Goal: Use online tool/utility: Utilize a website feature to perform a specific function

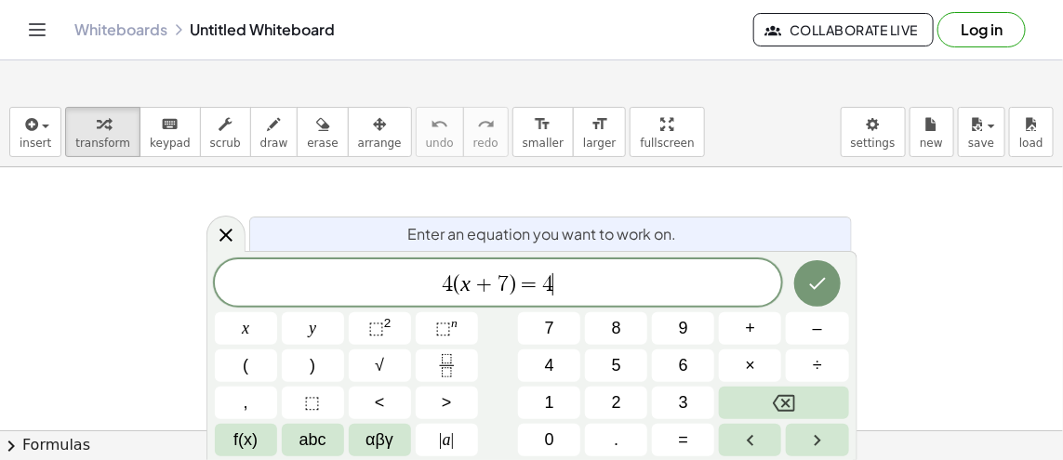
click at [826, 282] on icon "Done" at bounding box center [817, 283] width 22 height 22
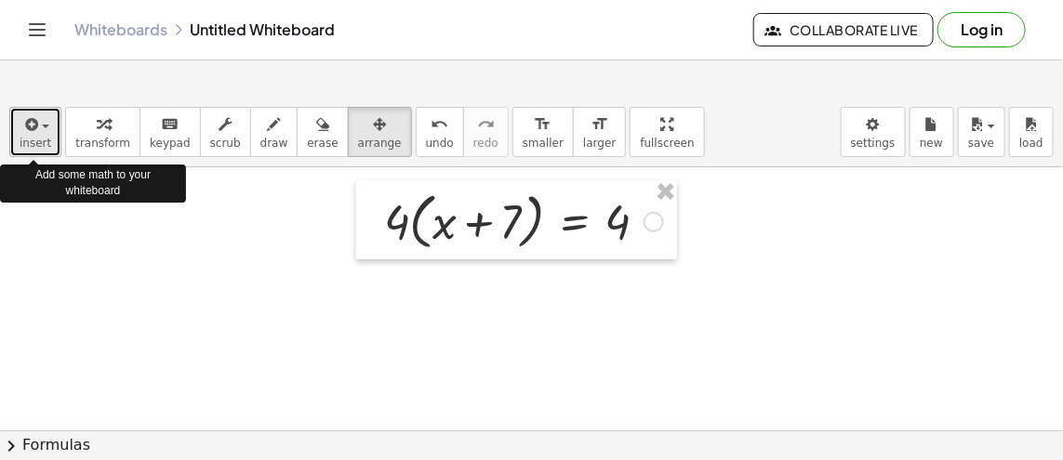
click at [46, 151] on button "insert" at bounding box center [35, 132] width 52 height 50
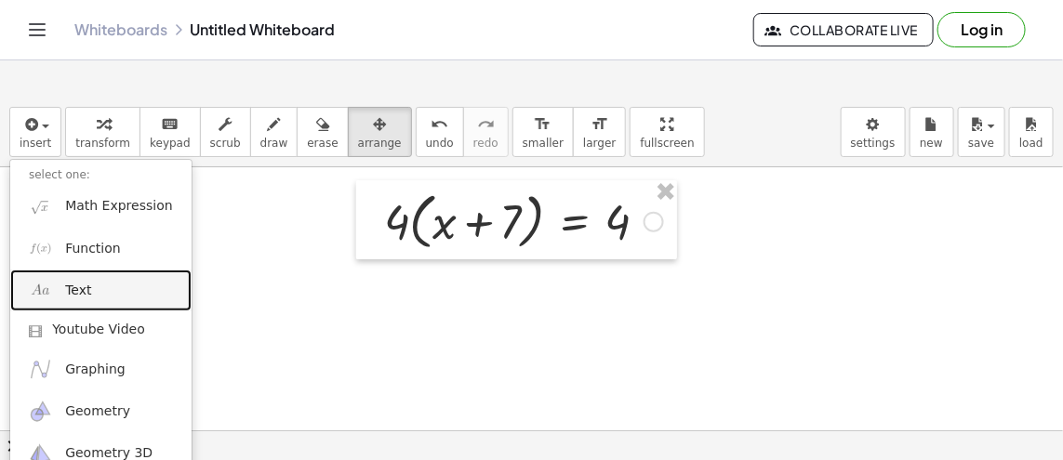
click at [75, 289] on span "Text" at bounding box center [78, 291] width 26 height 19
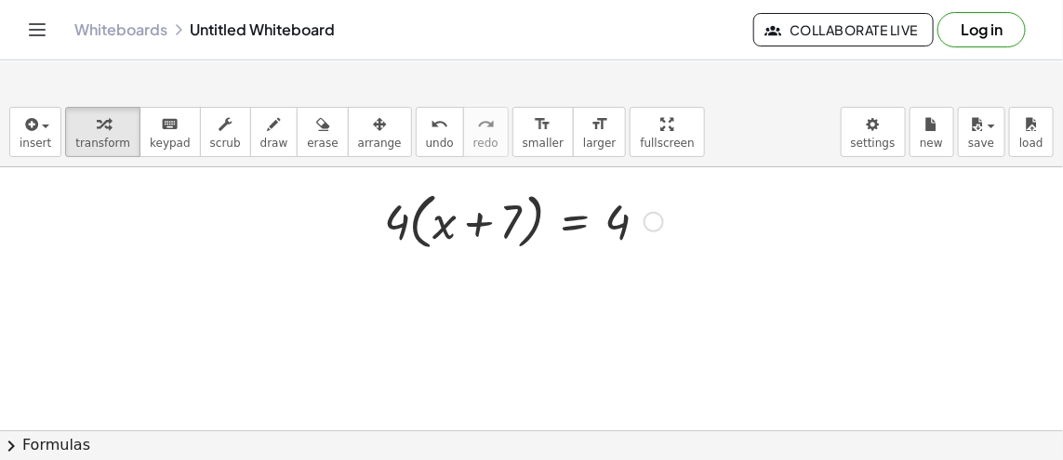
click at [167, 39] on link "Whiteboards" at bounding box center [120, 29] width 93 height 19
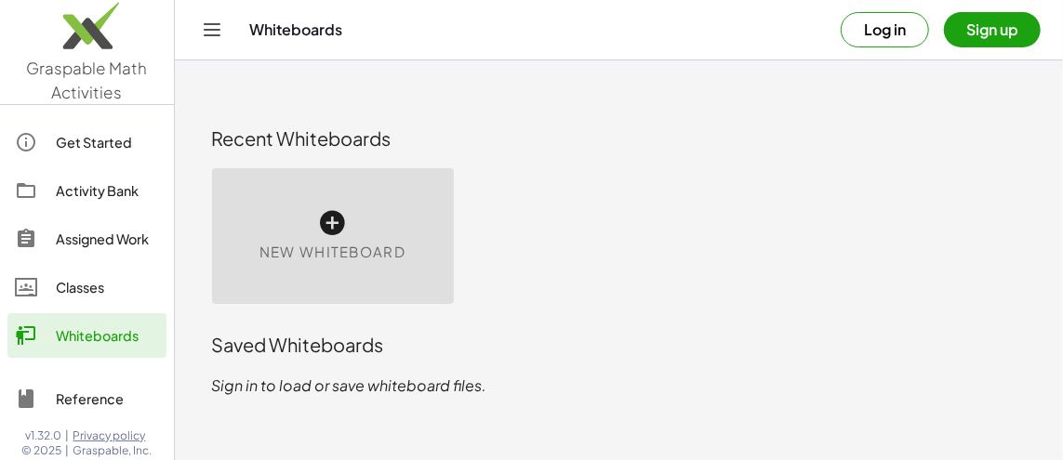
click at [431, 196] on div "New Whiteboard" at bounding box center [333, 236] width 242 height 136
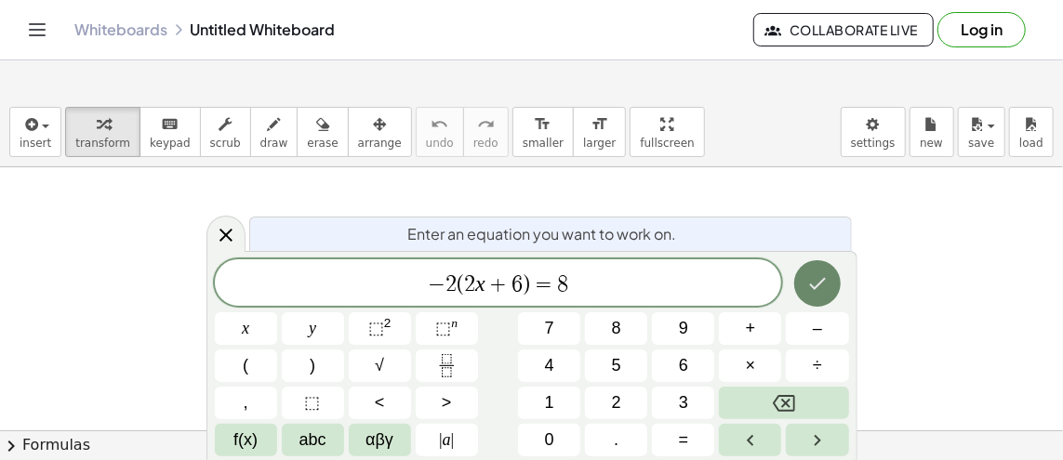
click at [817, 280] on icon "Done" at bounding box center [817, 283] width 22 height 22
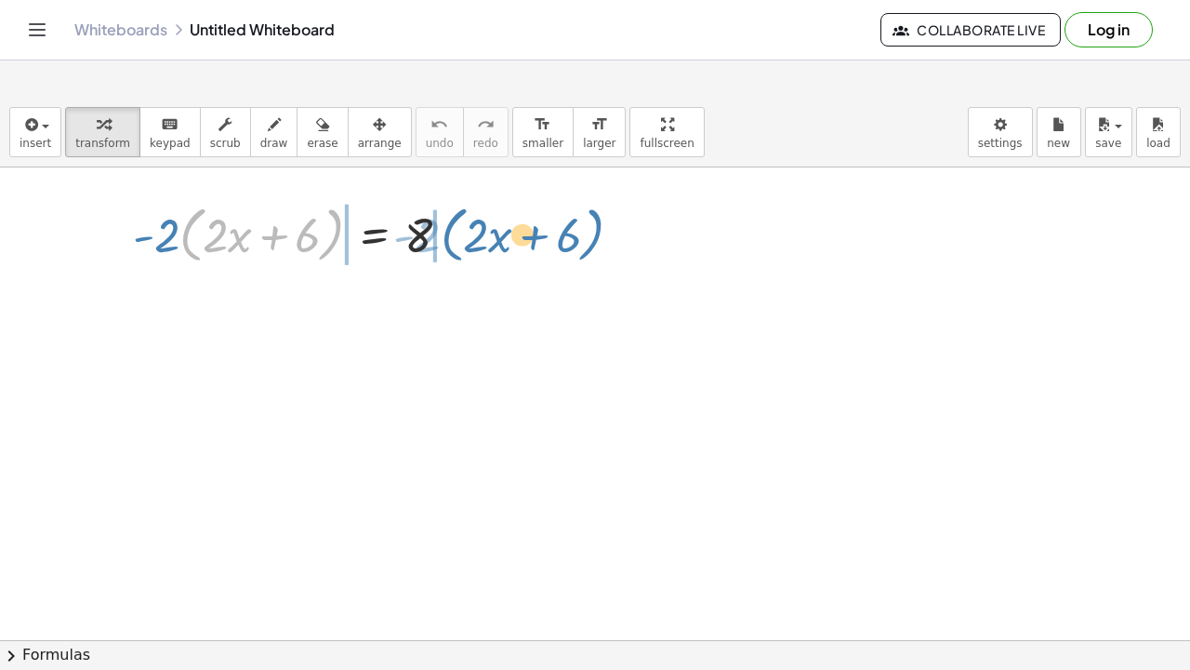
drag, startPoint x: 338, startPoint y: 229, endPoint x: 599, endPoint y: 229, distance: 261.3
click at [599, 229] on div "· ( + · 2 · x + 6 ) · - 2 · - 2 · ( + · 2 · x + 6 ) = 8" at bounding box center [595, 640] width 1190 height 946
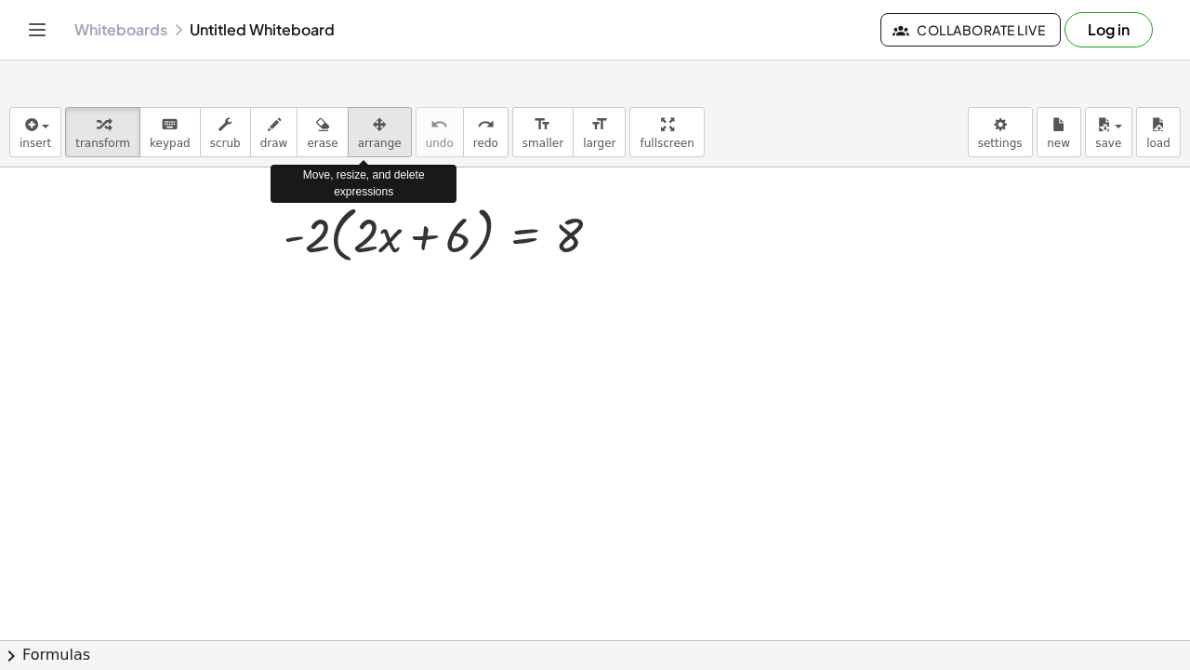
click at [358, 121] on div "button" at bounding box center [380, 124] width 44 height 22
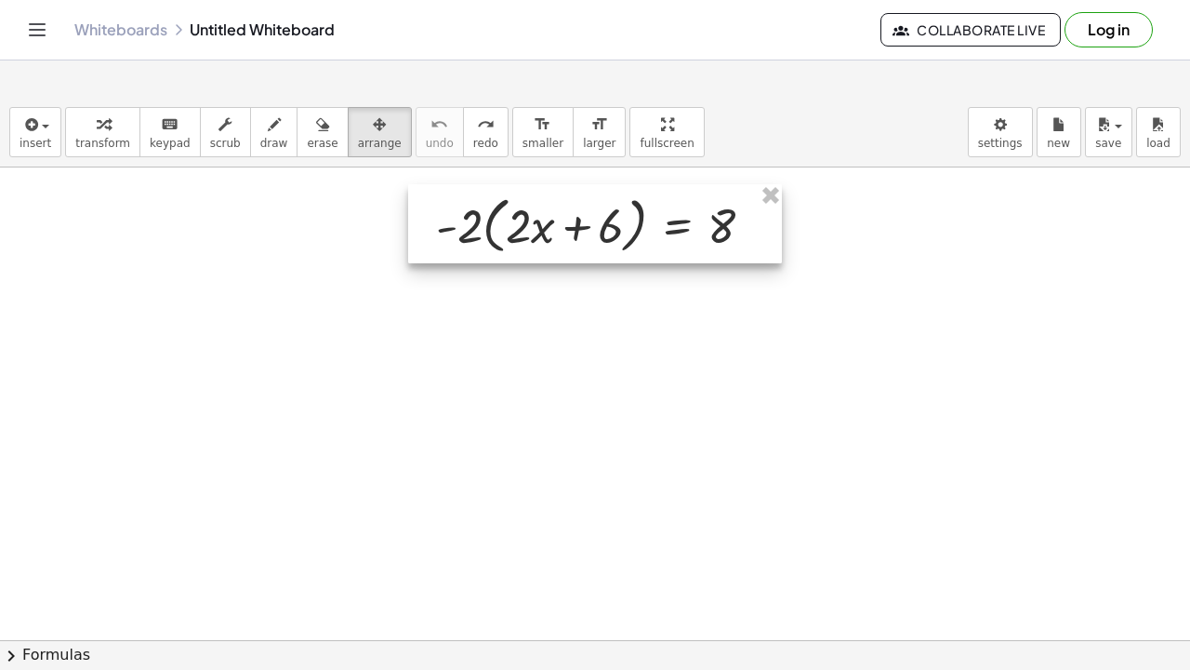
drag, startPoint x: 407, startPoint y: 206, endPoint x: 560, endPoint y: 196, distance: 152.8
click at [560, 196] on div at bounding box center [595, 224] width 374 height 80
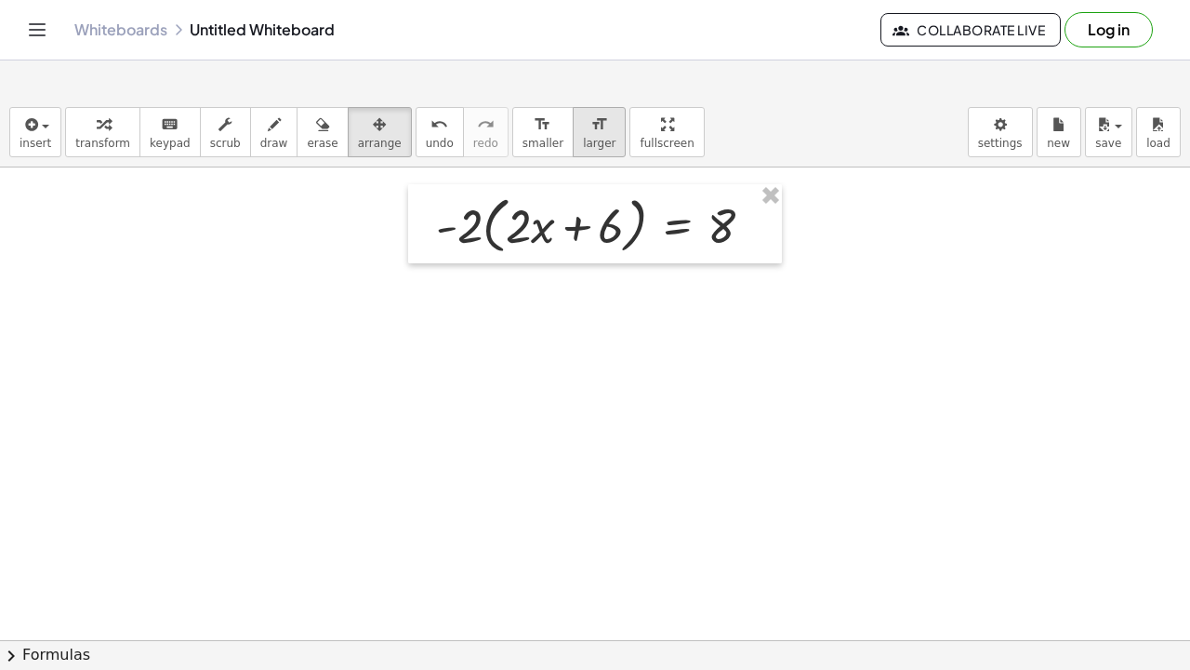
click at [583, 148] on span "larger" at bounding box center [599, 143] width 33 height 13
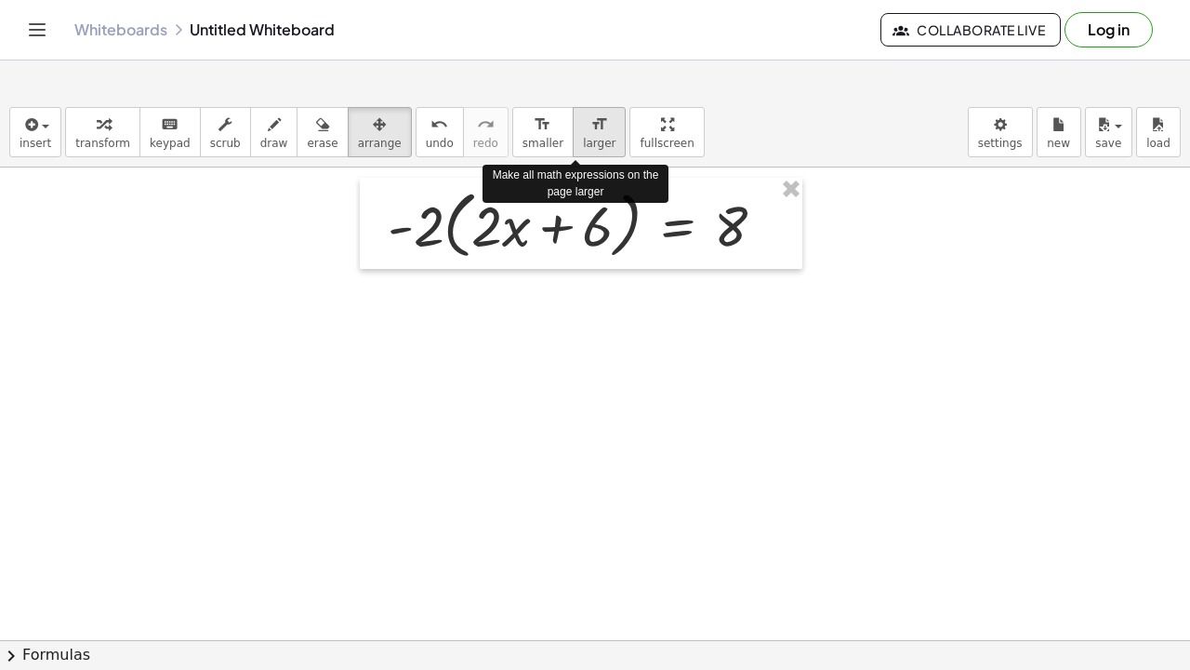
click at [583, 148] on span "larger" at bounding box center [599, 143] width 33 height 13
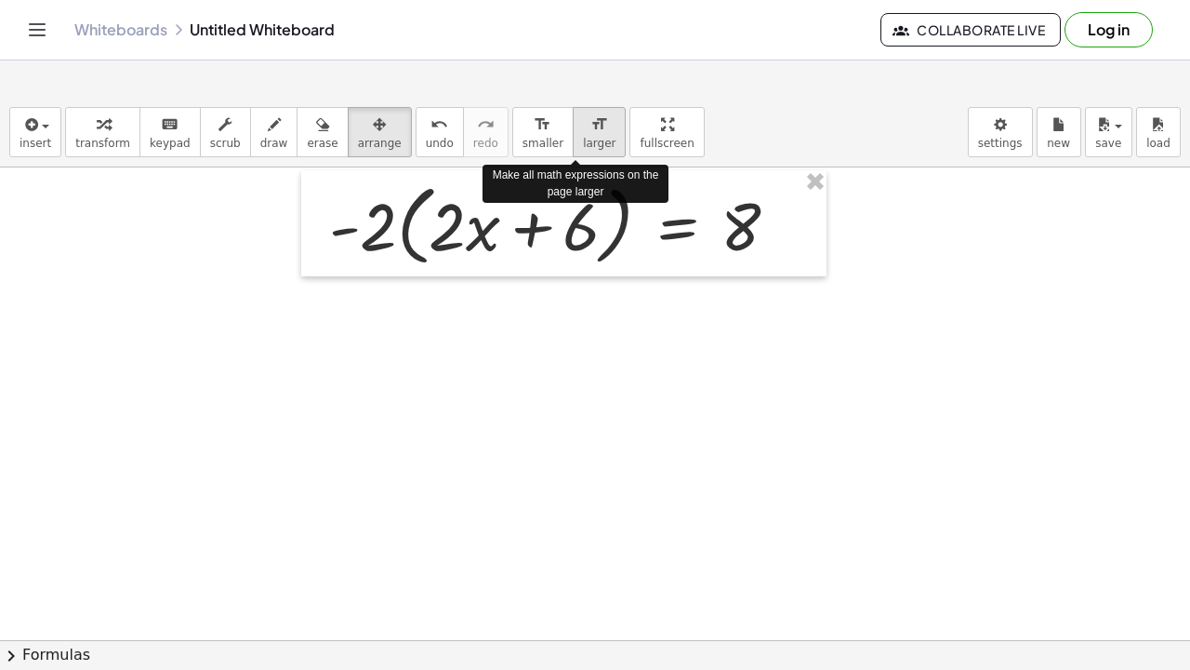
click at [583, 148] on span "larger" at bounding box center [599, 143] width 33 height 13
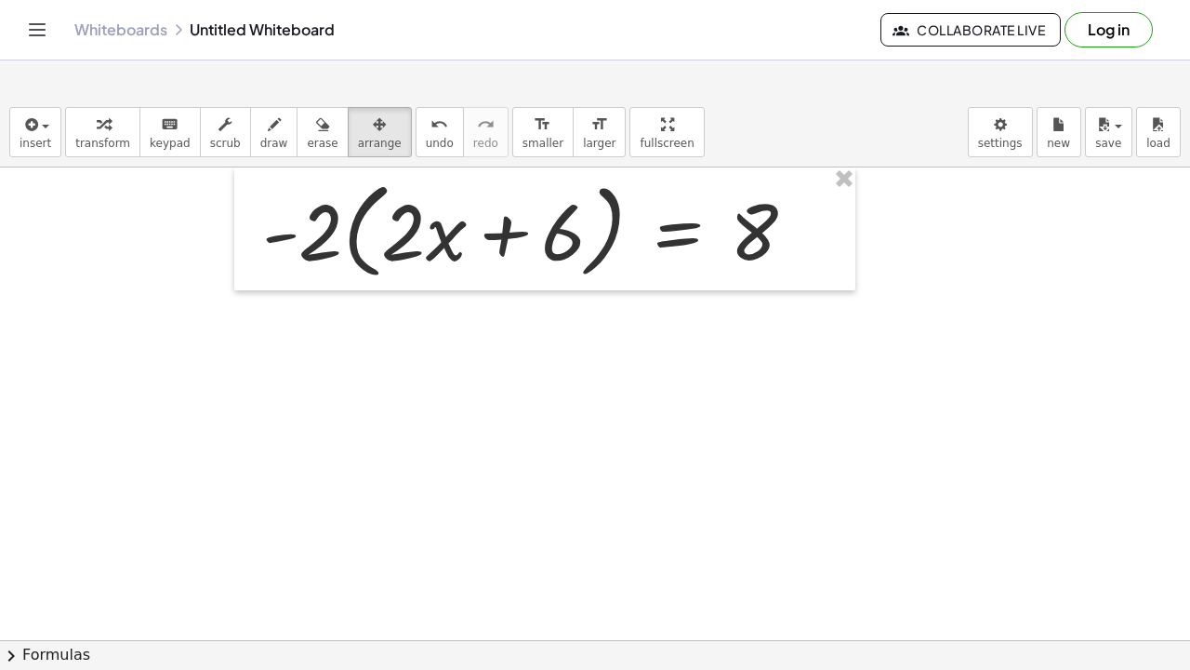
click at [455, 391] on div at bounding box center [595, 640] width 1190 height 946
click at [525, 145] on span "smaller" at bounding box center [543, 143] width 41 height 13
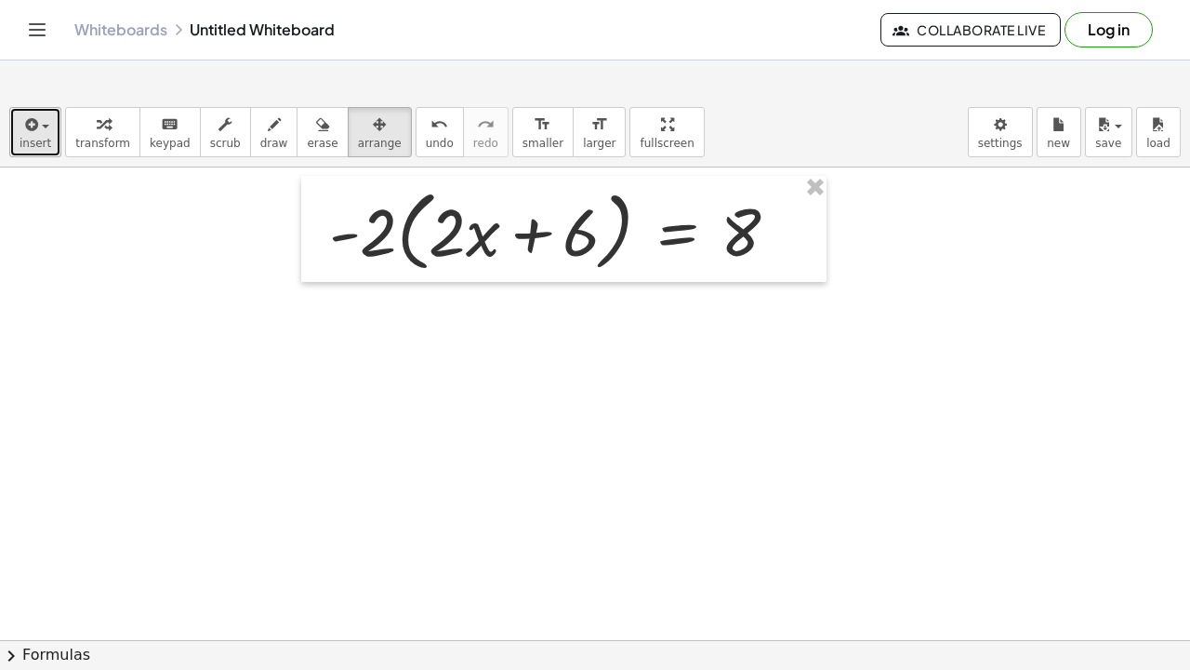
click at [55, 128] on button "insert" at bounding box center [35, 132] width 52 height 50
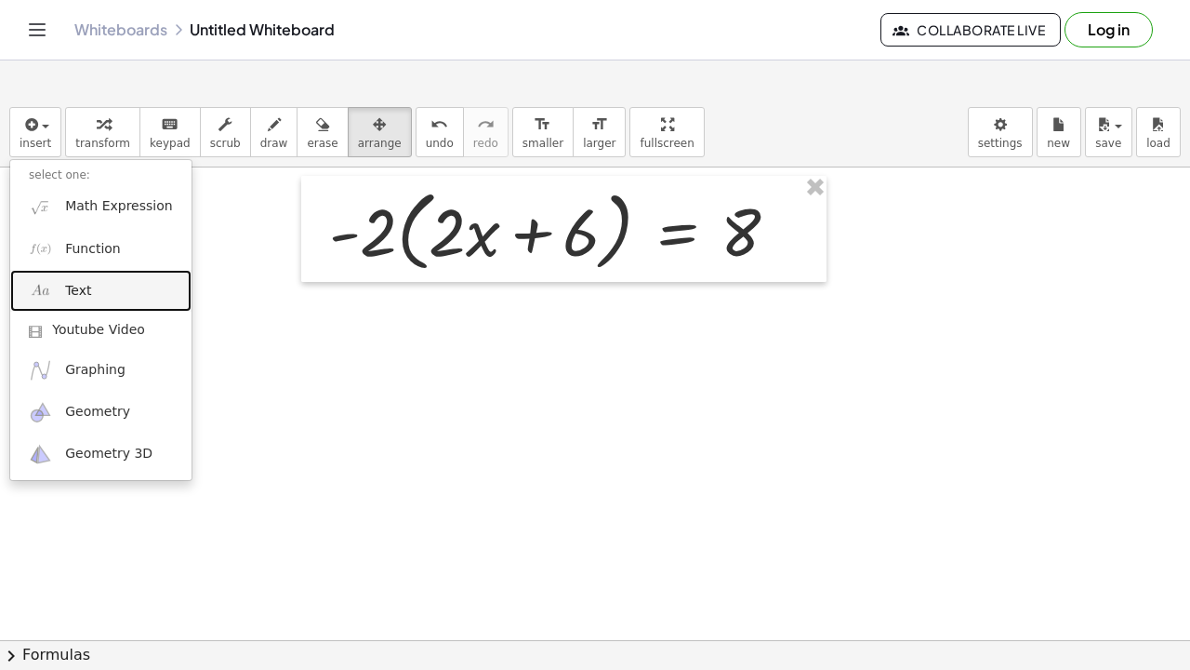
click at [87, 284] on span "Text" at bounding box center [78, 291] width 26 height 19
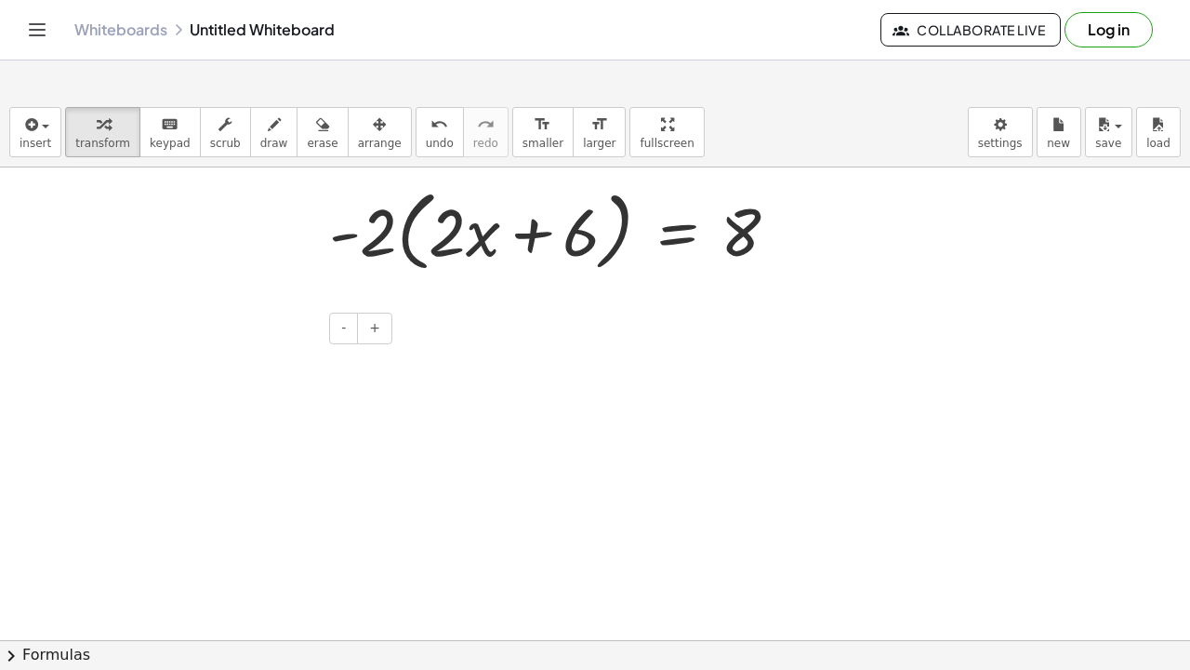
click at [212, 346] on div at bounding box center [257, 363] width 279 height 64
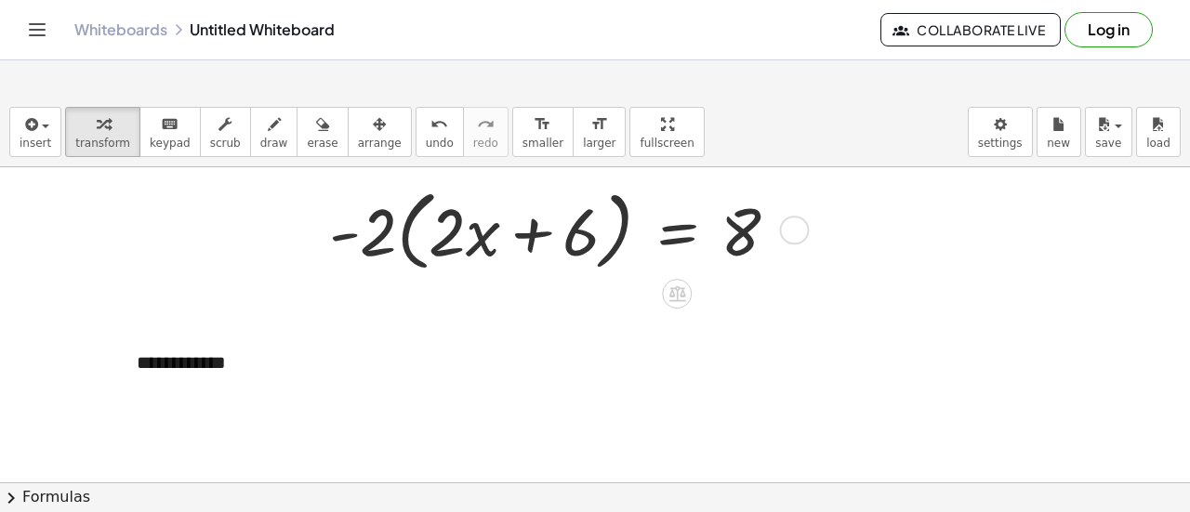
click at [185, 362] on div "**********" at bounding box center [257, 363] width 279 height 64
click at [299, 371] on div "**********" at bounding box center [257, 363] width 279 height 64
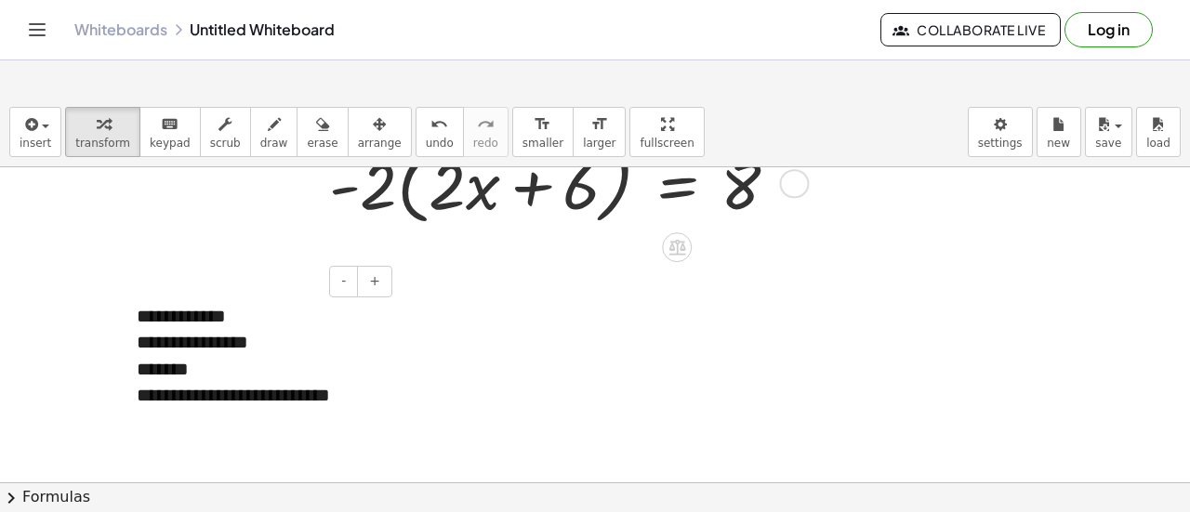
scroll to position [44, 0]
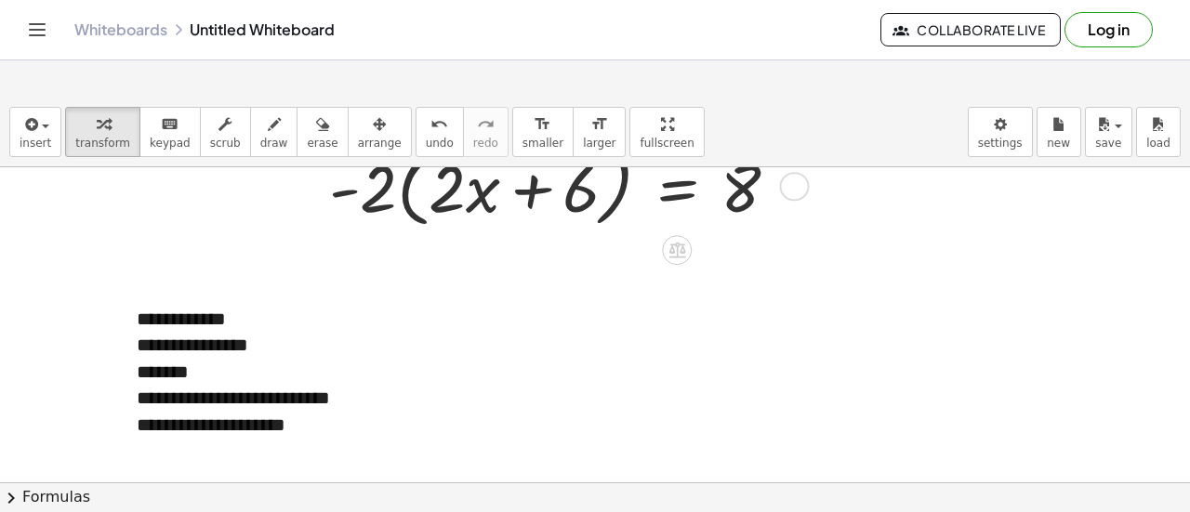
click at [246, 267] on div at bounding box center [595, 439] width 1190 height 631
click at [175, 302] on div "**********" at bounding box center [257, 372] width 279 height 170
click at [139, 312] on div "**********" at bounding box center [257, 372] width 279 height 170
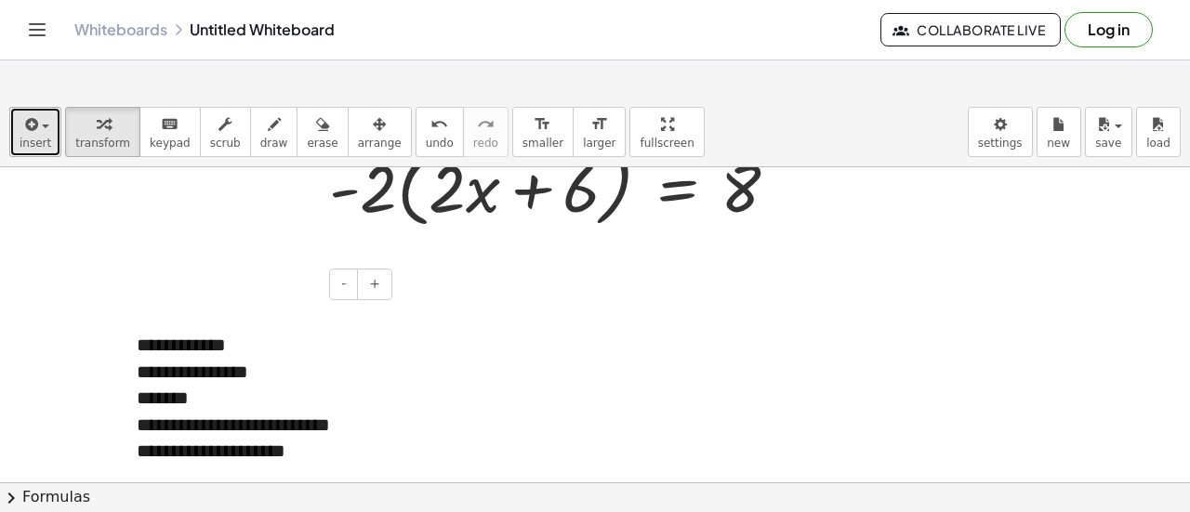
click at [33, 149] on span "insert" at bounding box center [36, 143] width 32 height 13
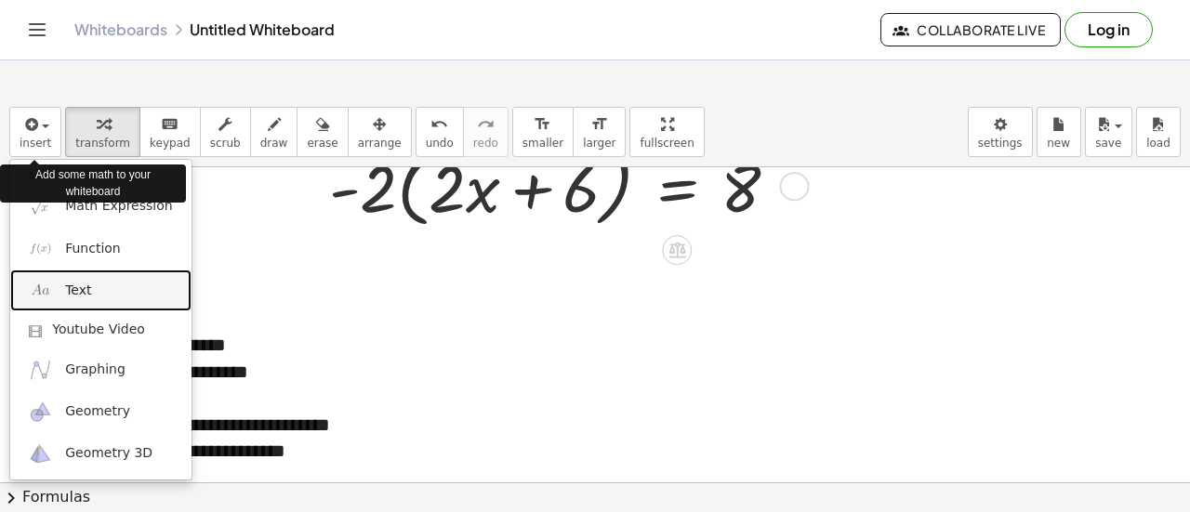
click at [121, 301] on link "Text" at bounding box center [100, 291] width 181 height 42
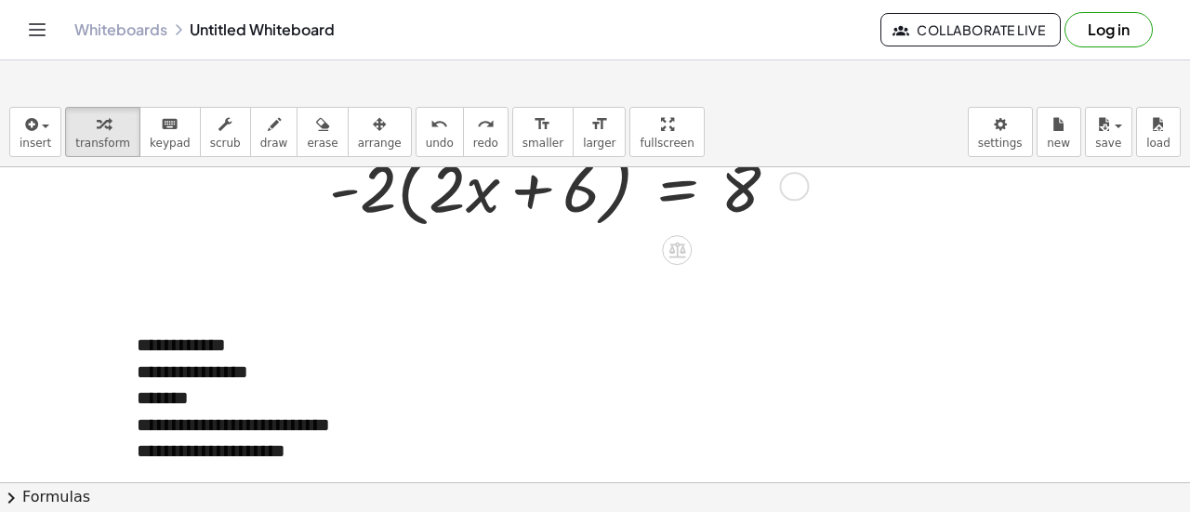
click at [147, 348] on div "**********" at bounding box center [257, 385] width 279 height 196
drag, startPoint x: 141, startPoint y: 321, endPoint x: 245, endPoint y: 324, distance: 104.2
click at [245, 324] on div "**********" at bounding box center [258, 319] width 242 height 27
drag, startPoint x: 138, startPoint y: 317, endPoint x: 230, endPoint y: 319, distance: 92.1
click at [230, 319] on div "**********" at bounding box center [258, 319] width 242 height 27
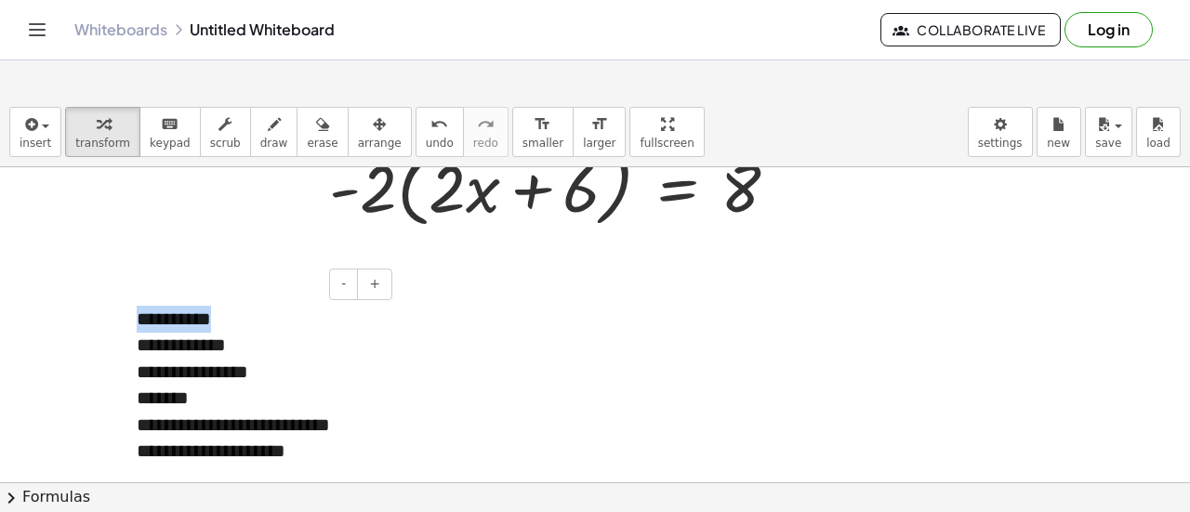
click at [159, 317] on div "**********" at bounding box center [258, 319] width 242 height 27
click at [139, 317] on div "**********" at bounding box center [258, 319] width 242 height 27
click at [461, 336] on div at bounding box center [595, 439] width 1190 height 631
click at [274, 285] on div "- +" at bounding box center [252, 285] width 279 height 32
click at [242, 329] on div "**********" at bounding box center [258, 319] width 242 height 27
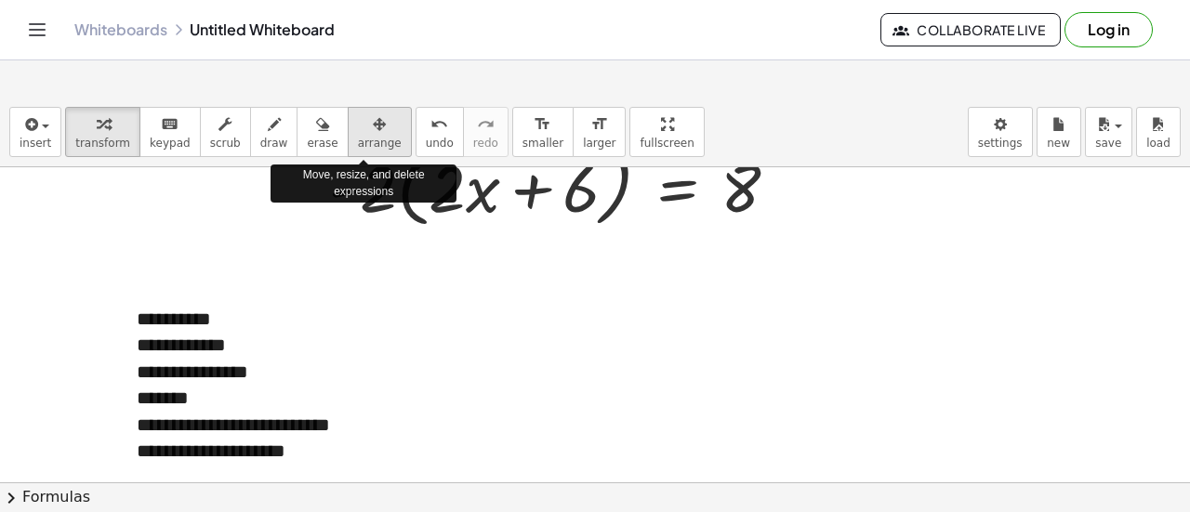
click at [373, 131] on icon "button" at bounding box center [379, 124] width 13 height 22
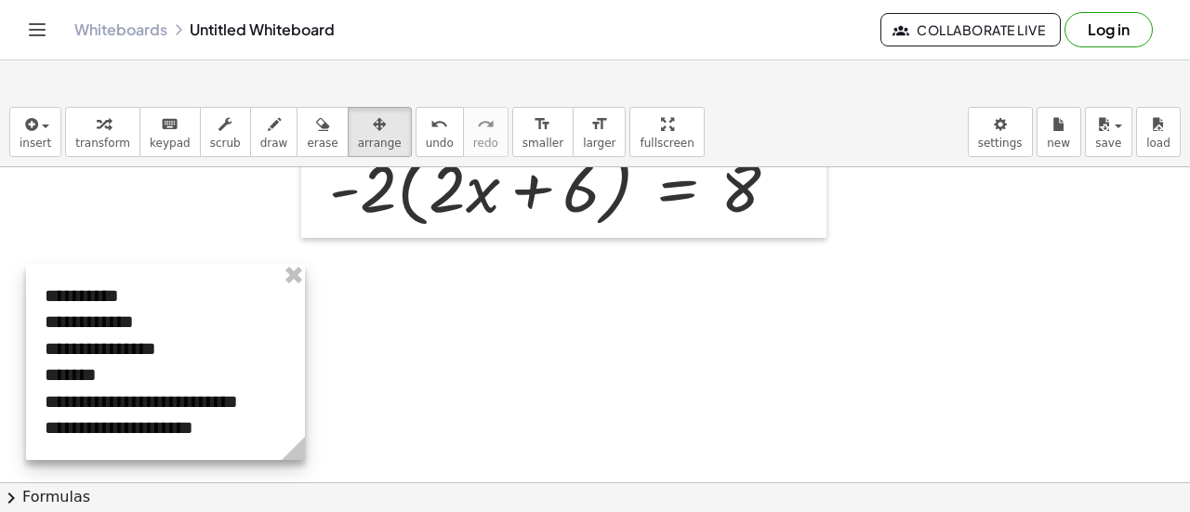
drag, startPoint x: 236, startPoint y: 293, endPoint x: 144, endPoint y: 270, distance: 95.0
click at [144, 270] on div at bounding box center [165, 362] width 279 height 196
click at [446, 325] on div at bounding box center [595, 439] width 1190 height 631
click at [444, 368] on div at bounding box center [595, 439] width 1190 height 631
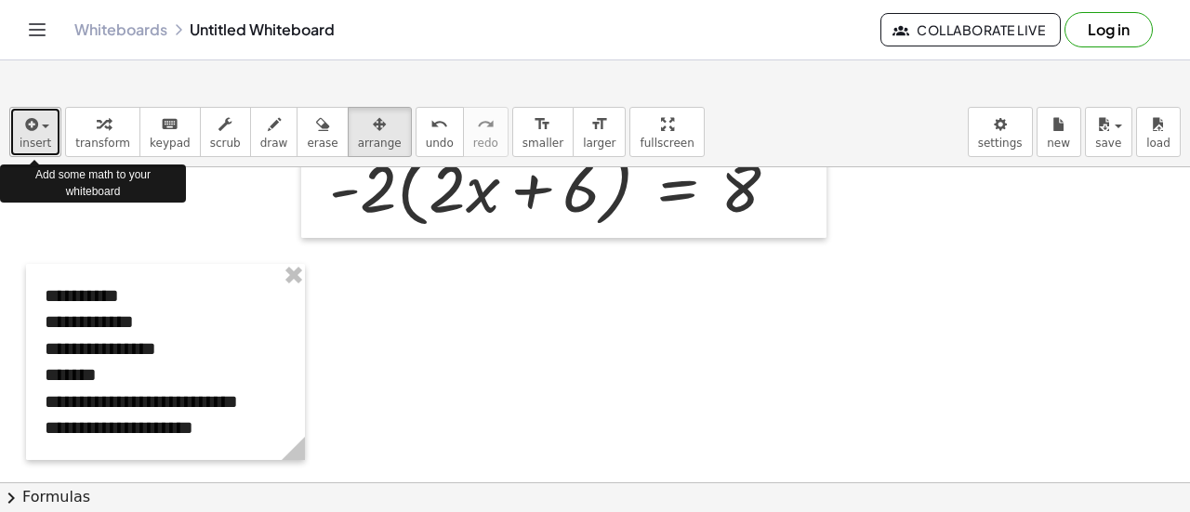
click at [42, 115] on div "button" at bounding box center [36, 124] width 32 height 22
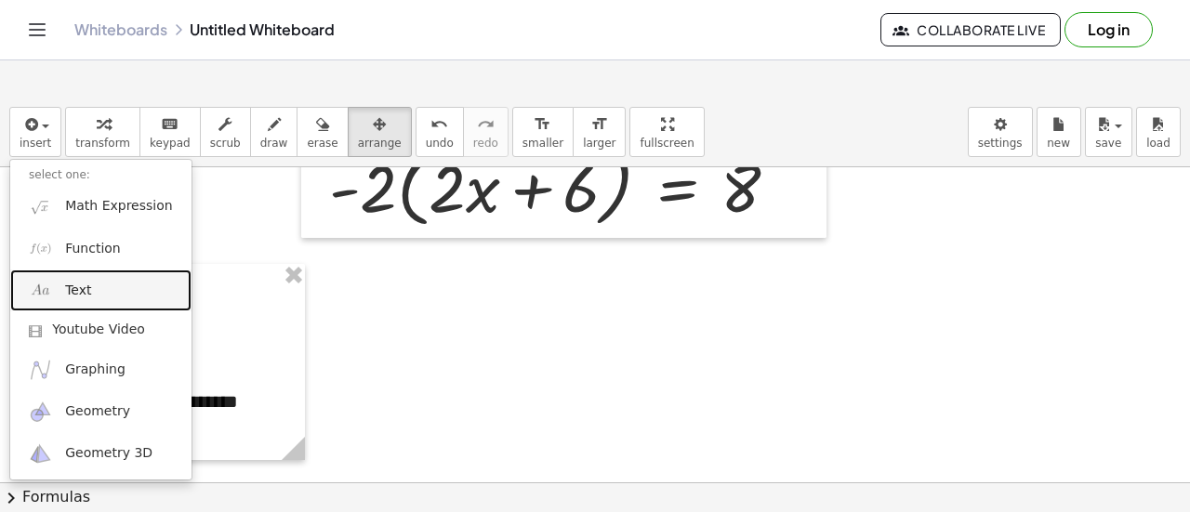
click at [74, 280] on link "Text" at bounding box center [100, 291] width 181 height 42
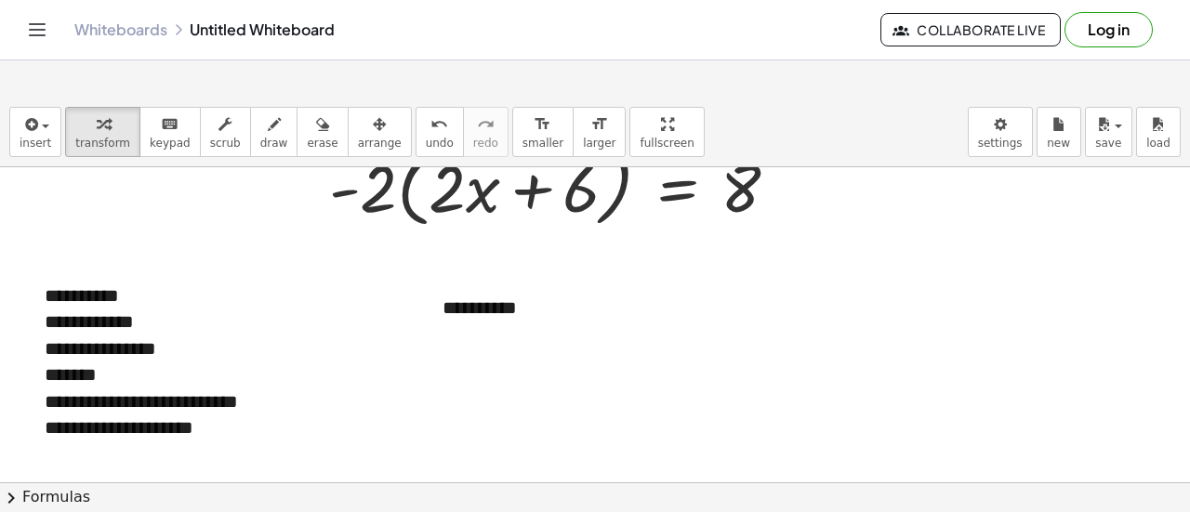
click at [368, 342] on div at bounding box center [595, 439] width 1190 height 631
click at [466, 325] on div "**********" at bounding box center [563, 308] width 279 height 64
click at [373, 128] on icon "button" at bounding box center [379, 124] width 13 height 22
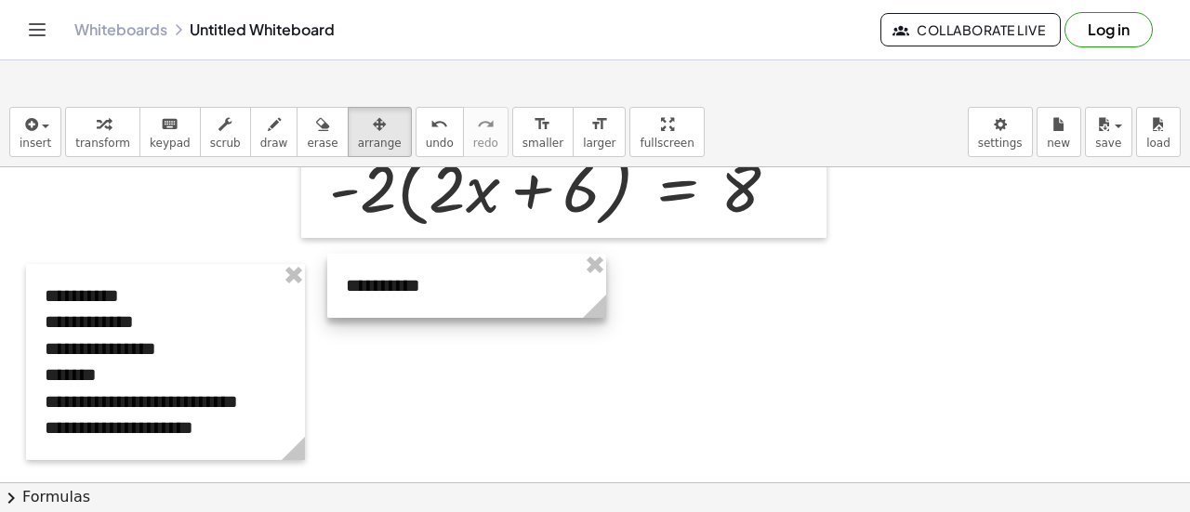
drag, startPoint x: 522, startPoint y: 299, endPoint x: 425, endPoint y: 276, distance: 99.3
click at [425, 276] on div at bounding box center [466, 286] width 279 height 64
click at [348, 274] on div at bounding box center [466, 286] width 279 height 64
click at [429, 299] on div at bounding box center [466, 286] width 279 height 64
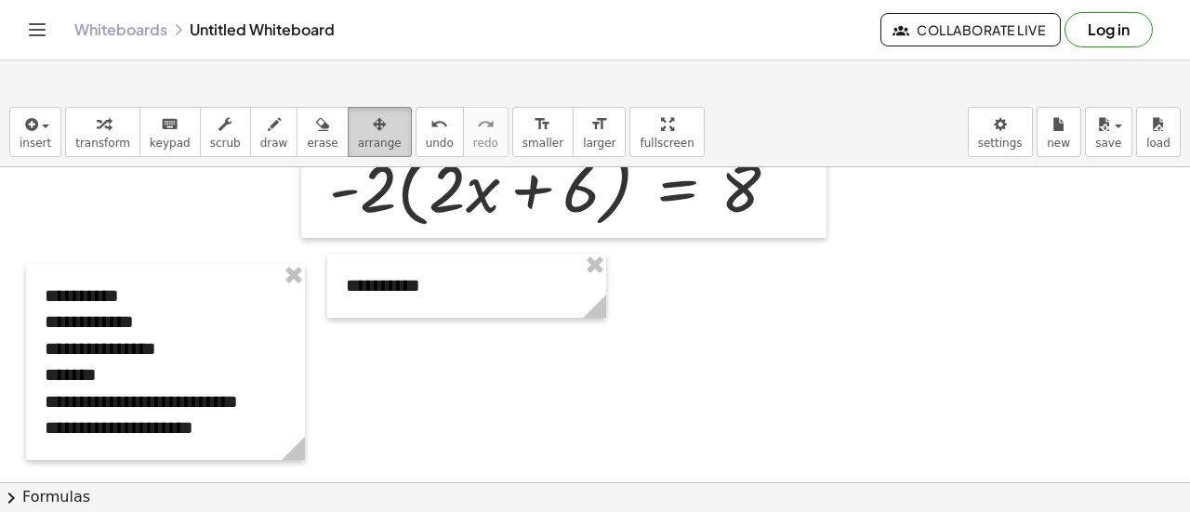
click at [373, 126] on icon "button" at bounding box center [379, 124] width 13 height 22
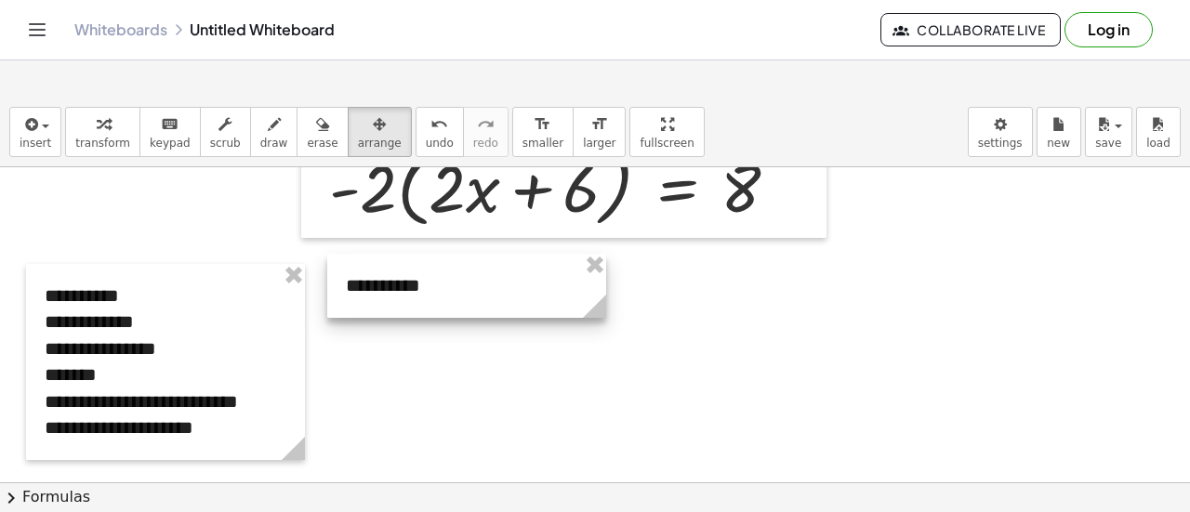
click at [418, 284] on div at bounding box center [466, 286] width 279 height 64
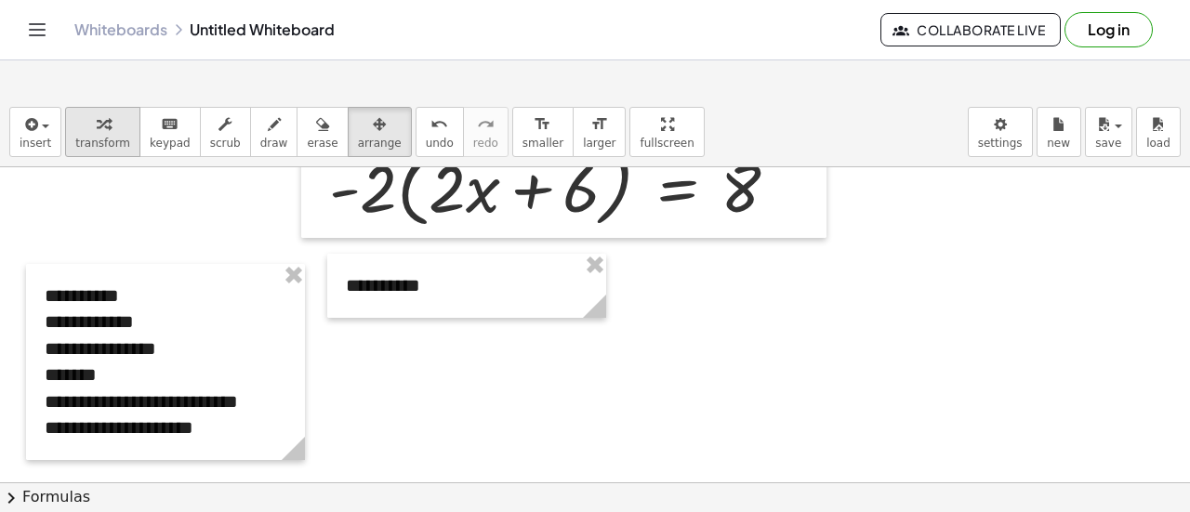
click at [106, 122] on div "button" at bounding box center [102, 124] width 55 height 22
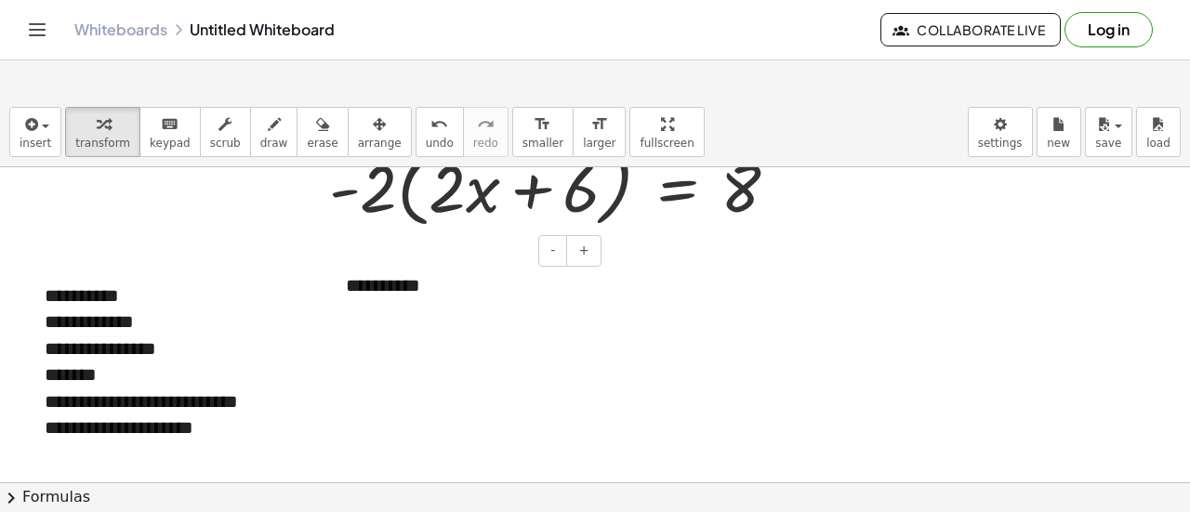
click at [451, 289] on div "**********" at bounding box center [466, 286] width 279 height 64
click at [373, 126] on icon "button" at bounding box center [379, 124] width 13 height 22
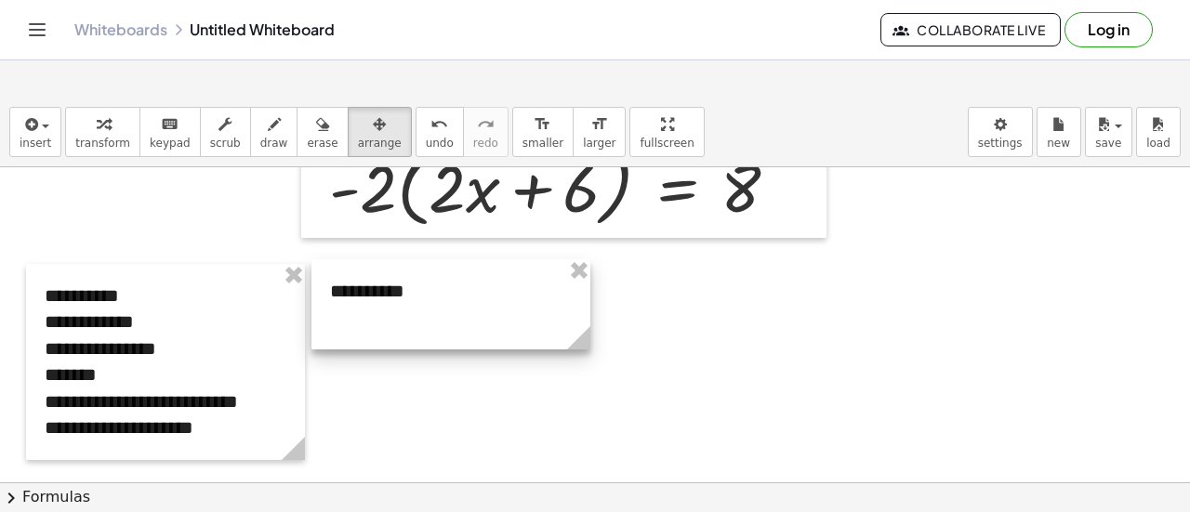
drag, startPoint x: 430, startPoint y: 284, endPoint x: 414, endPoint y: 289, distance: 16.8
click at [414, 289] on div at bounding box center [451, 304] width 279 height 90
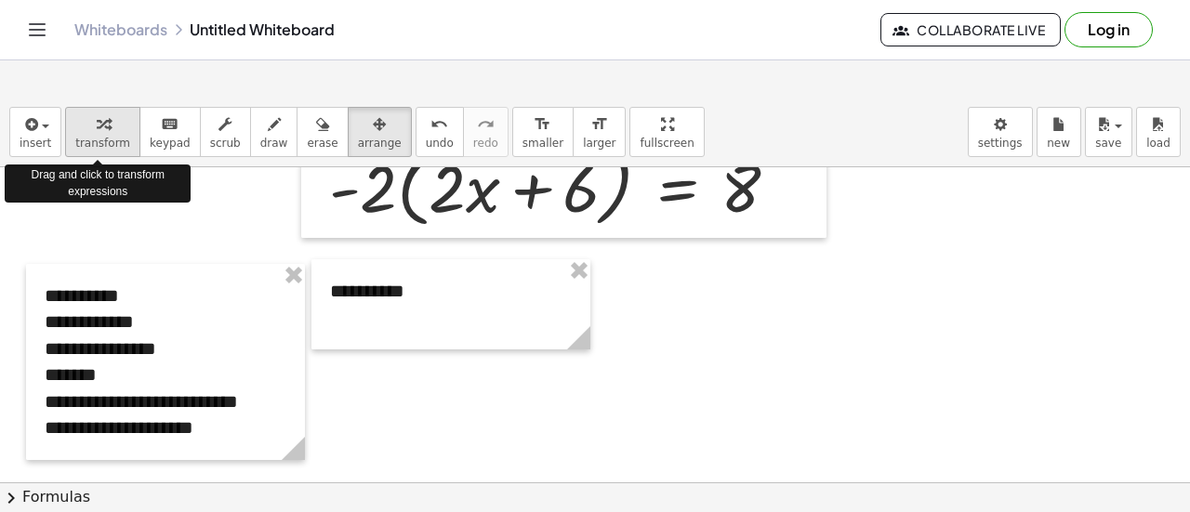
click at [105, 126] on div "button" at bounding box center [102, 124] width 55 height 22
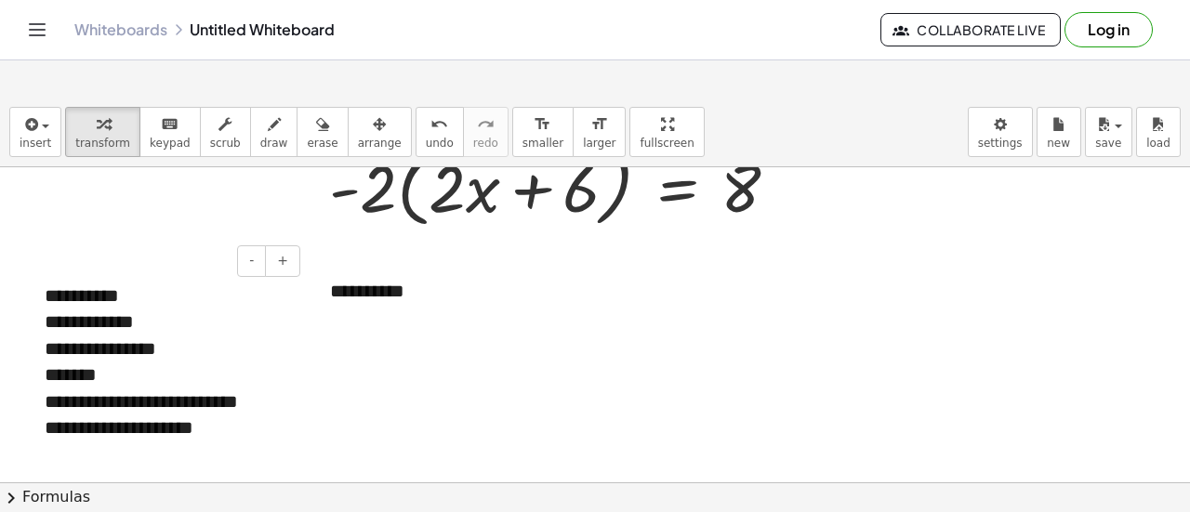
click at [304, 294] on div "**********" at bounding box center [165, 362] width 279 height 196
click at [330, 295] on div "**********" at bounding box center [451, 304] width 279 height 90
click at [498, 304] on div at bounding box center [451, 317] width 242 height 27
click at [496, 292] on div "**********" at bounding box center [451, 304] width 279 height 90
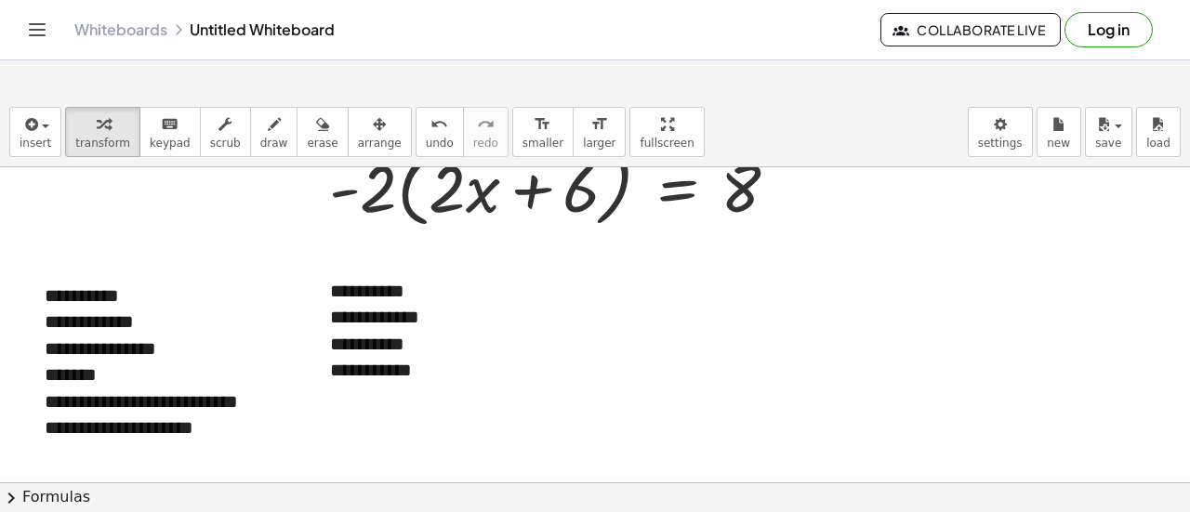
click at [724, 298] on div at bounding box center [595, 439] width 1190 height 631
click at [358, 131] on div "button" at bounding box center [380, 124] width 44 height 22
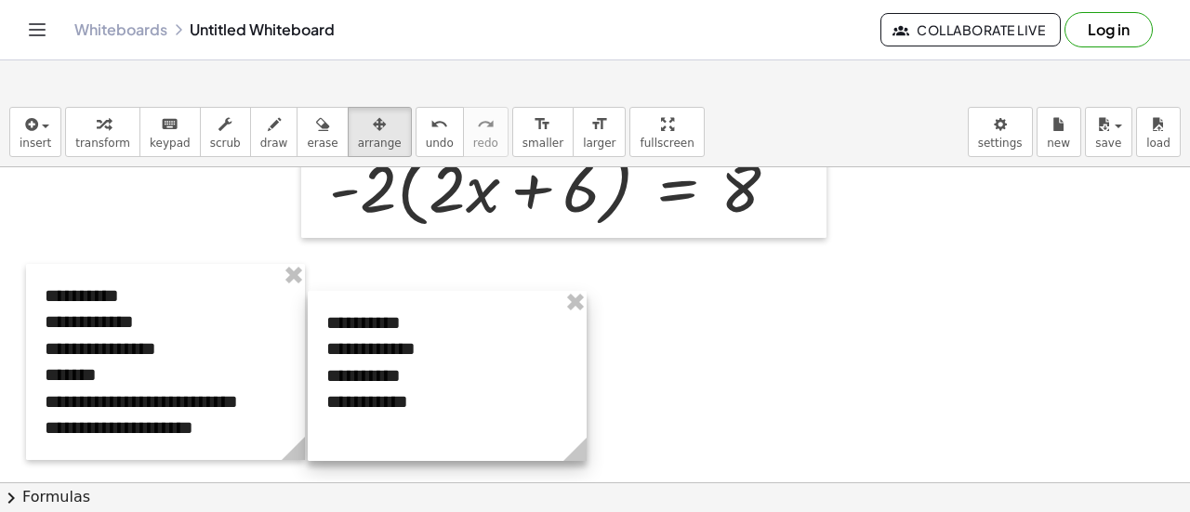
drag, startPoint x: 373, startPoint y: 280, endPoint x: 369, endPoint y: 312, distance: 31.8
click at [369, 312] on div at bounding box center [447, 376] width 279 height 170
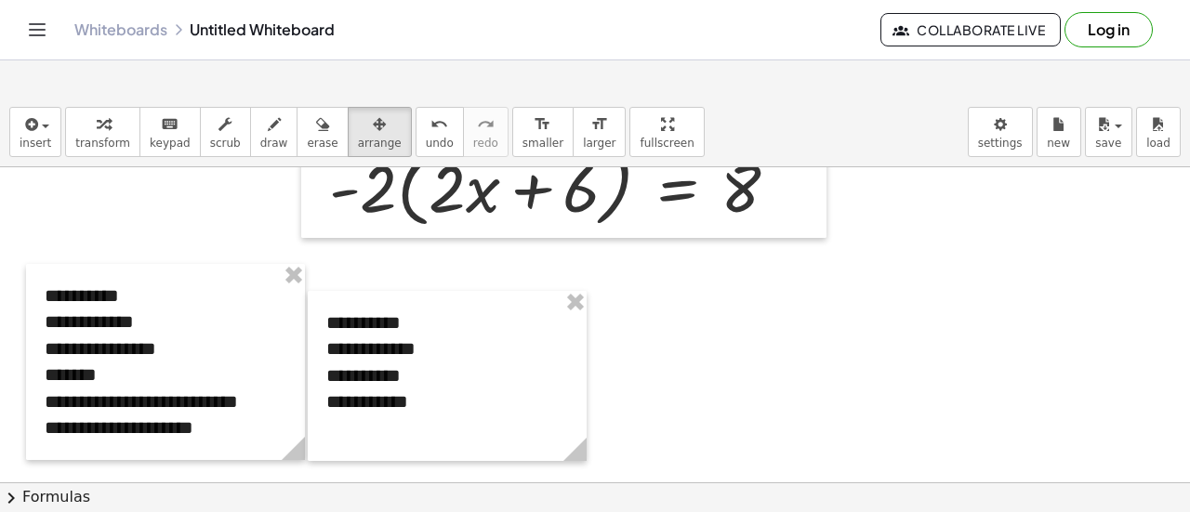
click at [803, 331] on div at bounding box center [595, 439] width 1190 height 631
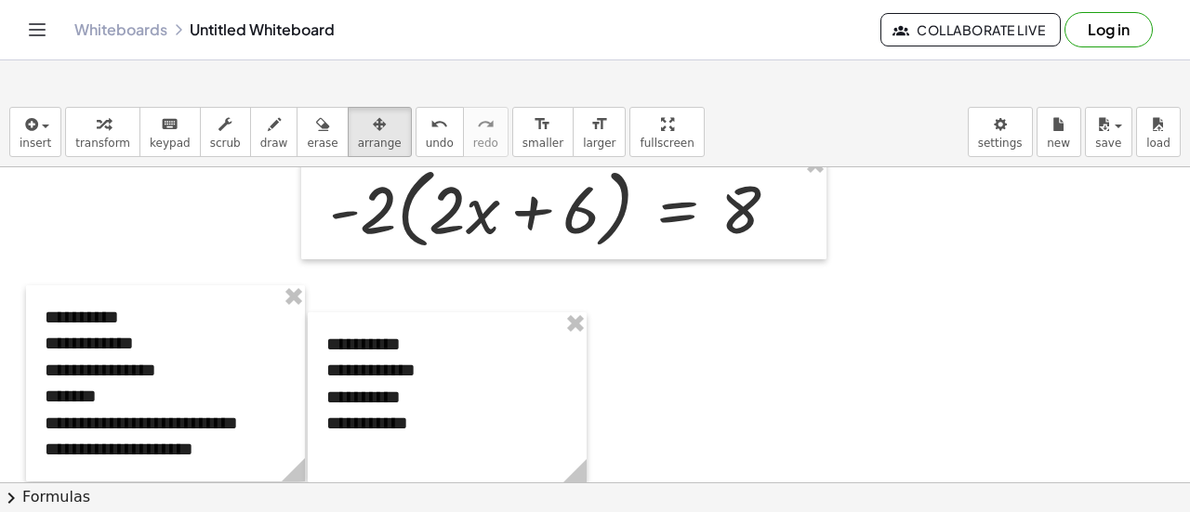
scroll to position [19, 0]
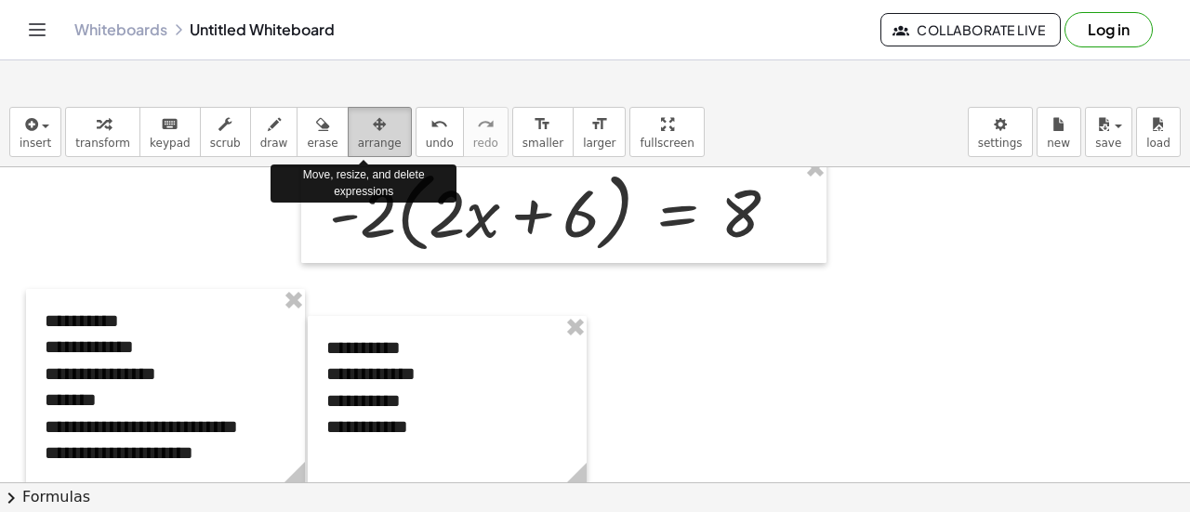
click at [373, 118] on icon "button" at bounding box center [379, 124] width 13 height 22
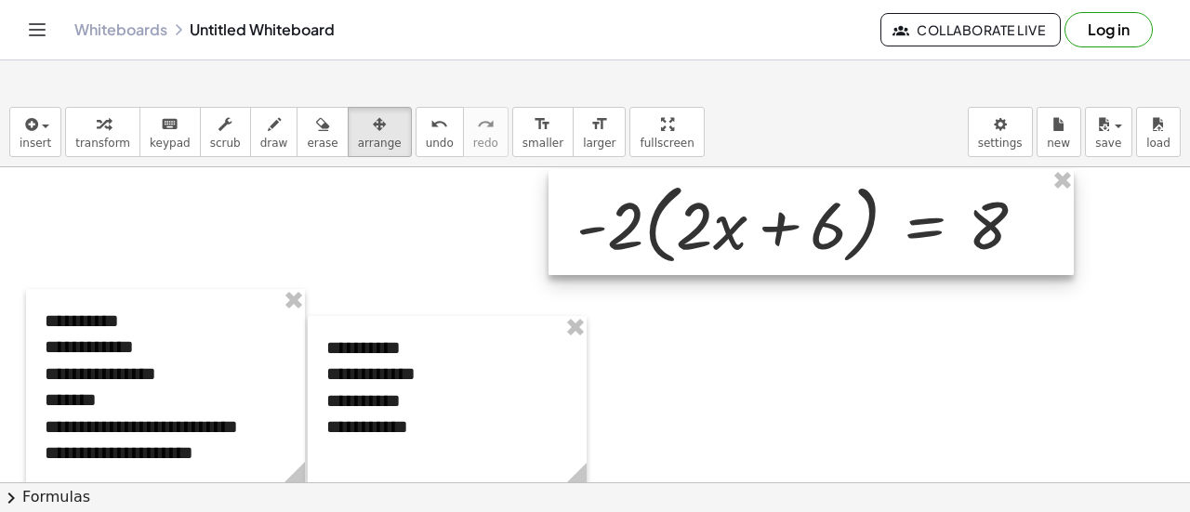
drag, startPoint x: 473, startPoint y: 202, endPoint x: 721, endPoint y: 214, distance: 247.7
click at [721, 214] on div at bounding box center [811, 222] width 525 height 106
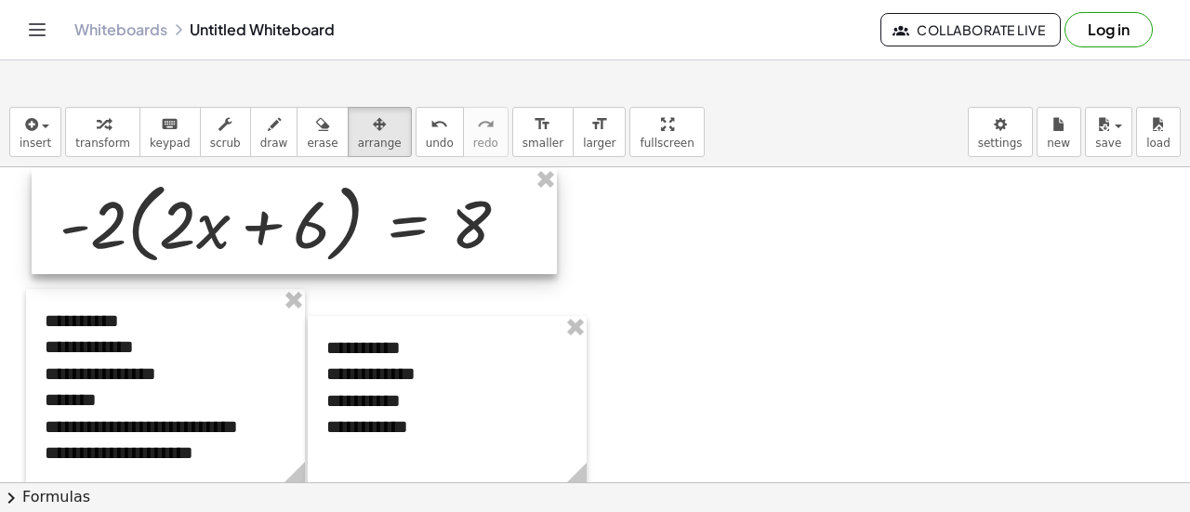
drag, startPoint x: 721, startPoint y: 214, endPoint x: 204, endPoint y: 213, distance: 517.0
click at [204, 213] on div at bounding box center [294, 221] width 525 height 106
click at [464, 204] on div at bounding box center [294, 221] width 525 height 106
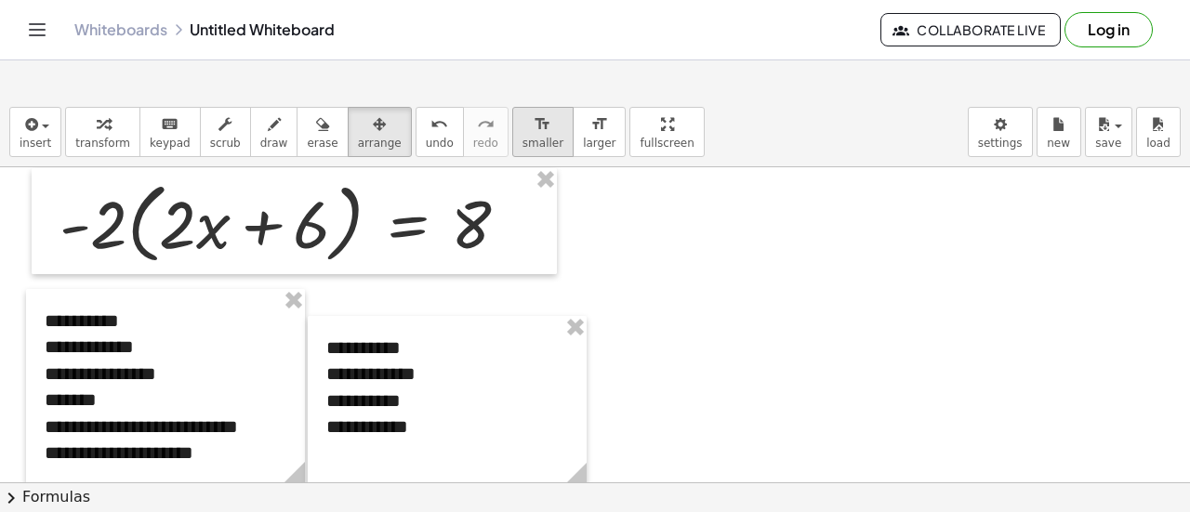
click at [523, 140] on span "smaller" at bounding box center [543, 143] width 41 height 13
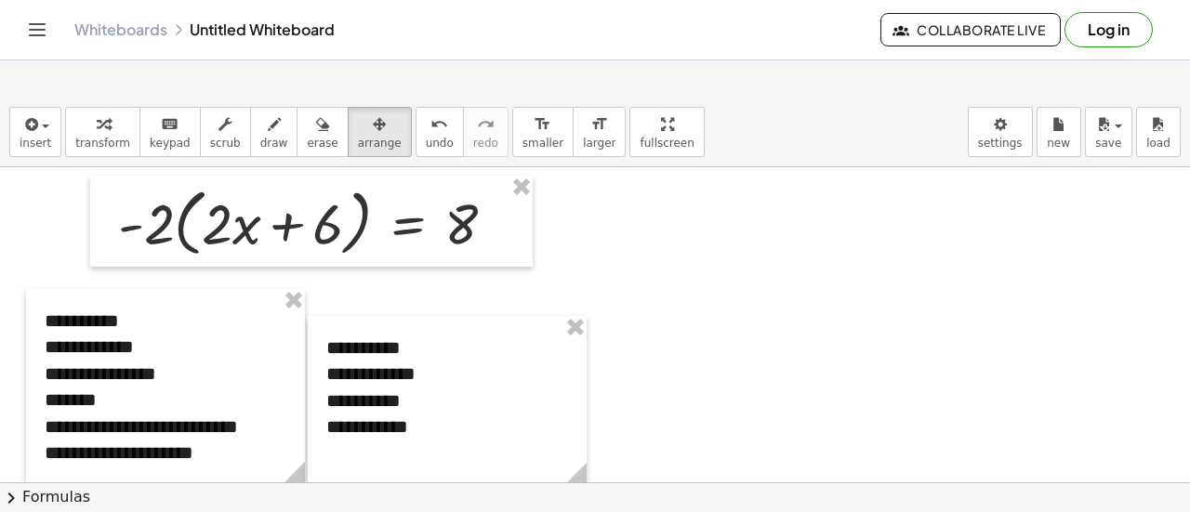
click at [704, 294] on div at bounding box center [595, 464] width 1190 height 631
click at [683, 259] on div at bounding box center [595, 464] width 1190 height 631
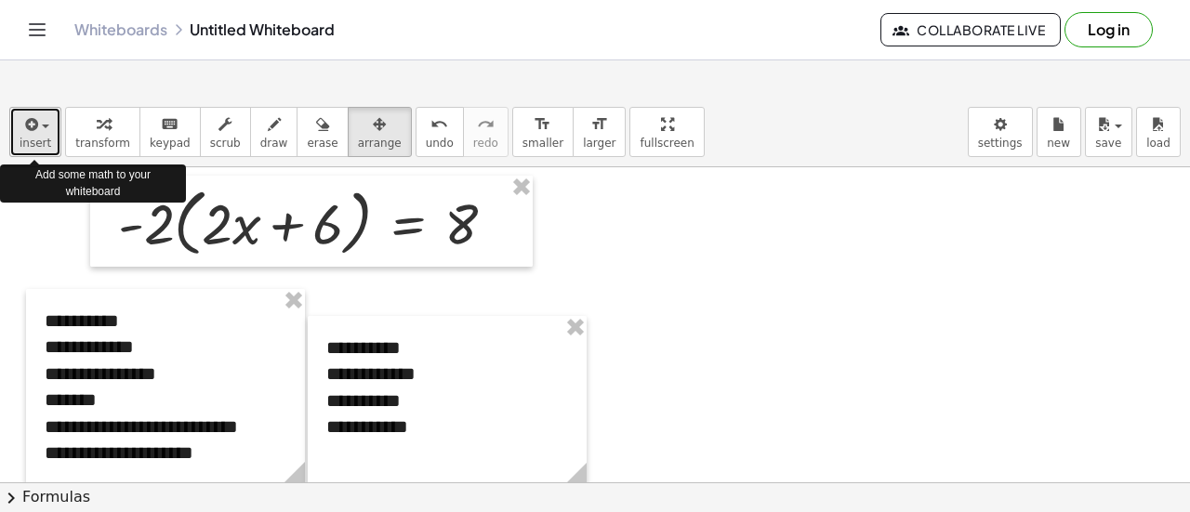
click at [46, 132] on div "button" at bounding box center [36, 124] width 32 height 22
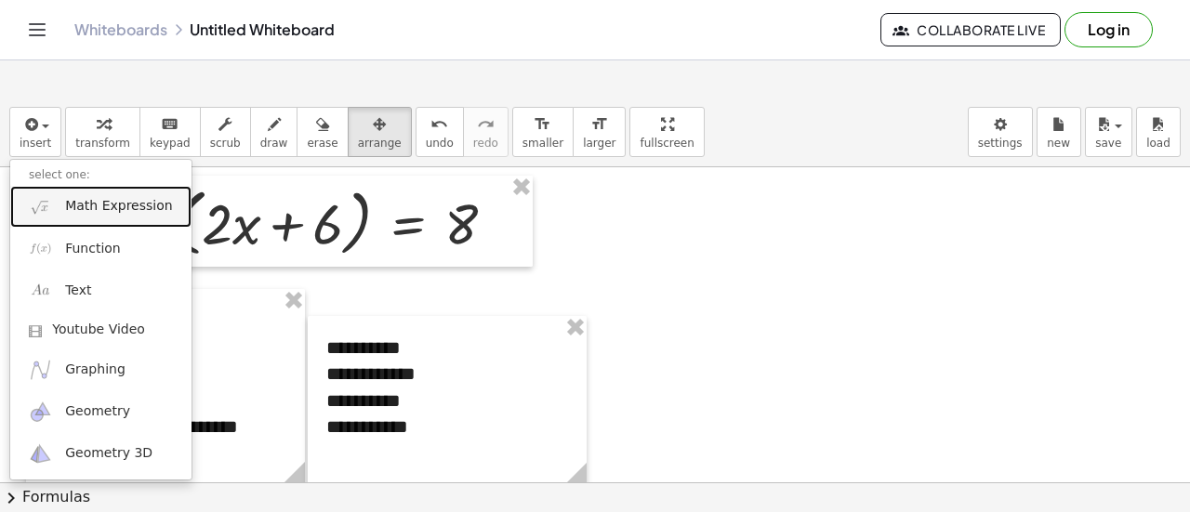
click at [95, 197] on link "Math Expression" at bounding box center [100, 207] width 181 height 42
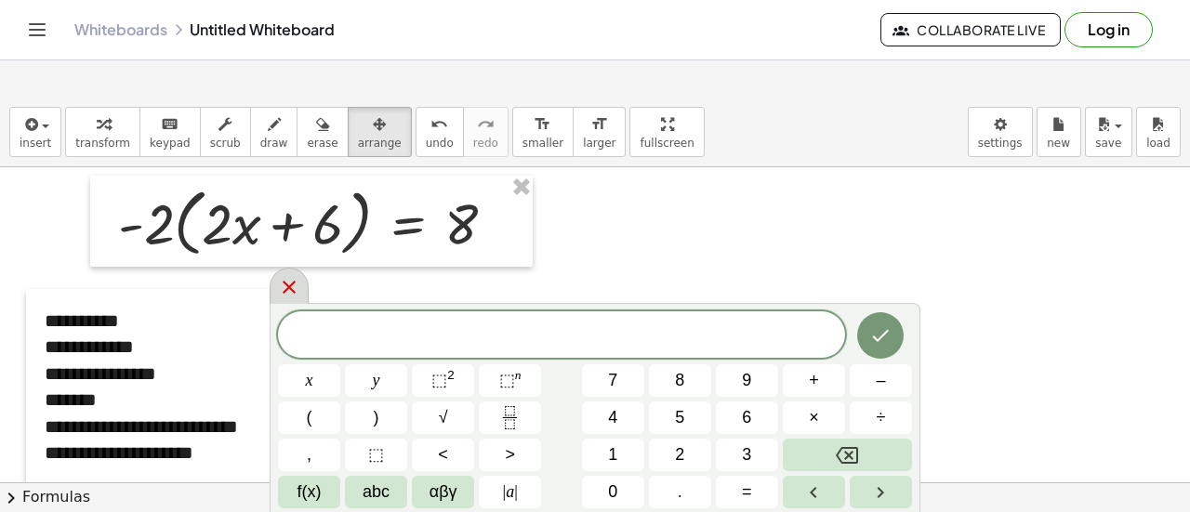
click at [295, 285] on icon at bounding box center [289, 287] width 22 height 22
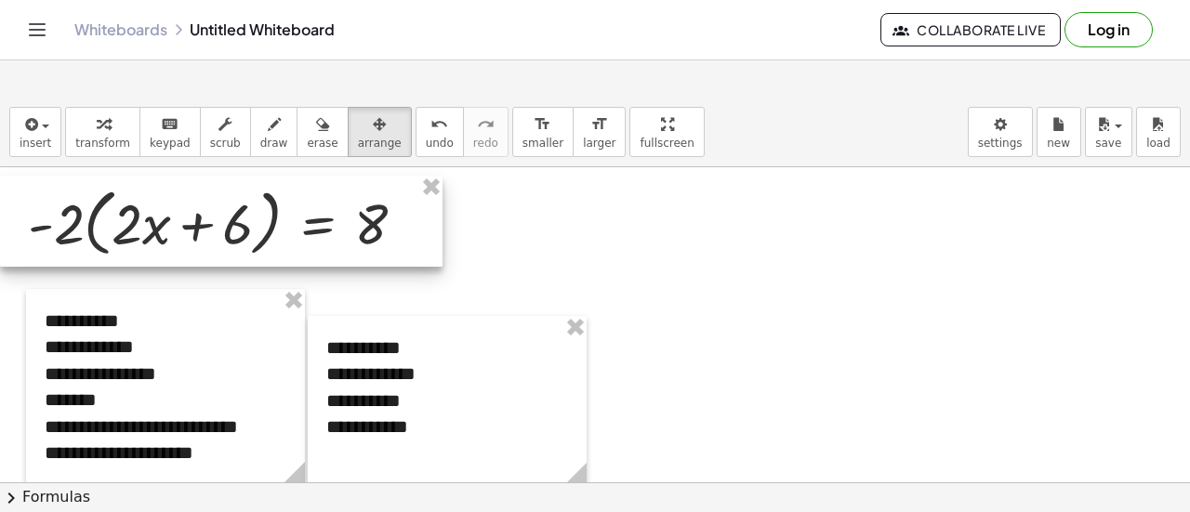
drag, startPoint x: 314, startPoint y: 215, endPoint x: 197, endPoint y: 215, distance: 117.2
click at [197, 215] on div at bounding box center [221, 222] width 443 height 92
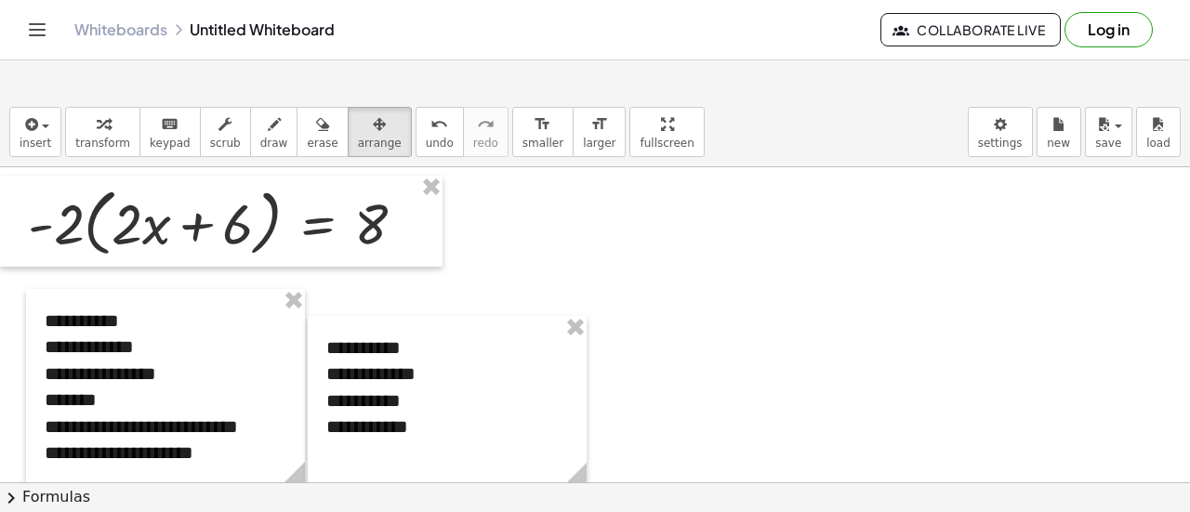
click at [763, 237] on div at bounding box center [595, 464] width 1190 height 631
click at [56, 126] on button "insert" at bounding box center [35, 132] width 52 height 50
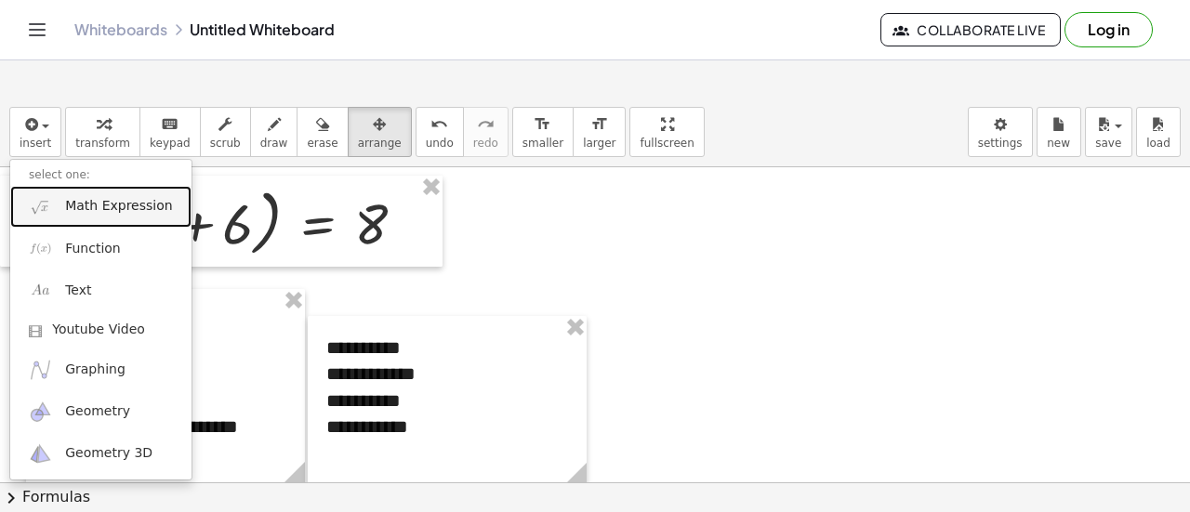
click at [72, 212] on span "Math Expression" at bounding box center [118, 206] width 107 height 19
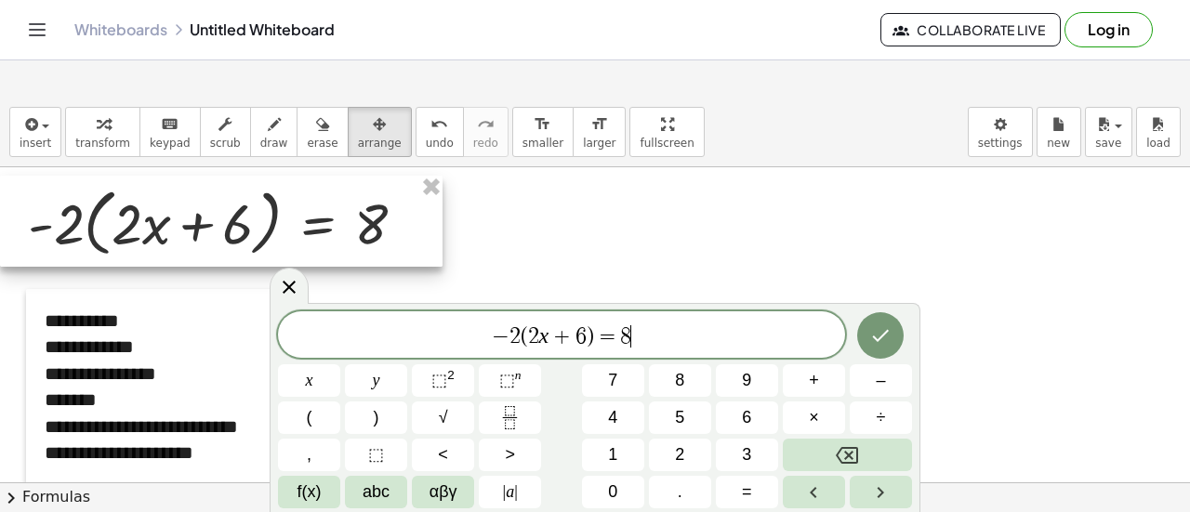
click at [882, 342] on icon "Done" at bounding box center [880, 336] width 22 height 22
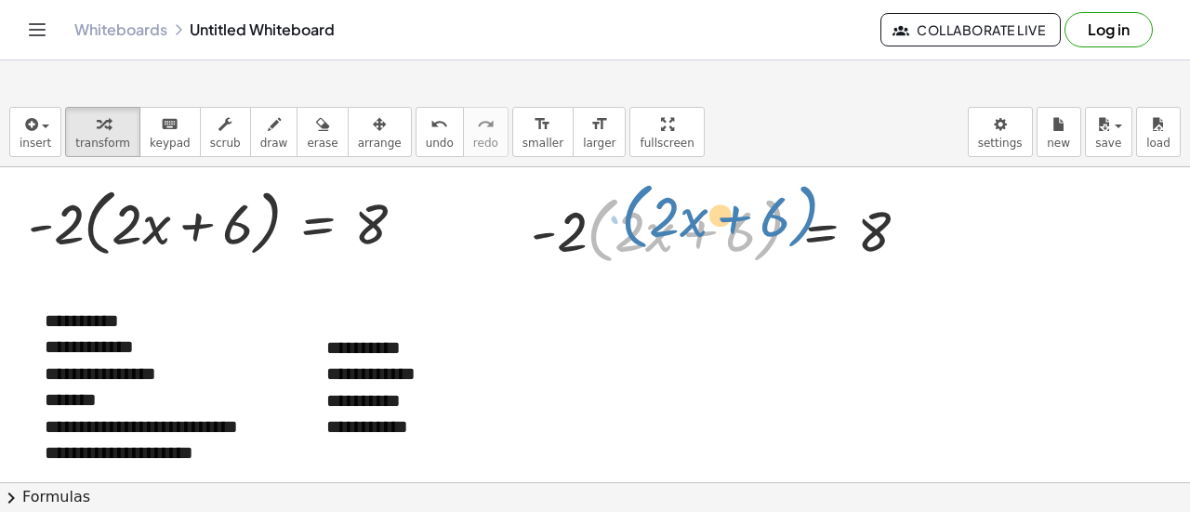
drag, startPoint x: 588, startPoint y: 211, endPoint x: 588, endPoint y: 194, distance: 16.7
click at [588, 194] on div at bounding box center [727, 229] width 411 height 83
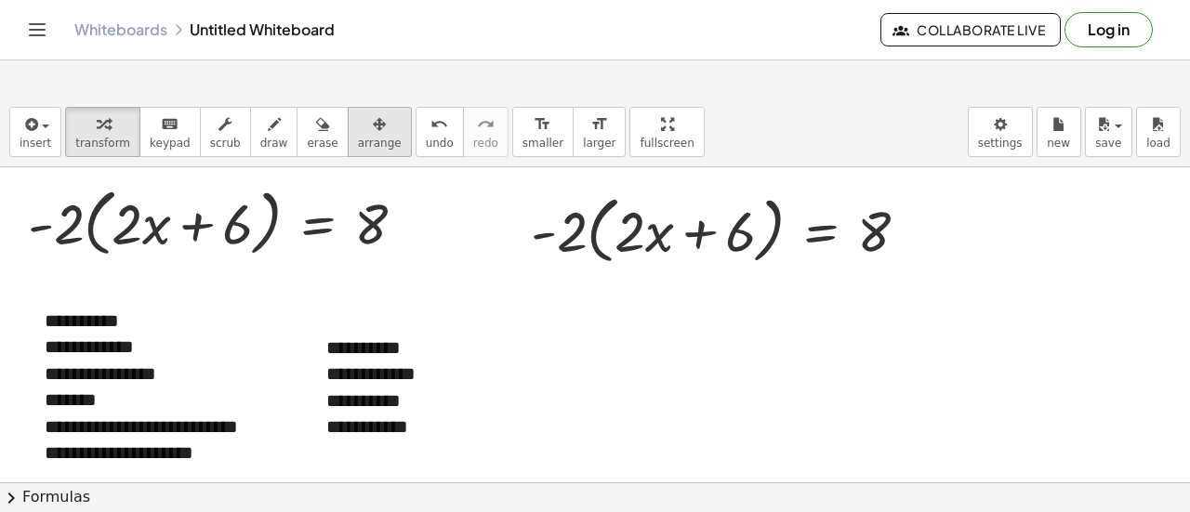
click at [348, 139] on button "arrange" at bounding box center [380, 132] width 64 height 50
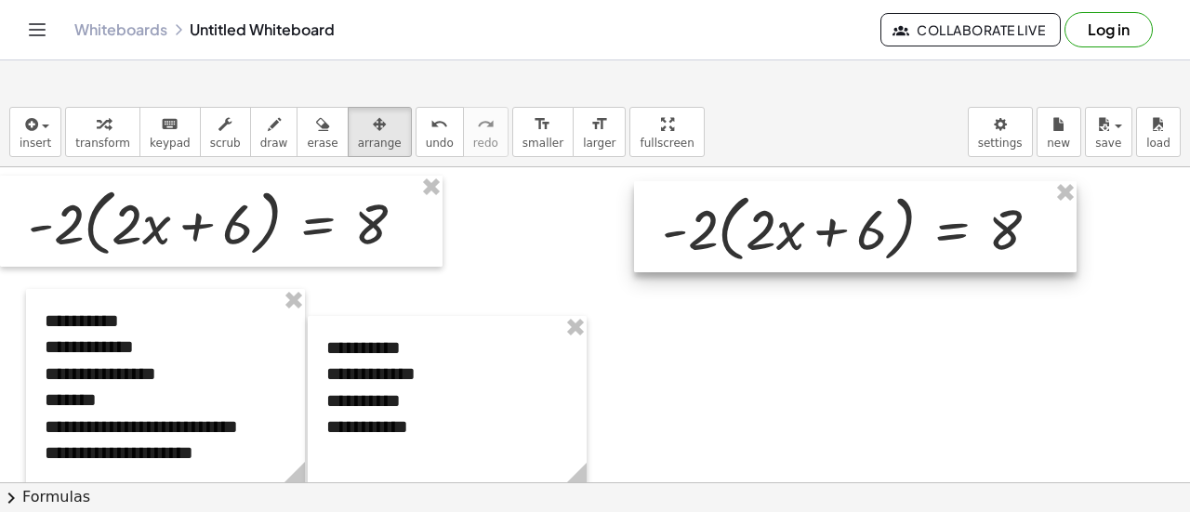
drag, startPoint x: 701, startPoint y: 240, endPoint x: 832, endPoint y: 238, distance: 131.1
click at [832, 238] on div at bounding box center [855, 227] width 443 height 92
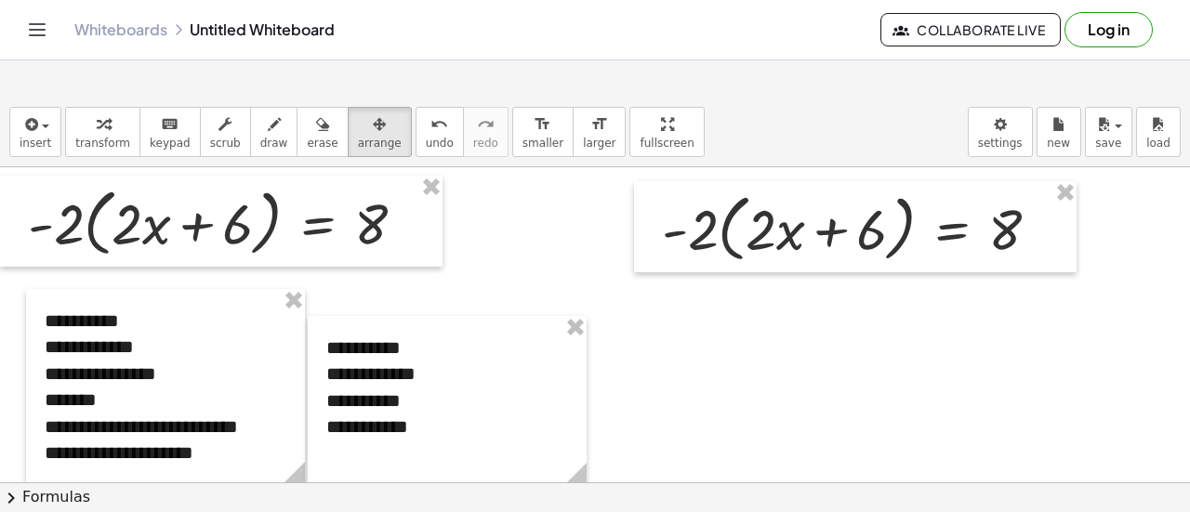
click at [883, 312] on div at bounding box center [595, 464] width 1190 height 631
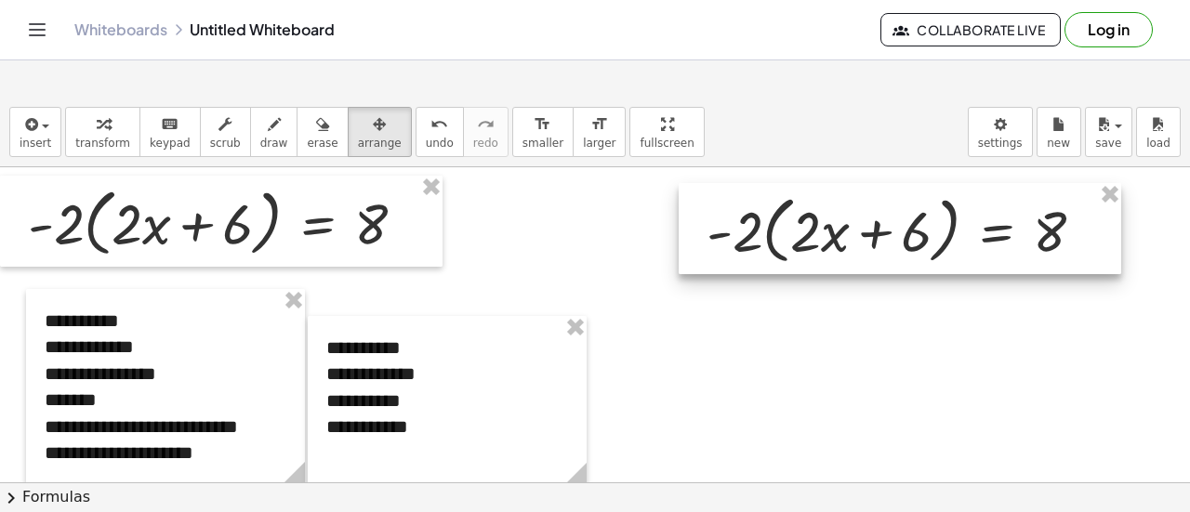
drag, startPoint x: 890, startPoint y: 234, endPoint x: 935, endPoint y: 236, distance: 44.7
click at [935, 236] on div at bounding box center [900, 229] width 443 height 92
click at [871, 324] on div at bounding box center [595, 464] width 1190 height 631
click at [832, 202] on div at bounding box center [900, 229] width 443 height 92
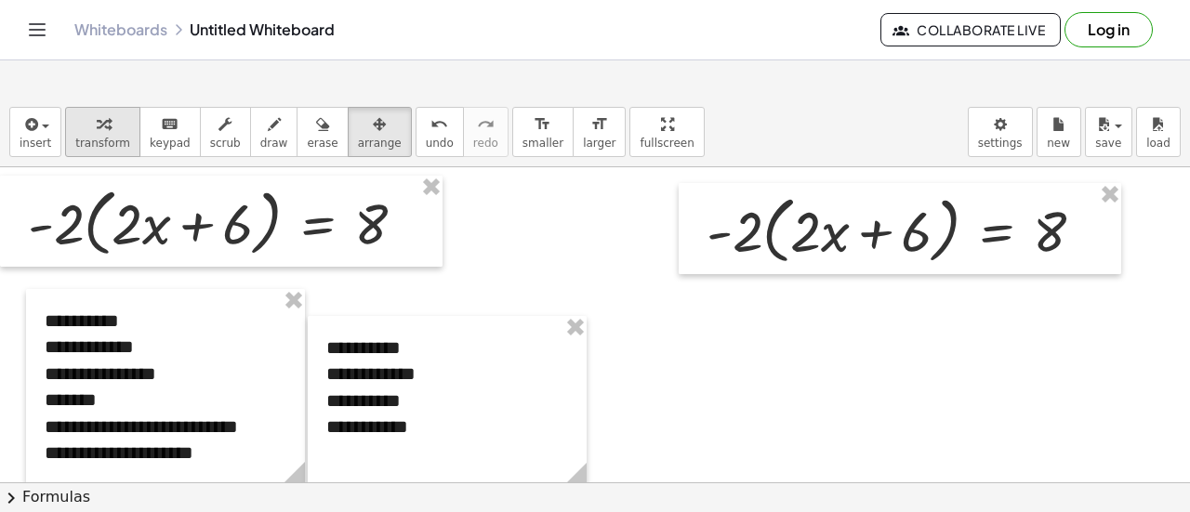
click at [104, 117] on div "button" at bounding box center [102, 124] width 55 height 22
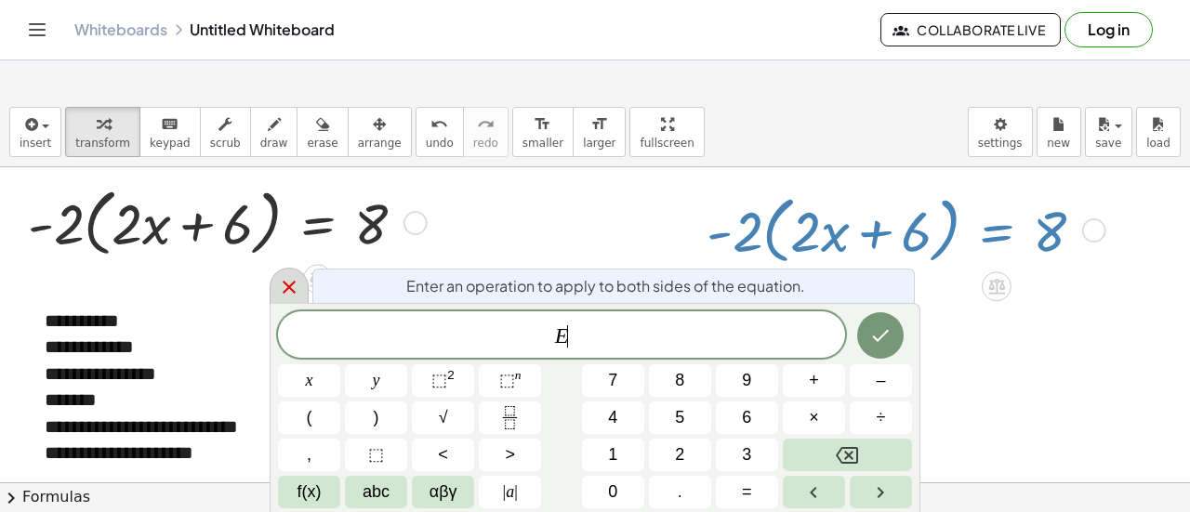
click at [282, 292] on icon at bounding box center [289, 287] width 22 height 22
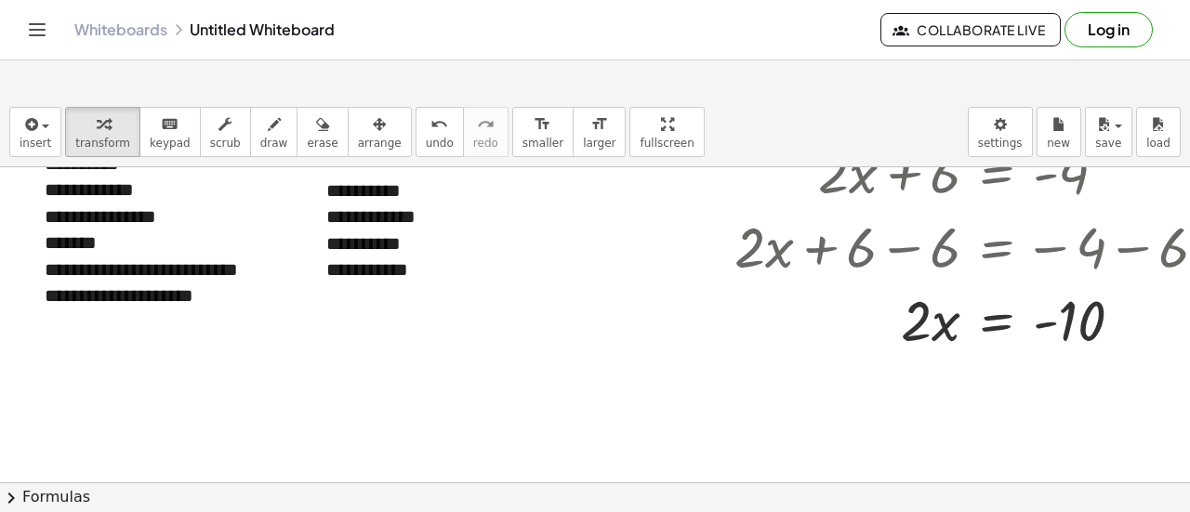
scroll to position [181, 0]
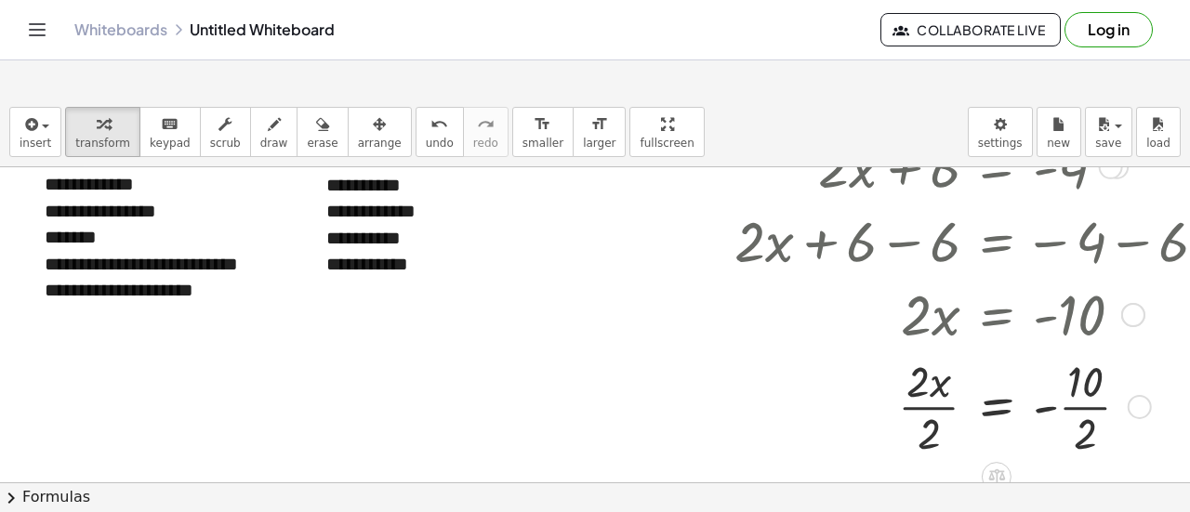
click at [949, 407] on div at bounding box center [964, 406] width 534 height 110
click at [1062, 407] on div at bounding box center [964, 406] width 534 height 110
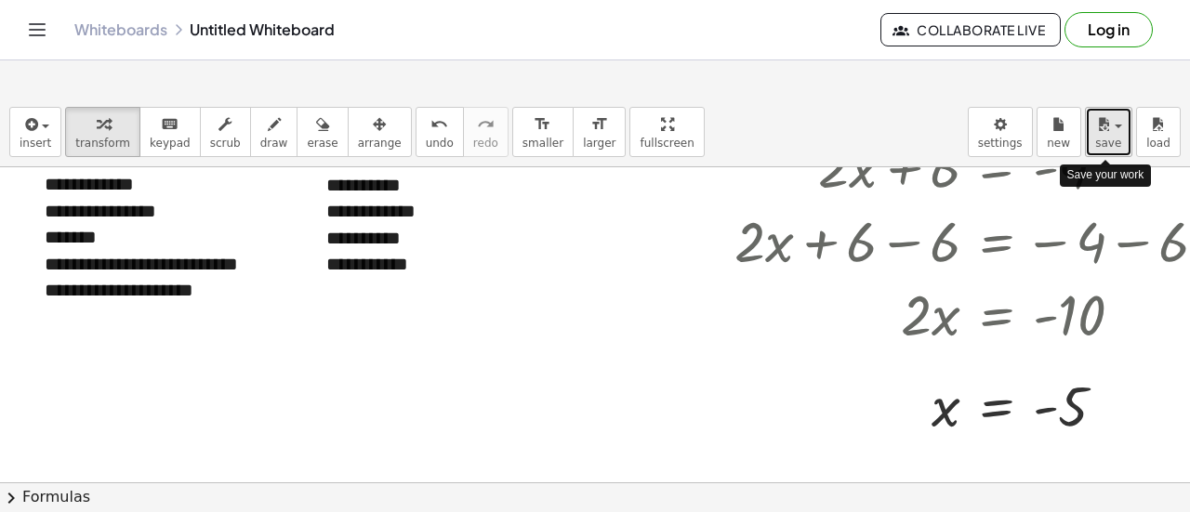
click at [1062, 150] on button "save" at bounding box center [1108, 132] width 47 height 50
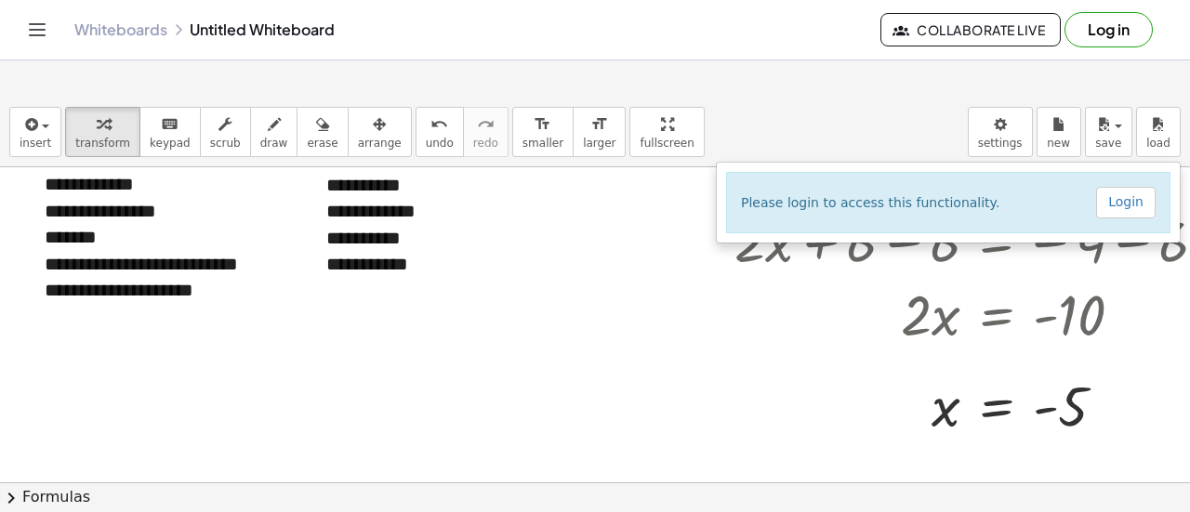
click at [396, 39] on div "Whiteboards Untitled Whiteboard" at bounding box center [477, 29] width 806 height 19
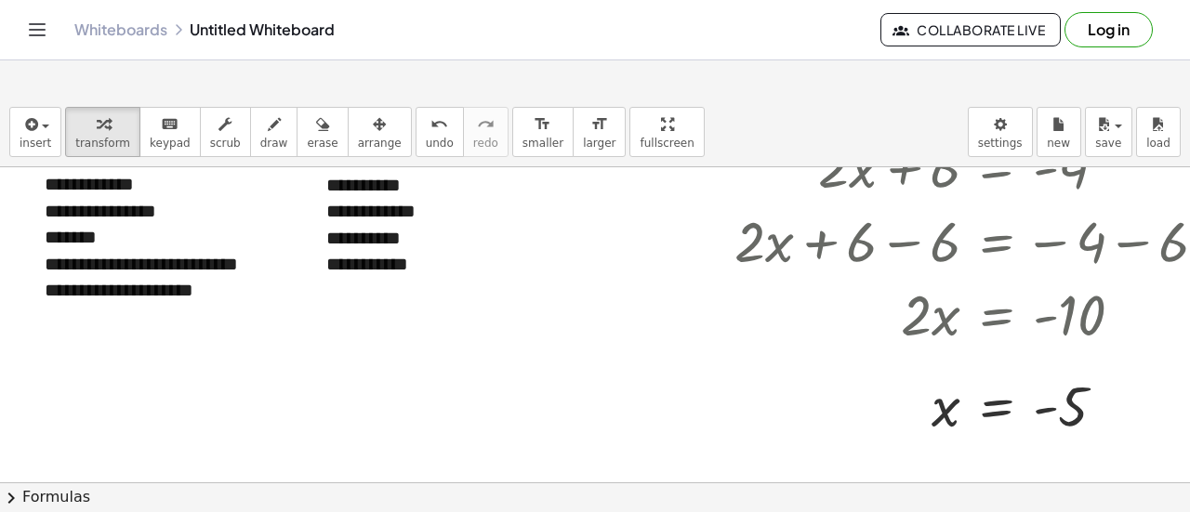
click at [396, 39] on div "Whiteboards Untitled Whiteboard" at bounding box center [477, 29] width 806 height 19
click at [515, 39] on div "Whiteboards Untitled Whiteboard" at bounding box center [477, 29] width 806 height 19
click at [893, 38] on icon "button" at bounding box center [901, 29] width 17 height 17
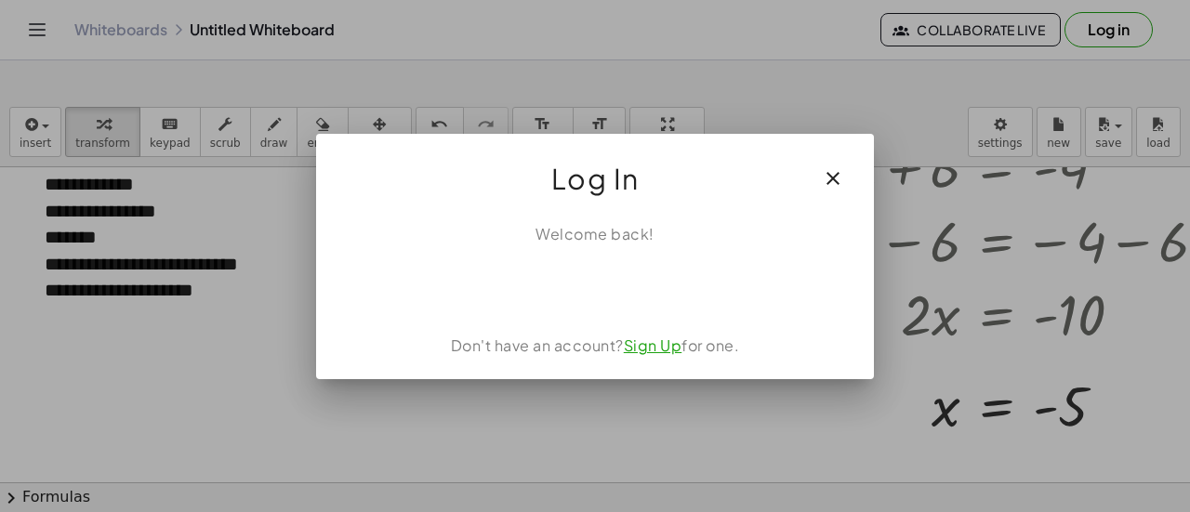
click at [827, 167] on icon "button" at bounding box center [833, 178] width 22 height 22
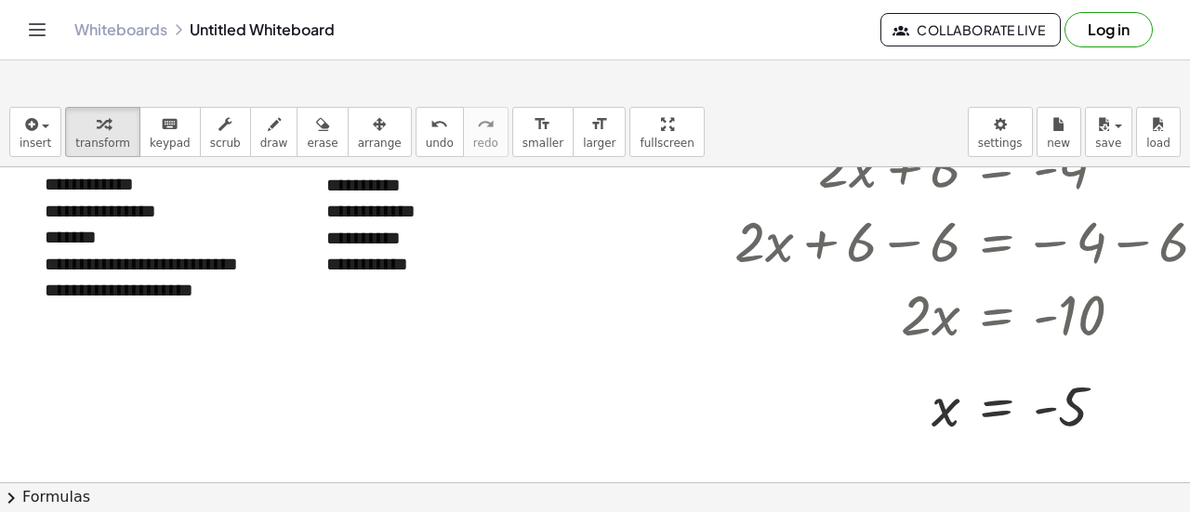
click at [135, 39] on link "Whiteboards" at bounding box center [120, 29] width 93 height 19
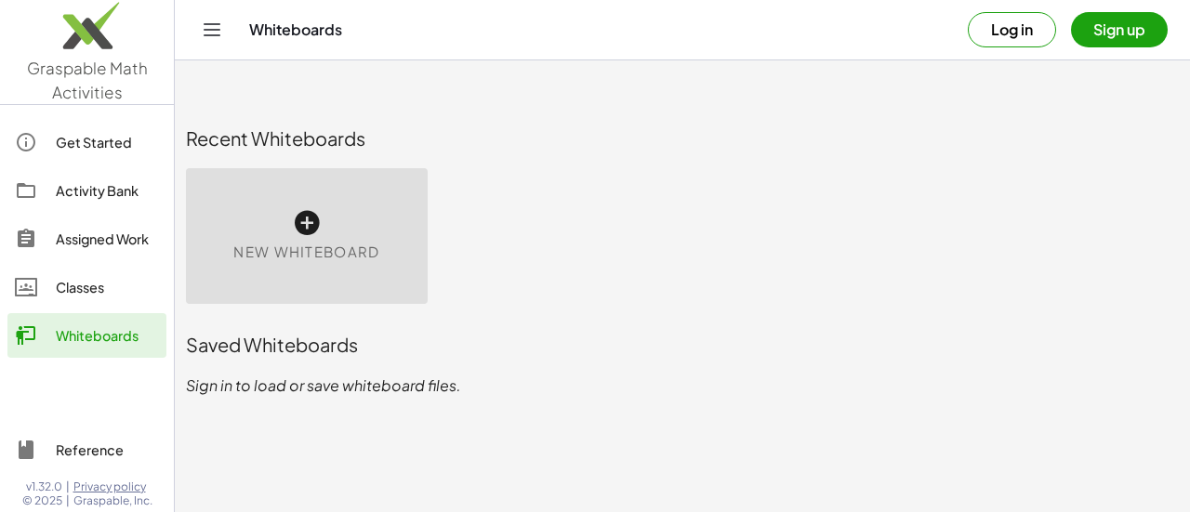
click at [322, 221] on icon at bounding box center [307, 223] width 30 height 30
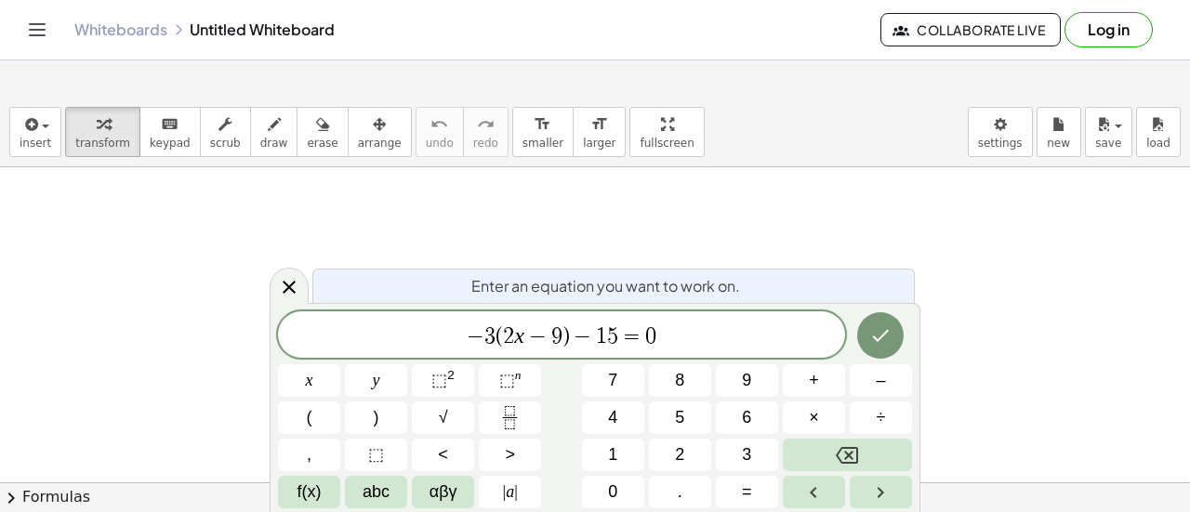
click at [885, 334] on icon "Done" at bounding box center [881, 336] width 17 height 12
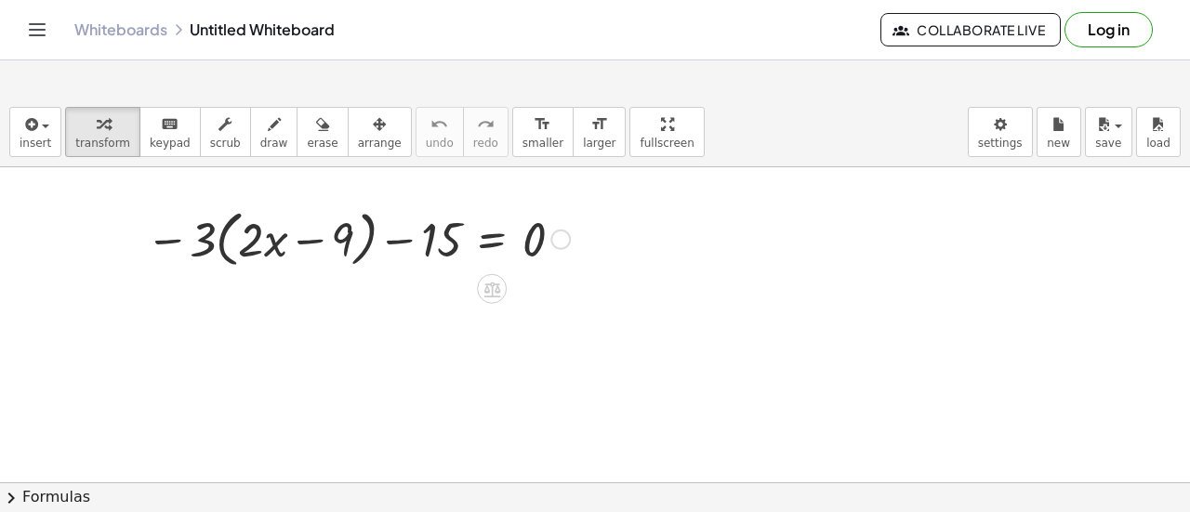
click at [285, 221] on div at bounding box center [358, 238] width 443 height 71
click at [661, 131] on icon "button" at bounding box center [667, 124] width 13 height 22
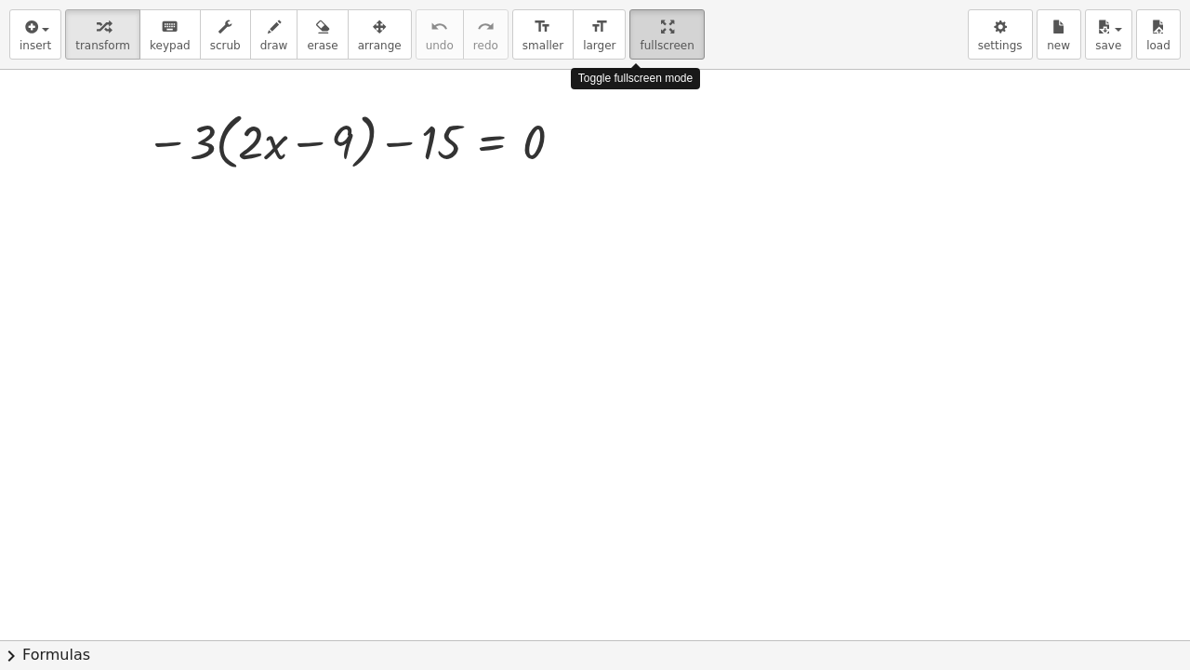
click at [661, 34] on icon "button" at bounding box center [667, 27] width 13 height 22
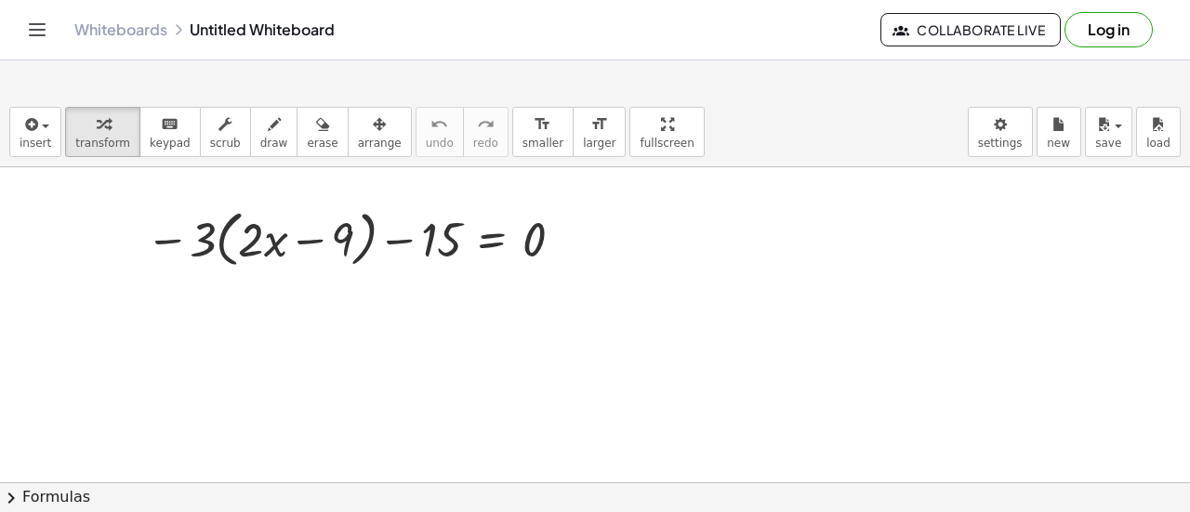
click at [265, 289] on div at bounding box center [595, 482] width 1190 height 631
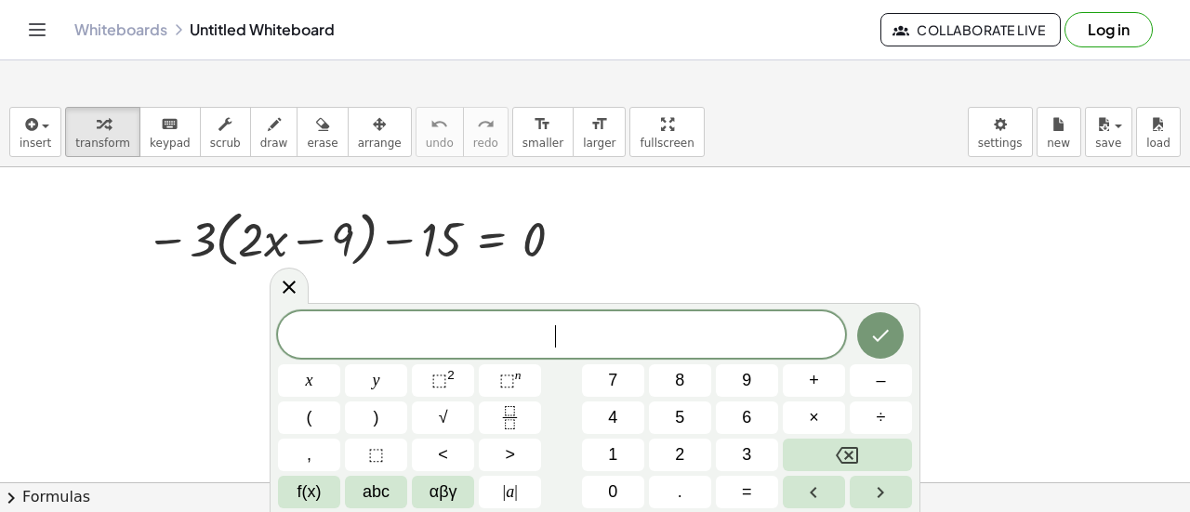
click at [72, 358] on div at bounding box center [595, 482] width 1190 height 631
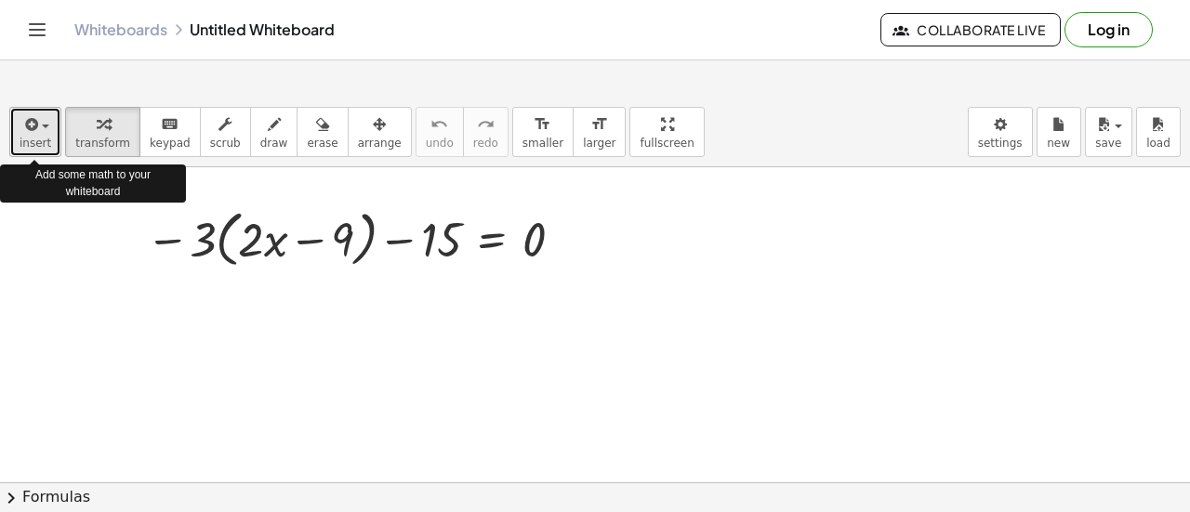
click at [38, 139] on span "insert" at bounding box center [36, 143] width 32 height 13
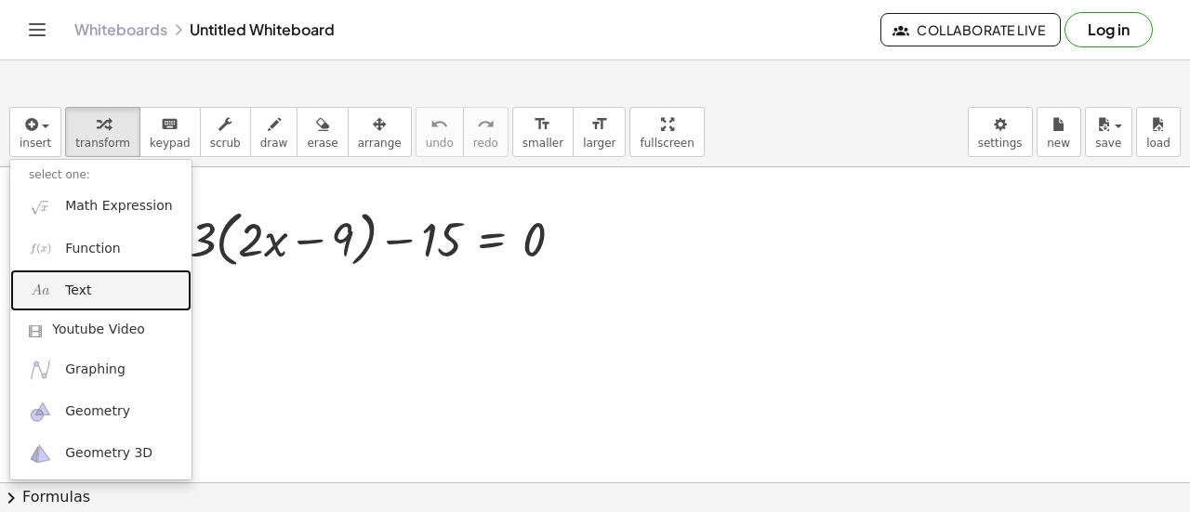
click at [77, 277] on link "Text" at bounding box center [100, 291] width 181 height 42
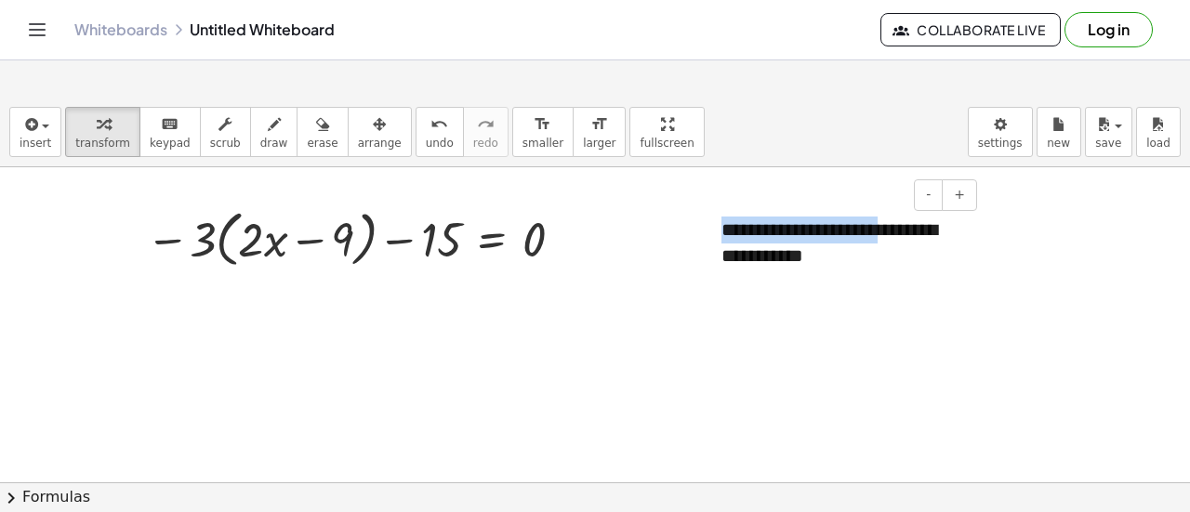
drag, startPoint x: 898, startPoint y: 240, endPoint x: 725, endPoint y: 223, distance: 173.8
click at [725, 223] on div "**********" at bounding box center [842, 243] width 279 height 90
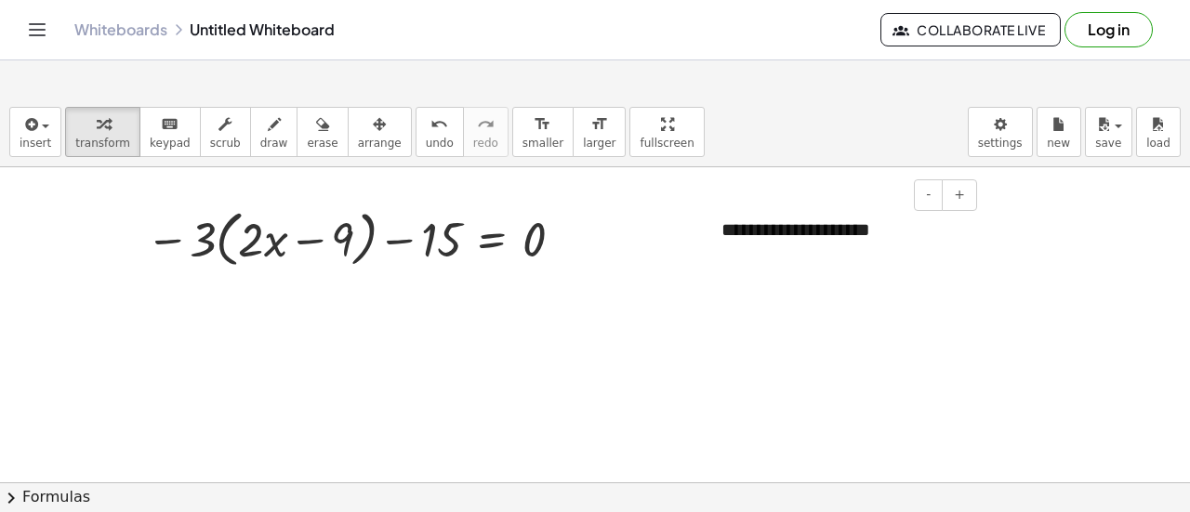
click at [707, 243] on div at bounding box center [712, 230] width 19 height 64
drag, startPoint x: 726, startPoint y: 228, endPoint x: 1028, endPoint y: 216, distance: 301.5
click at [1028, 216] on div "**********" at bounding box center [595, 482] width 1190 height 631
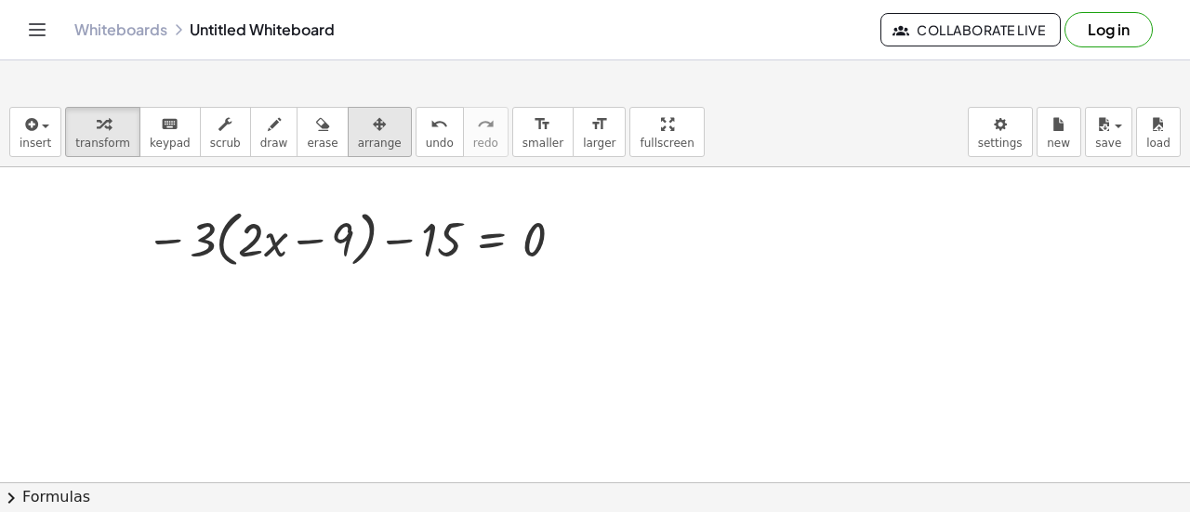
click at [369, 137] on span "arrange" at bounding box center [380, 143] width 44 height 13
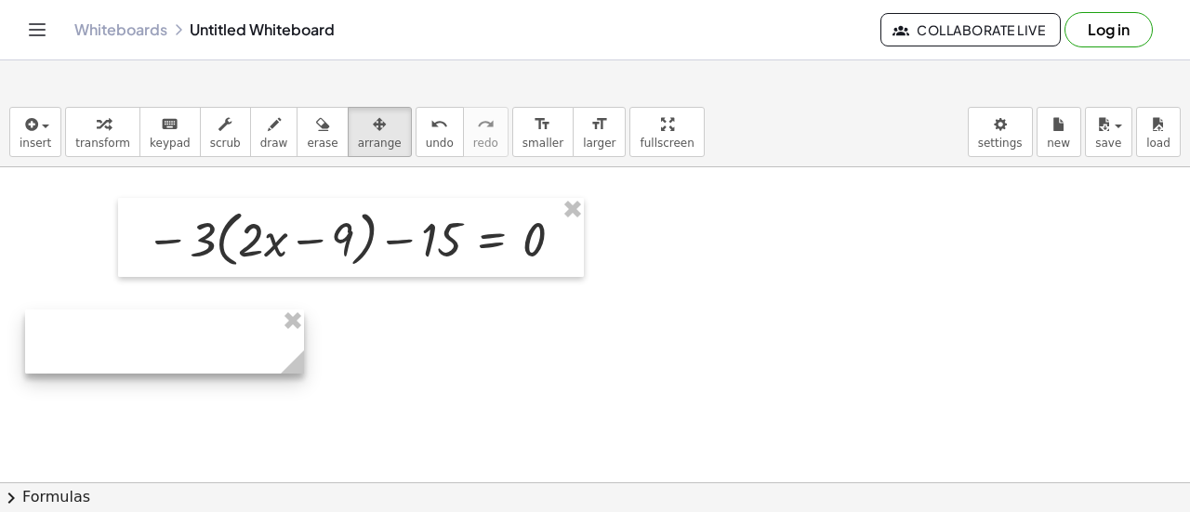
drag, startPoint x: 732, startPoint y: 211, endPoint x: 54, endPoint y: 322, distance: 686.9
click at [54, 322] on div at bounding box center [164, 342] width 279 height 64
click at [1002, 132] on body "Graspable Math Activities Get Started Activity Bank Assigned Work Classes White…" at bounding box center [595, 256] width 1190 height 512
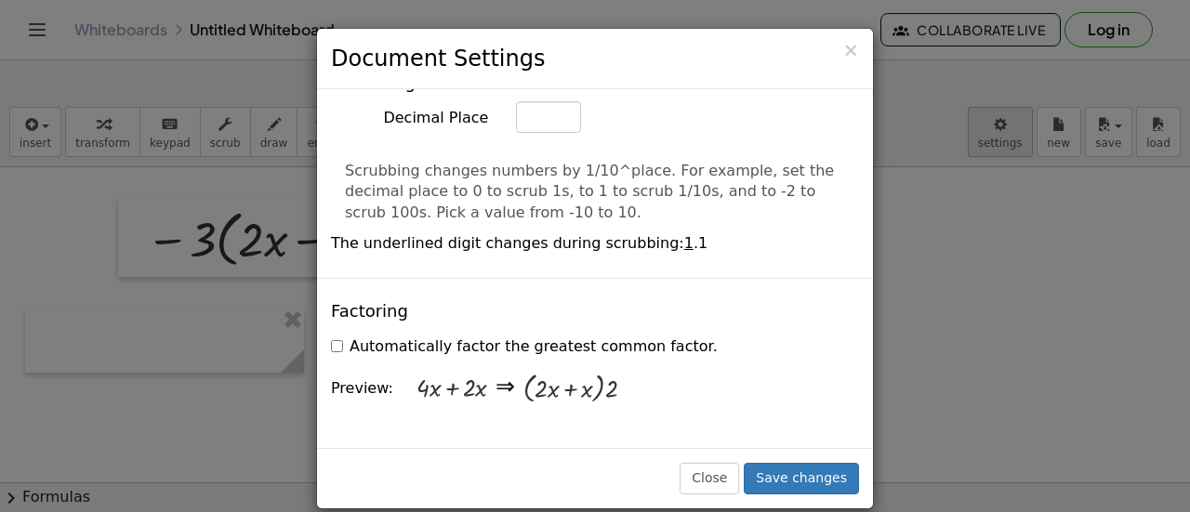
scroll to position [1136, 0]
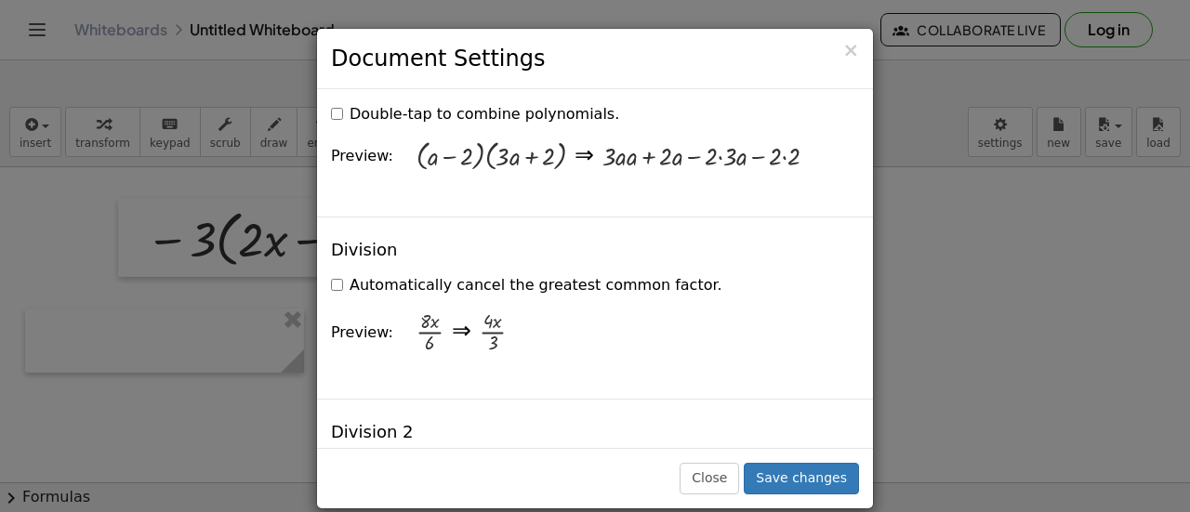
scroll to position [1883, 0]
type input "*"
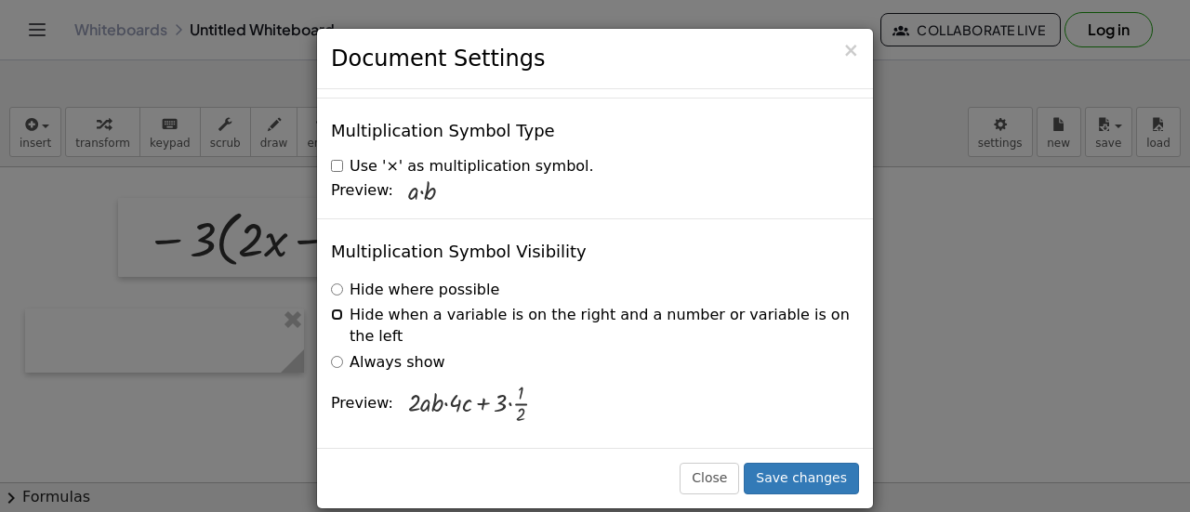
scroll to position [6730, 0]
click at [800, 459] on button "Save changes" at bounding box center [801, 479] width 115 height 32
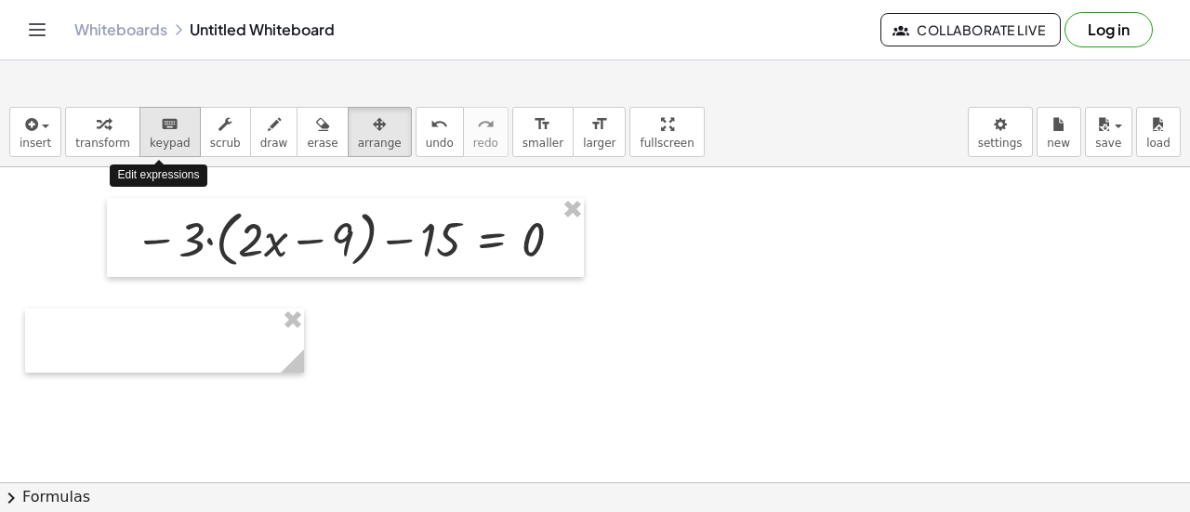
click at [163, 117] on icon "keyboard" at bounding box center [170, 124] width 18 height 22
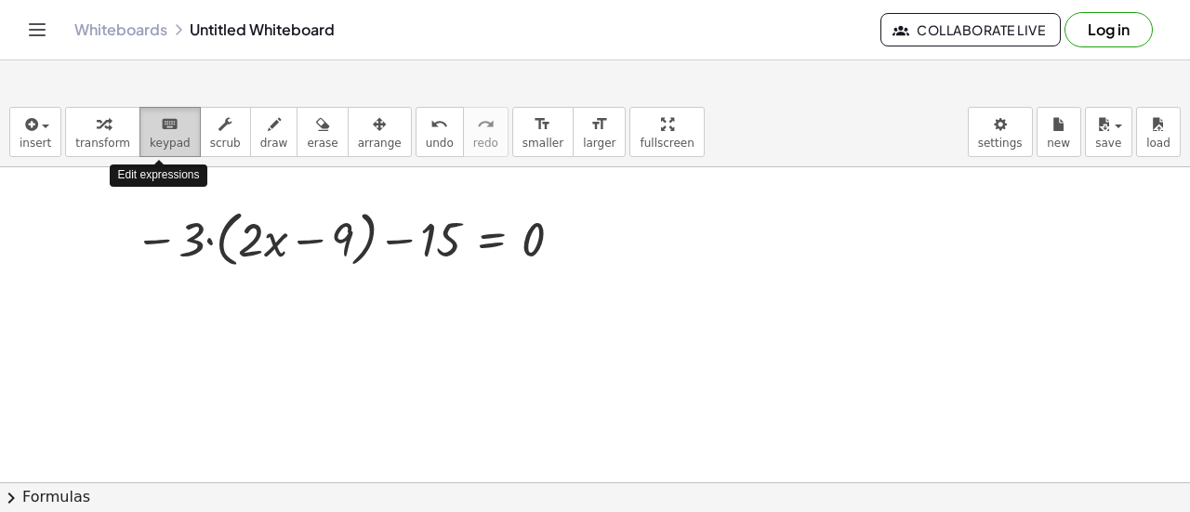
click at [163, 117] on icon "keyboard" at bounding box center [170, 124] width 18 height 22
click at [182, 126] on button "keyboard keypad" at bounding box center [169, 132] width 61 height 50
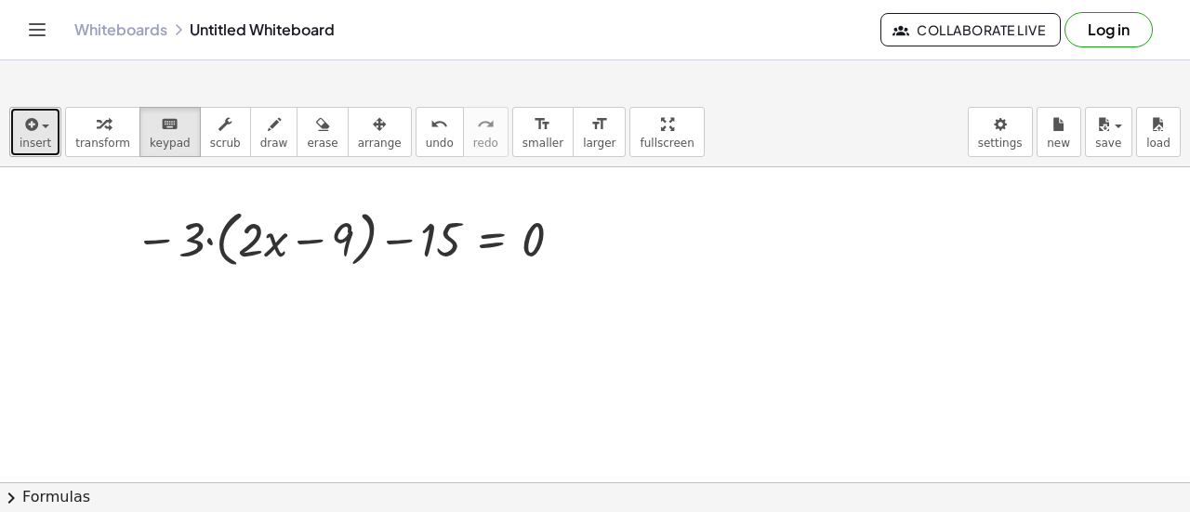
click at [47, 146] on span "insert" at bounding box center [36, 143] width 32 height 13
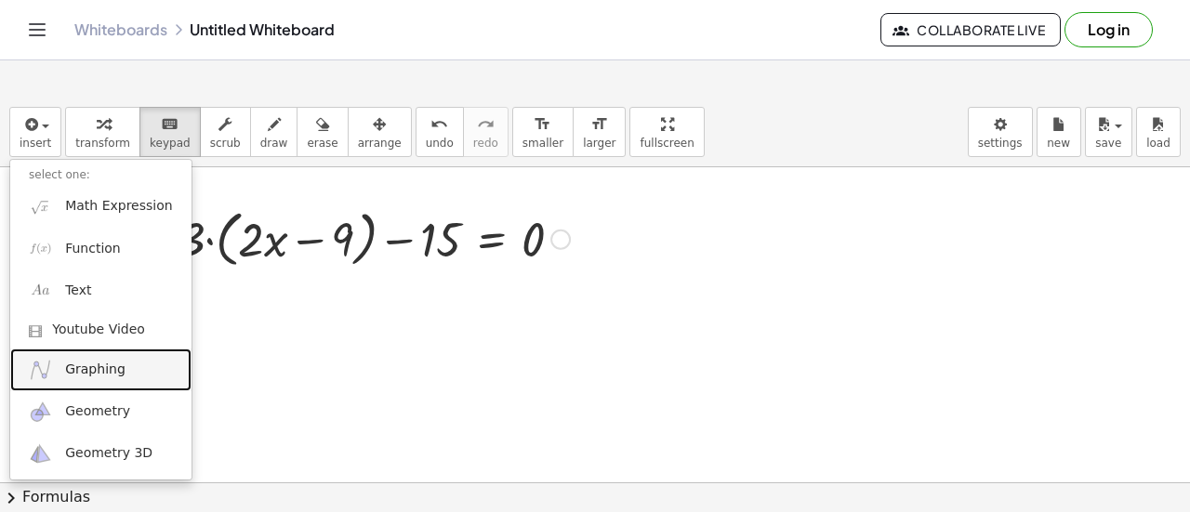
click at [131, 375] on link "Graphing" at bounding box center [100, 370] width 181 height 42
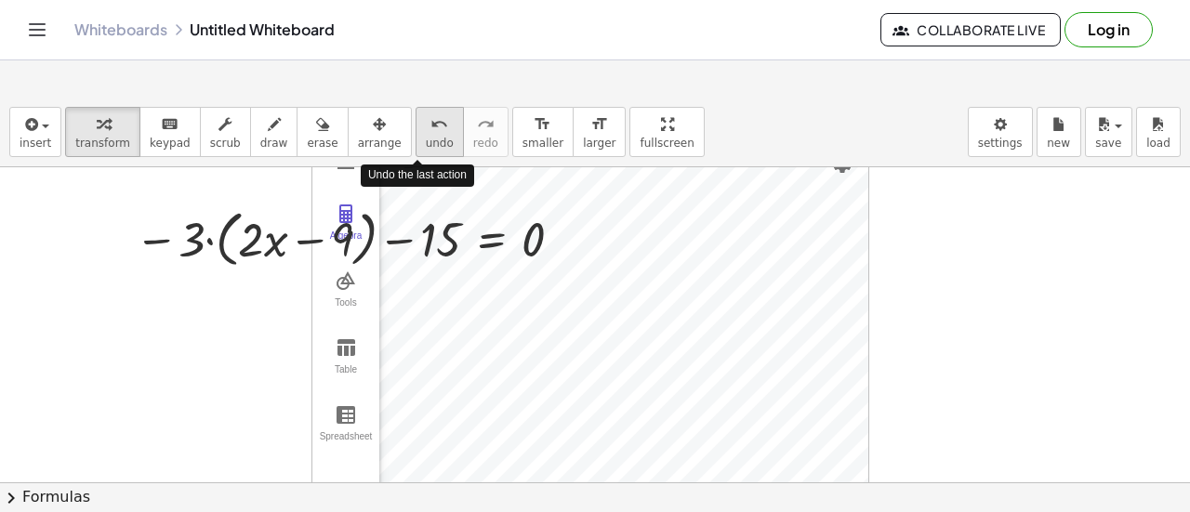
click at [431, 121] on icon "undo" at bounding box center [440, 124] width 18 height 22
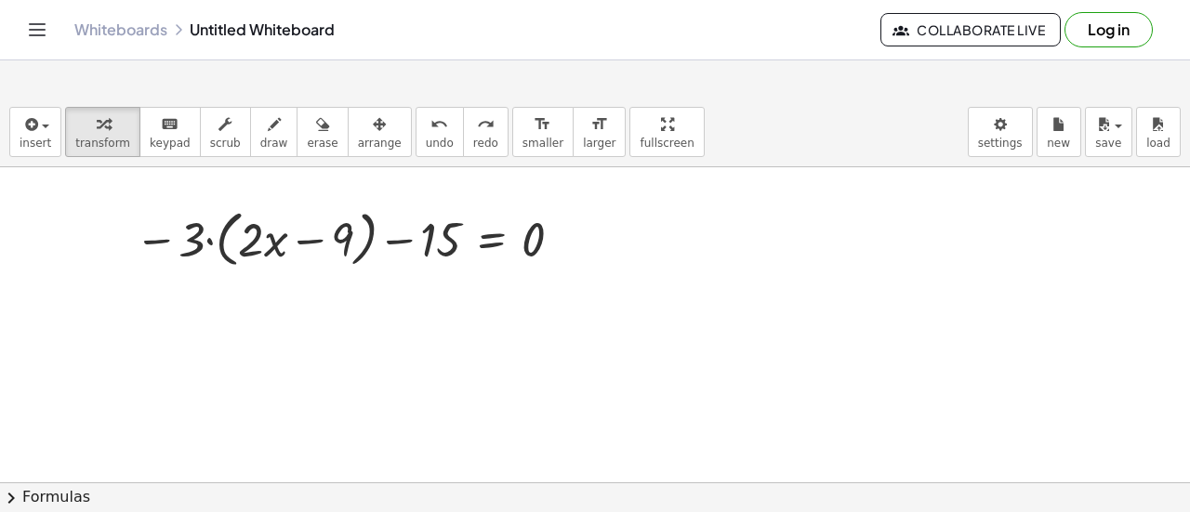
click at [167, 39] on link "Whiteboards" at bounding box center [120, 29] width 93 height 19
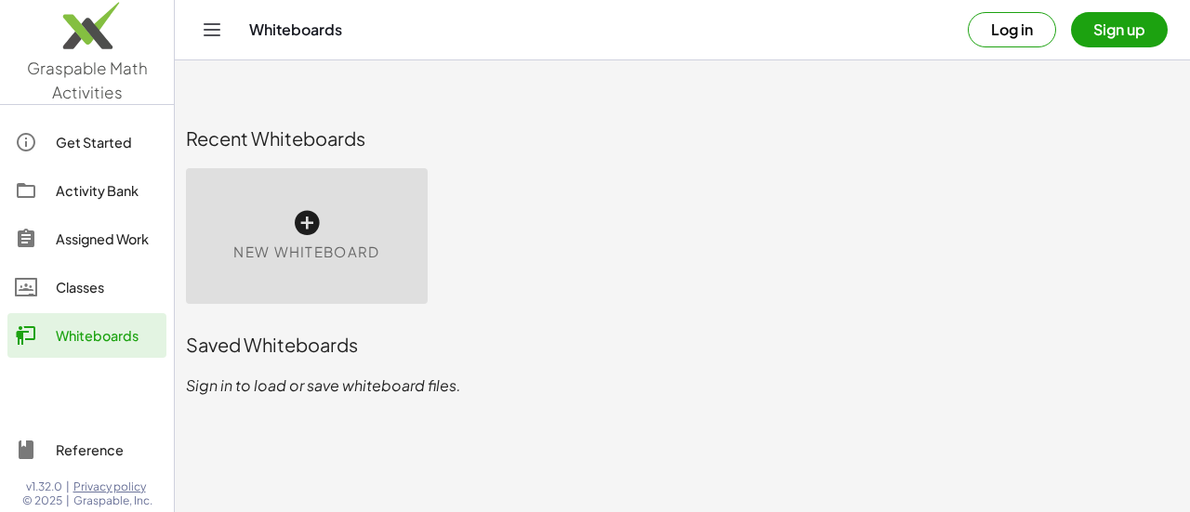
click at [428, 196] on div "New Whiteboard" at bounding box center [307, 236] width 242 height 136
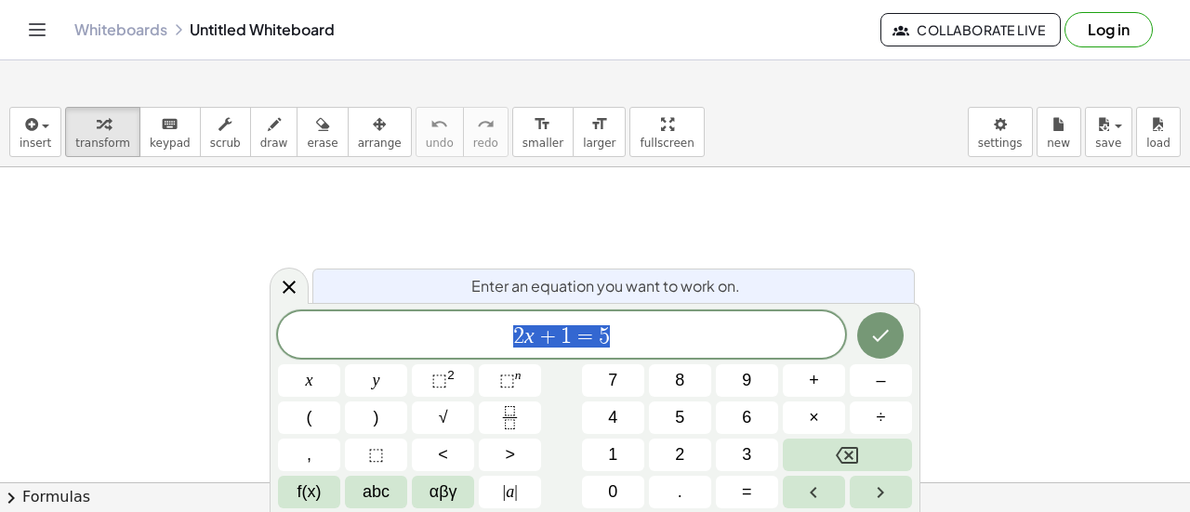
click at [397, 206] on div at bounding box center [595, 482] width 1190 height 631
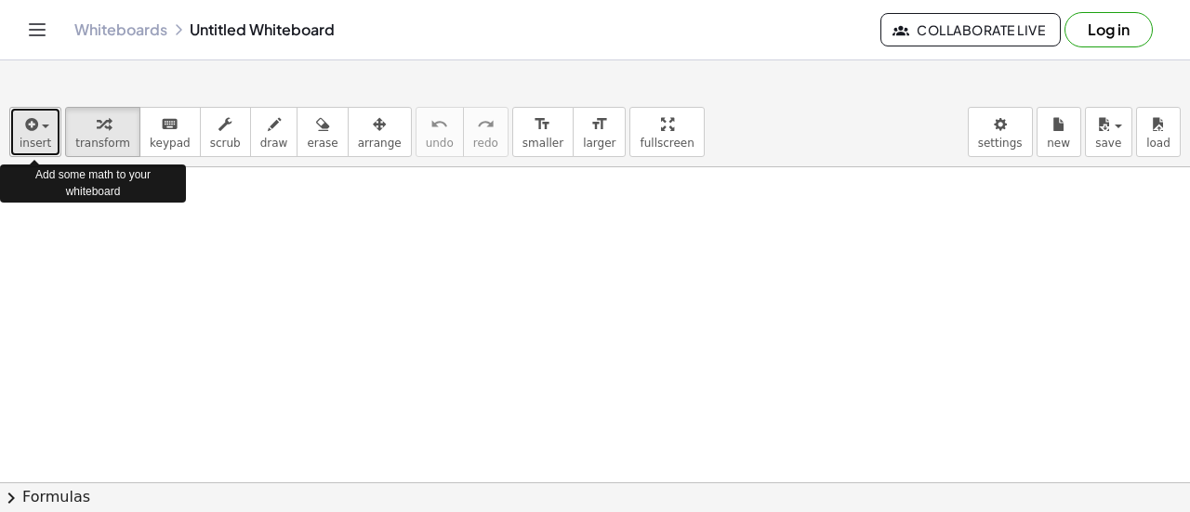
click at [42, 126] on span "button" at bounding box center [45, 127] width 7 height 4
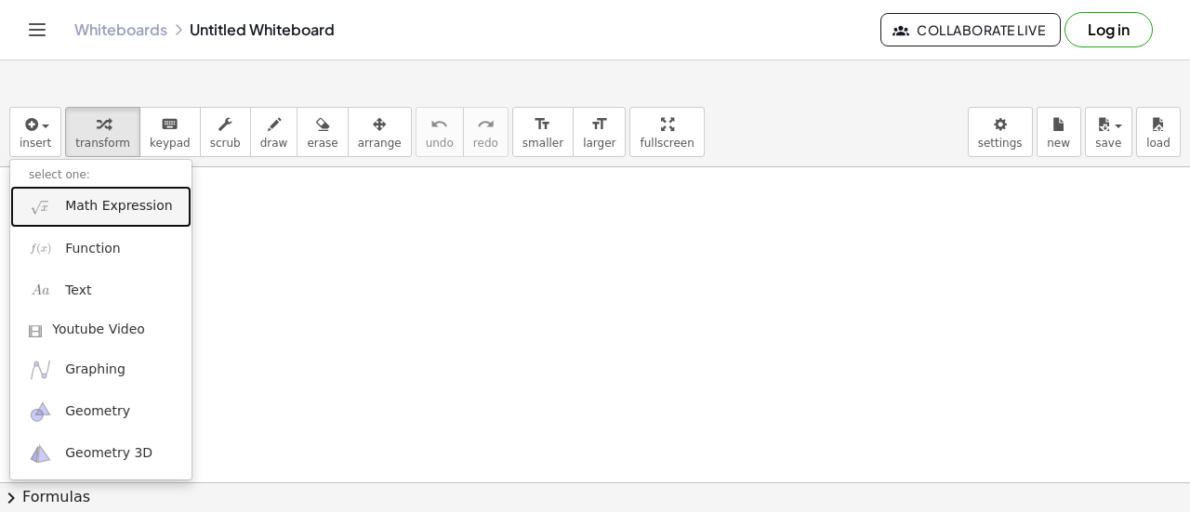
click at [93, 195] on link "Math Expression" at bounding box center [100, 207] width 181 height 42
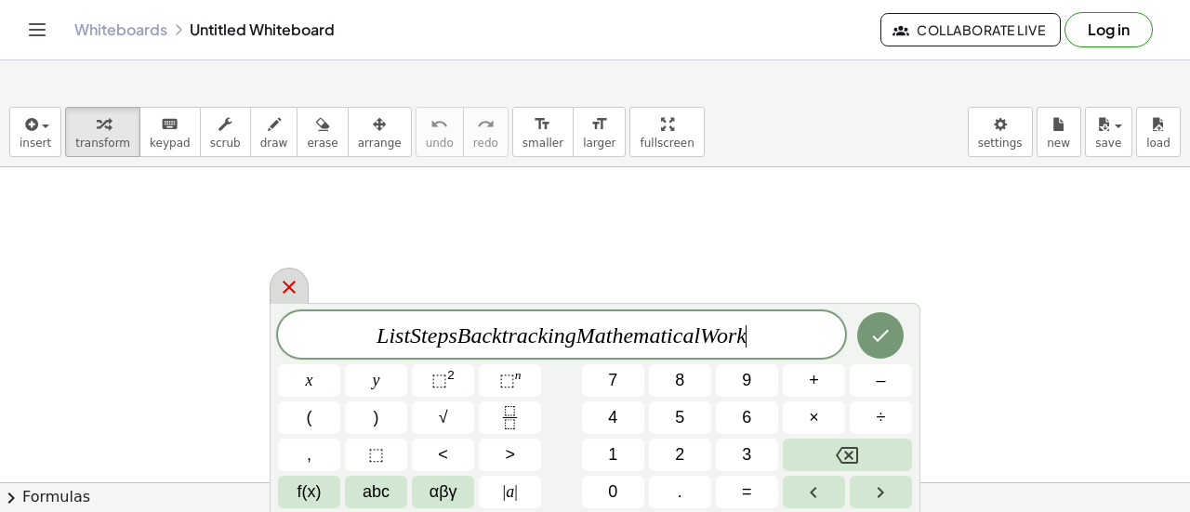
click at [281, 292] on icon at bounding box center [289, 287] width 22 height 22
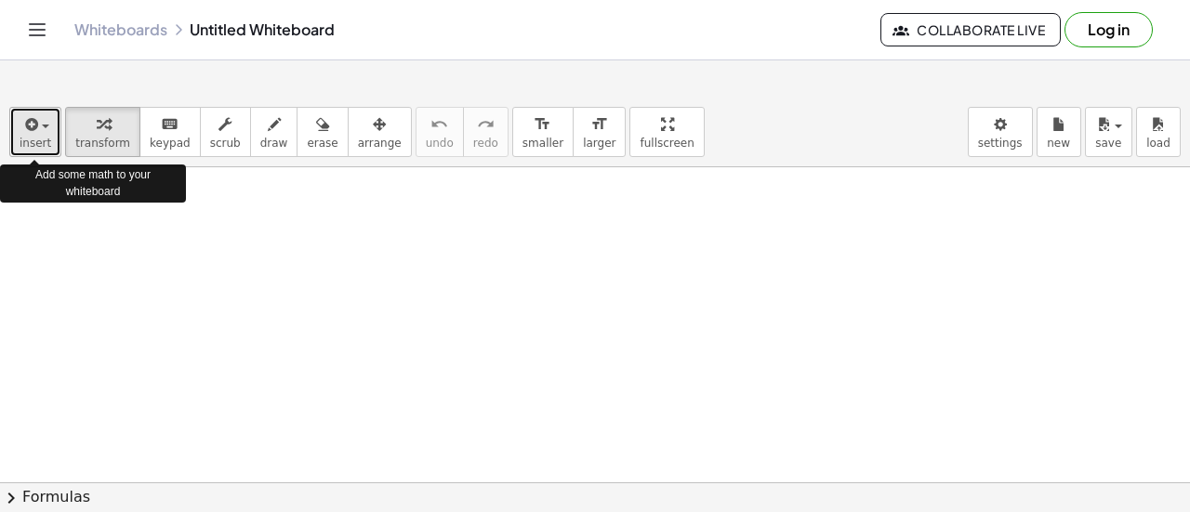
click at [42, 125] on span "button" at bounding box center [45, 127] width 7 height 4
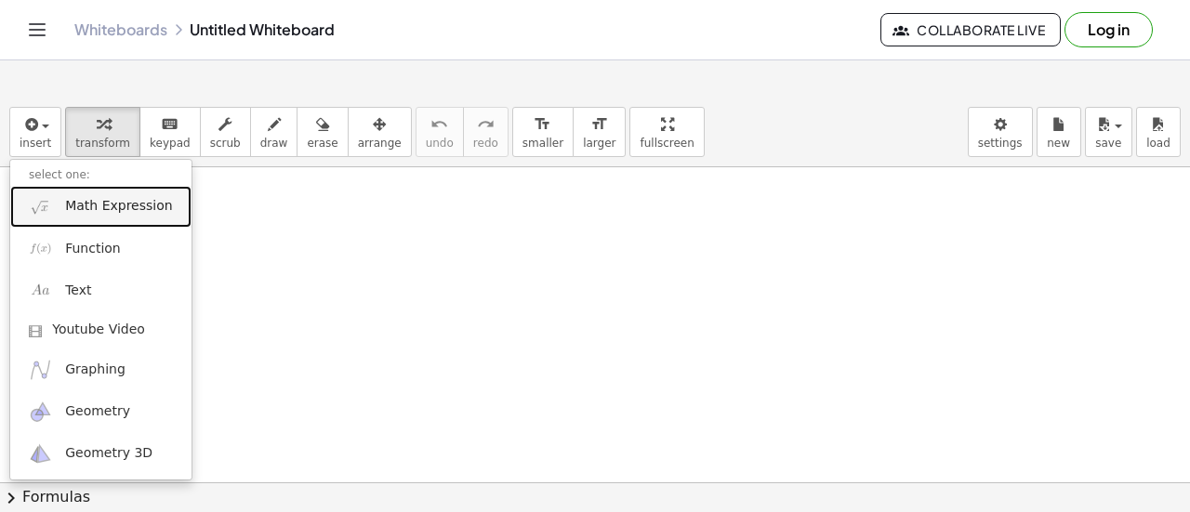
click at [106, 205] on span "Math Expression" at bounding box center [118, 206] width 107 height 19
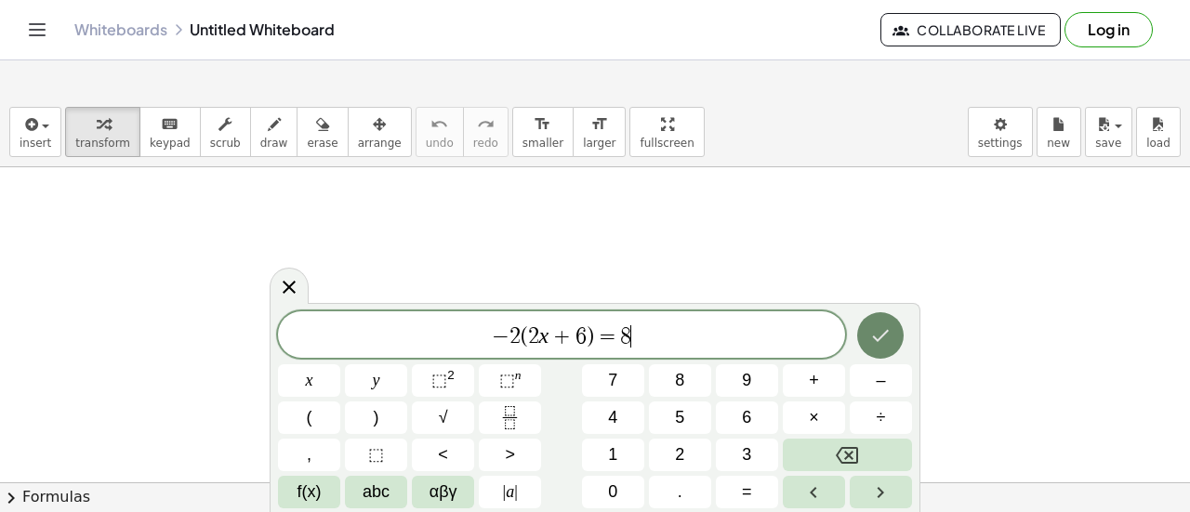
click at [891, 333] on icon "Done" at bounding box center [880, 336] width 22 height 22
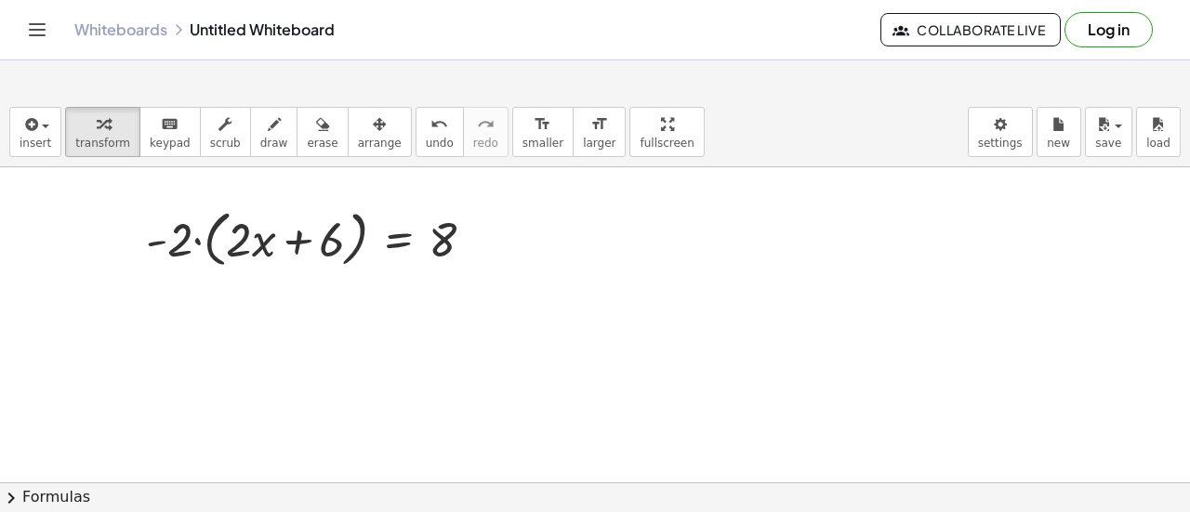
click at [153, 334] on div at bounding box center [595, 482] width 1190 height 631
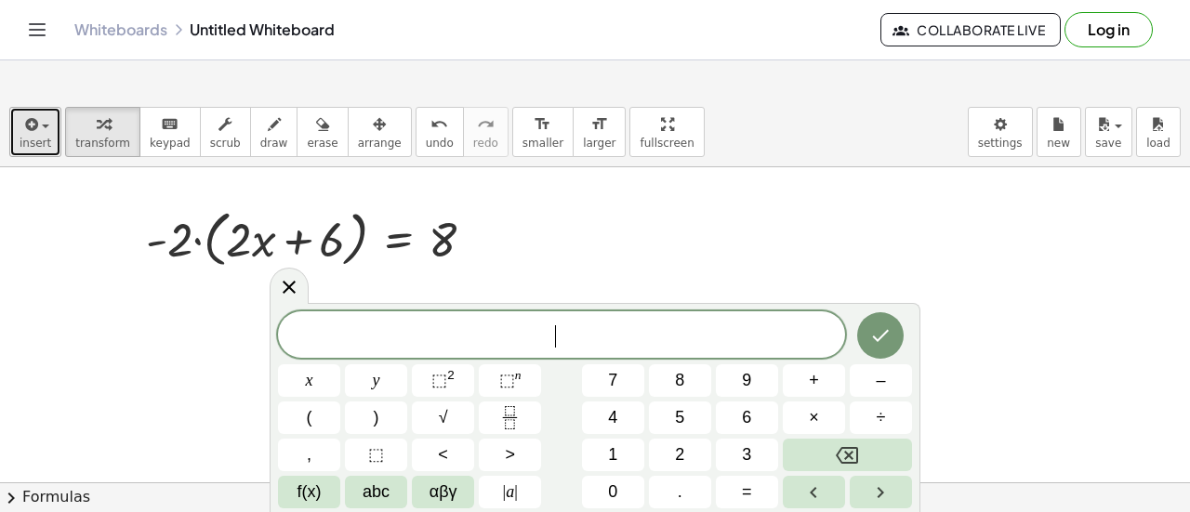
click at [33, 151] on button "insert" at bounding box center [35, 132] width 52 height 50
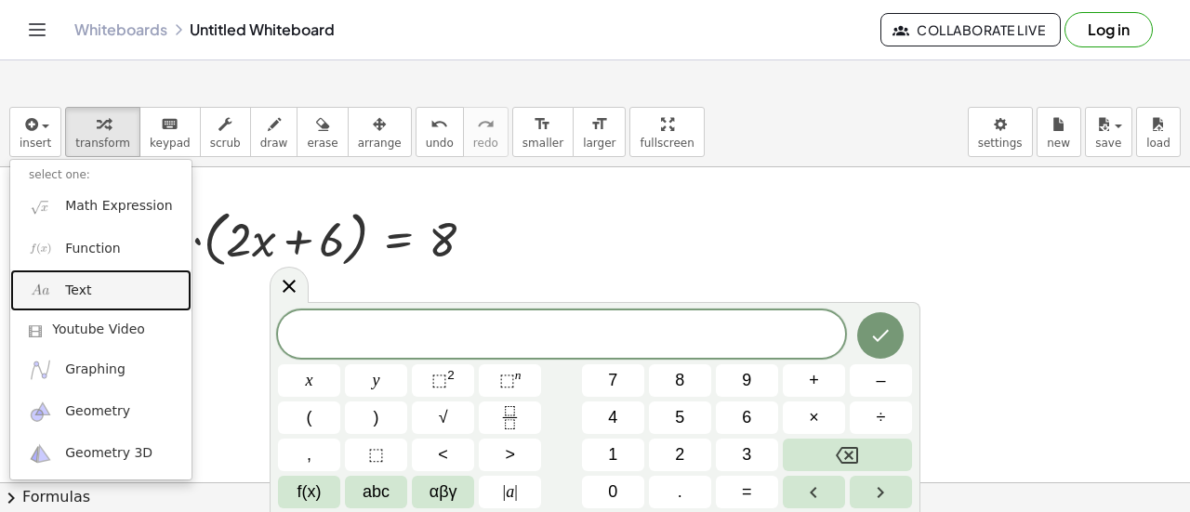
click at [66, 299] on span "Text" at bounding box center [78, 291] width 26 height 19
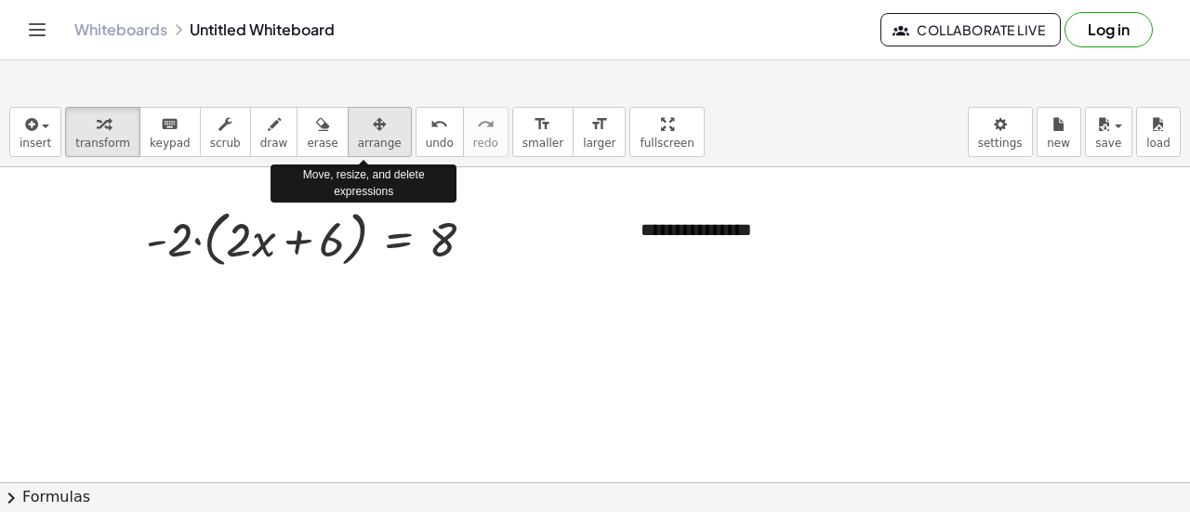
click at [363, 146] on span "arrange" at bounding box center [380, 143] width 44 height 13
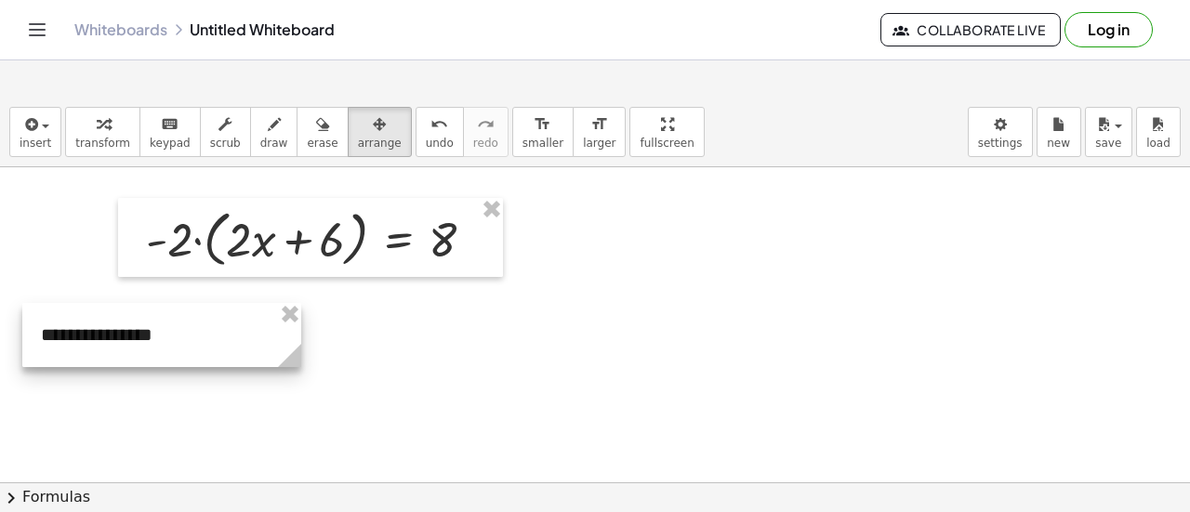
drag, startPoint x: 668, startPoint y: 232, endPoint x: 68, endPoint y: 337, distance: 608.9
click at [68, 337] on div at bounding box center [161, 335] width 279 height 64
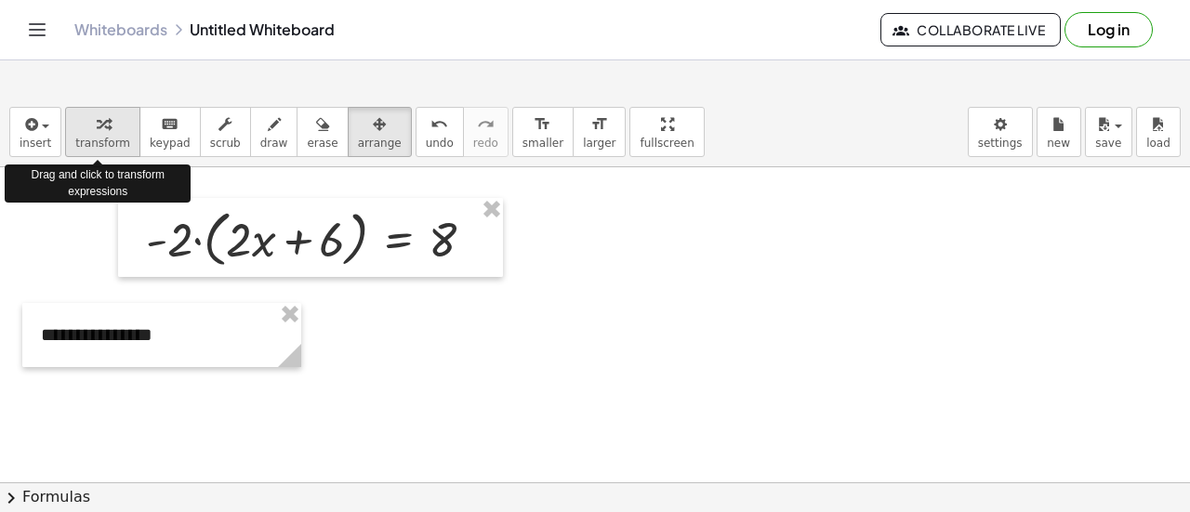
click at [89, 132] on div "button" at bounding box center [102, 124] width 55 height 22
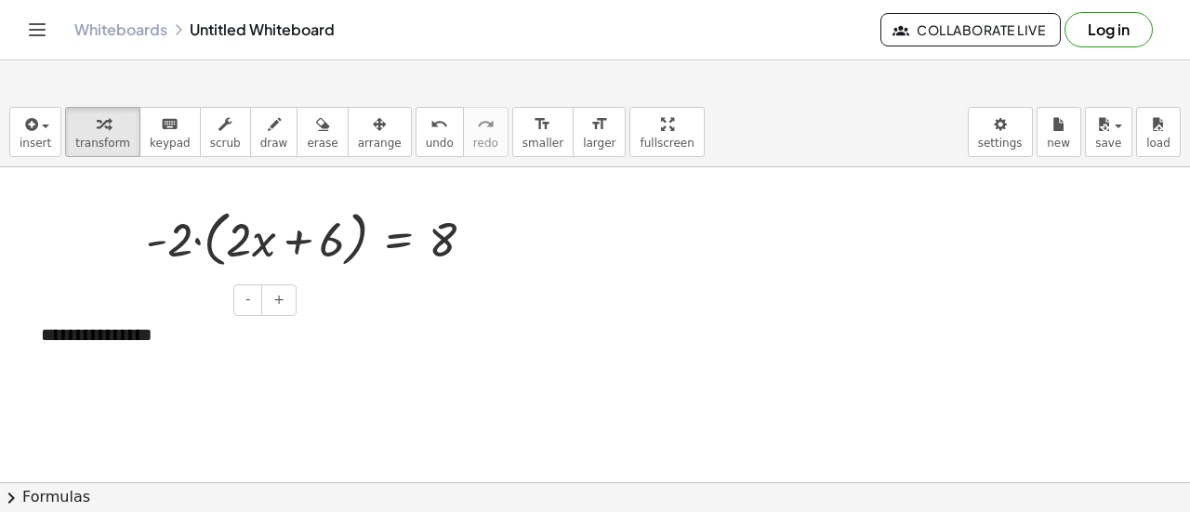
click at [130, 322] on div "**********" at bounding box center [161, 335] width 279 height 64
drag, startPoint x: 164, startPoint y: 332, endPoint x: 39, endPoint y: 345, distance: 125.3
click at [39, 345] on div "**********" at bounding box center [161, 335] width 279 height 64
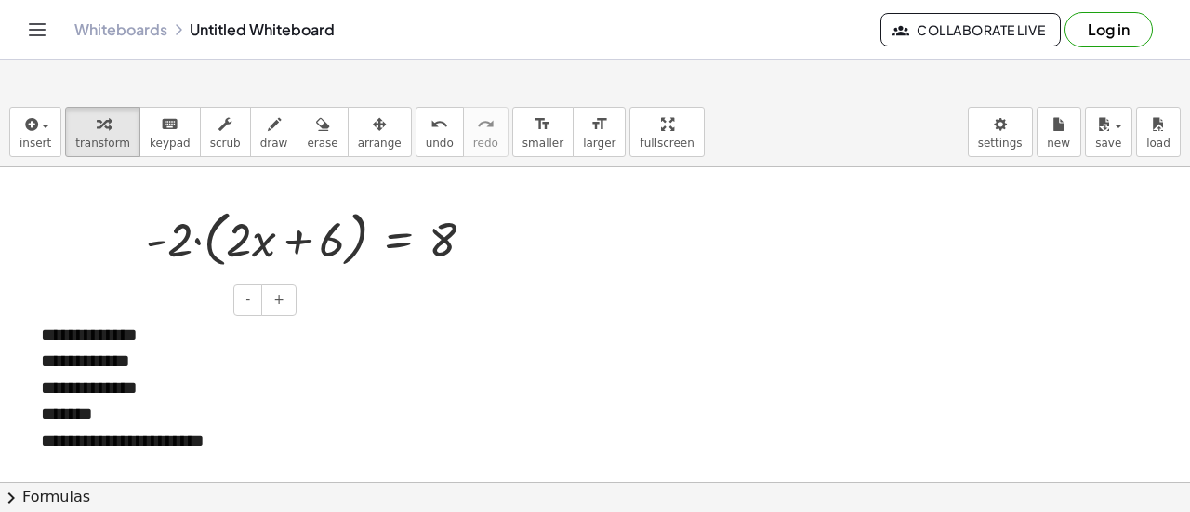
click at [43, 330] on div "**********" at bounding box center [161, 388] width 279 height 170
click at [357, 322] on div at bounding box center [595, 482] width 1190 height 631
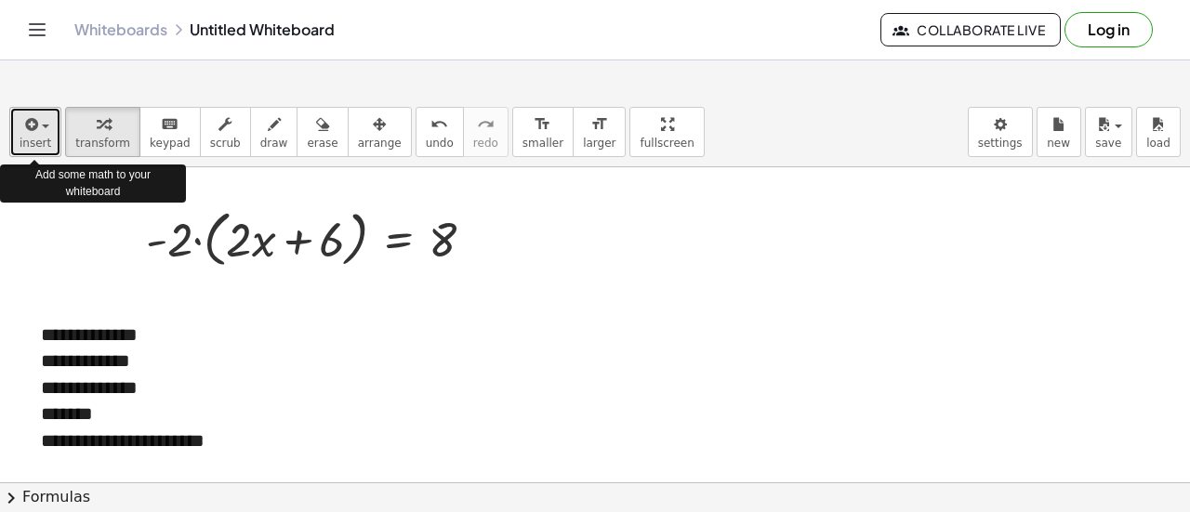
click at [18, 115] on button "insert" at bounding box center [35, 132] width 52 height 50
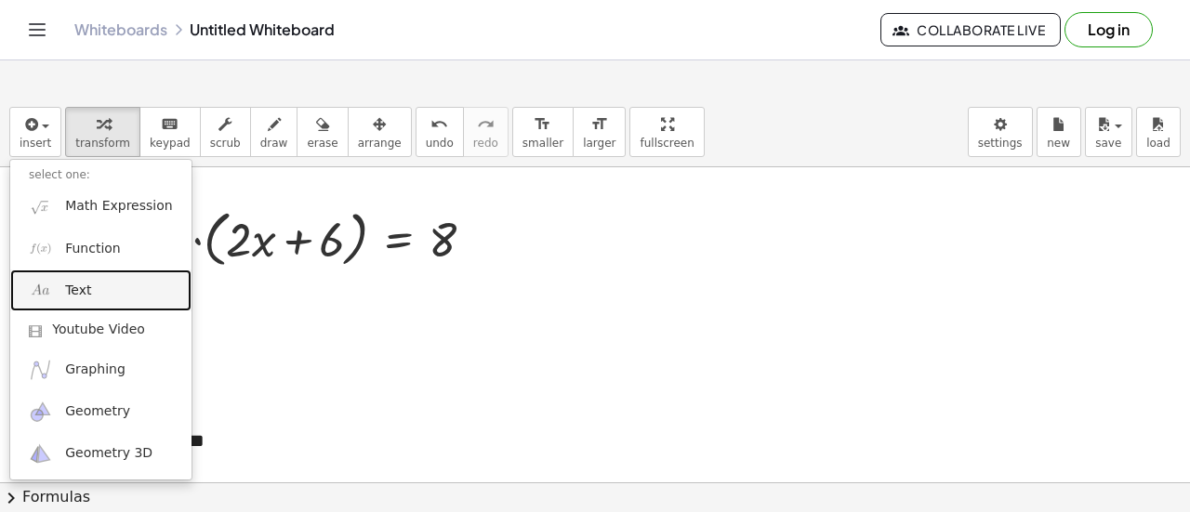
click at [123, 291] on link "Text" at bounding box center [100, 291] width 181 height 42
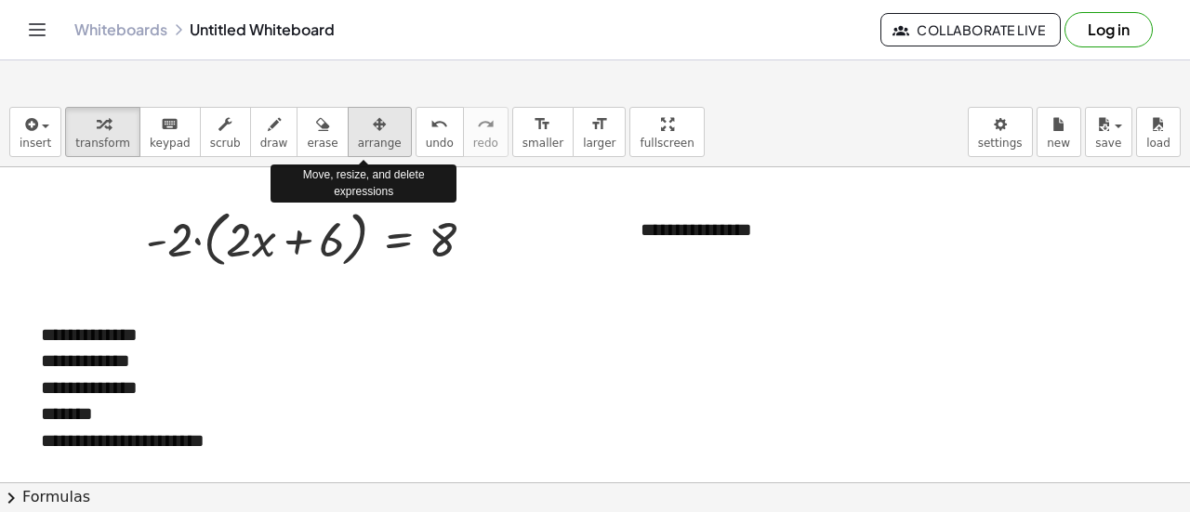
click at [371, 144] on span "arrange" at bounding box center [380, 143] width 44 height 13
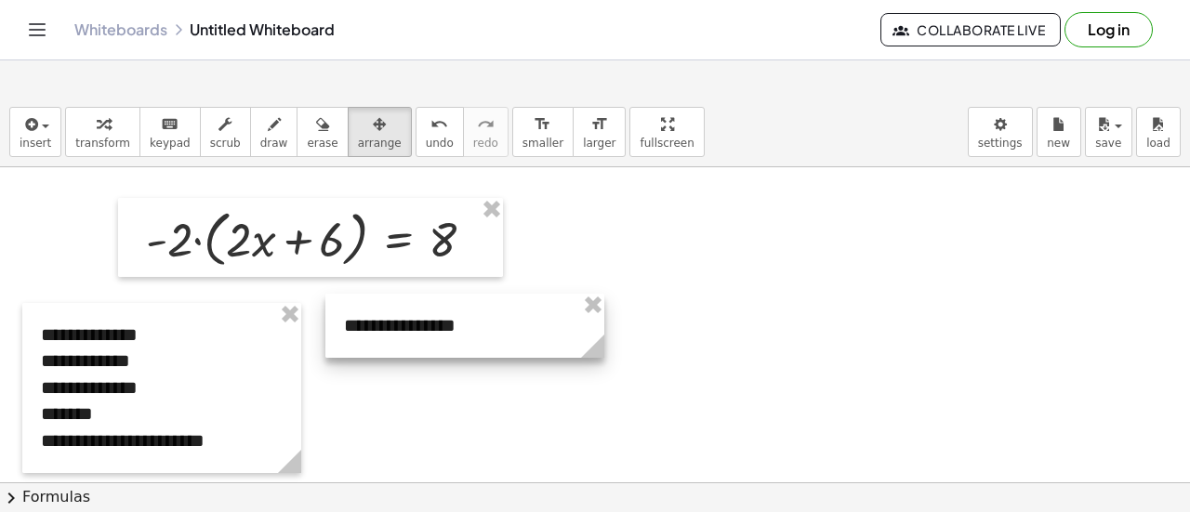
drag, startPoint x: 723, startPoint y: 237, endPoint x: 423, endPoint y: 334, distance: 314.7
click at [423, 334] on div at bounding box center [464, 326] width 279 height 64
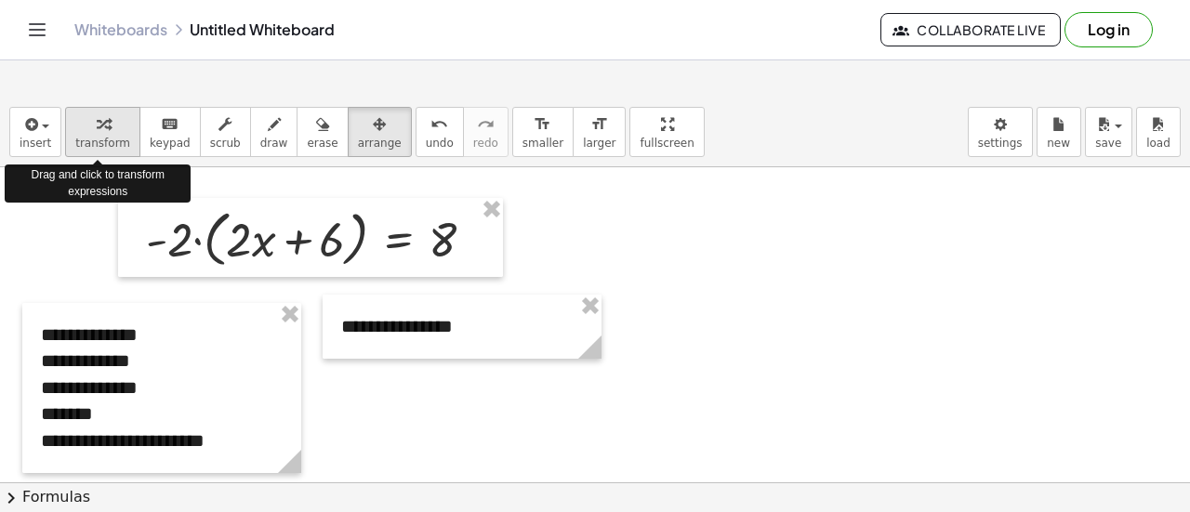
click at [103, 135] on icon "button" at bounding box center [103, 124] width 13 height 22
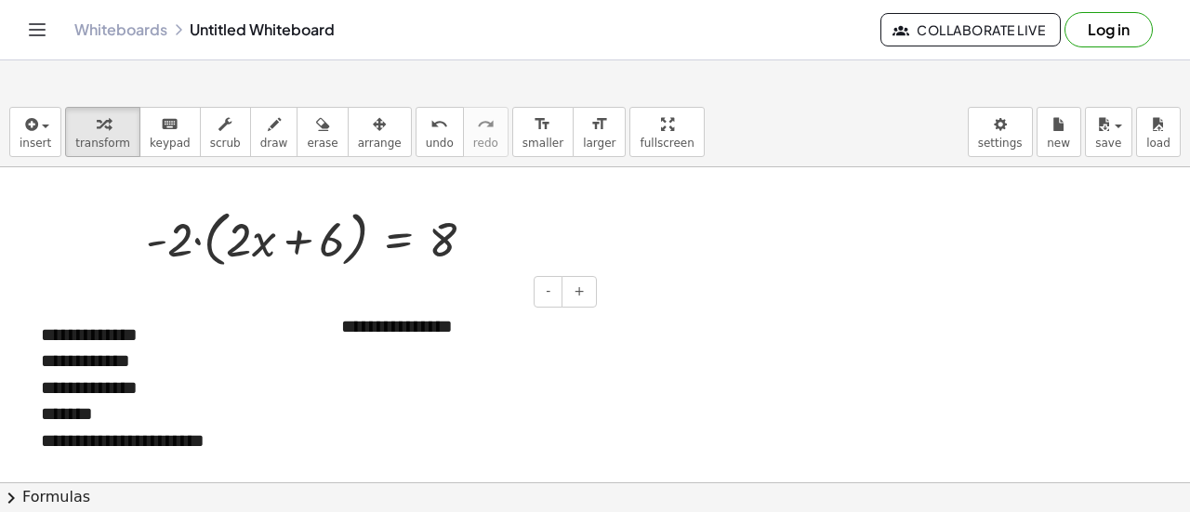
click at [354, 312] on div "**********" at bounding box center [462, 327] width 279 height 64
drag, startPoint x: 456, startPoint y: 314, endPoint x: 310, endPoint y: 334, distance: 147.3
click at [310, 334] on div "**********" at bounding box center [595, 482] width 1190 height 631
click at [511, 365] on div at bounding box center [595, 482] width 1190 height 631
click at [366, 151] on button "arrange" at bounding box center [380, 132] width 64 height 50
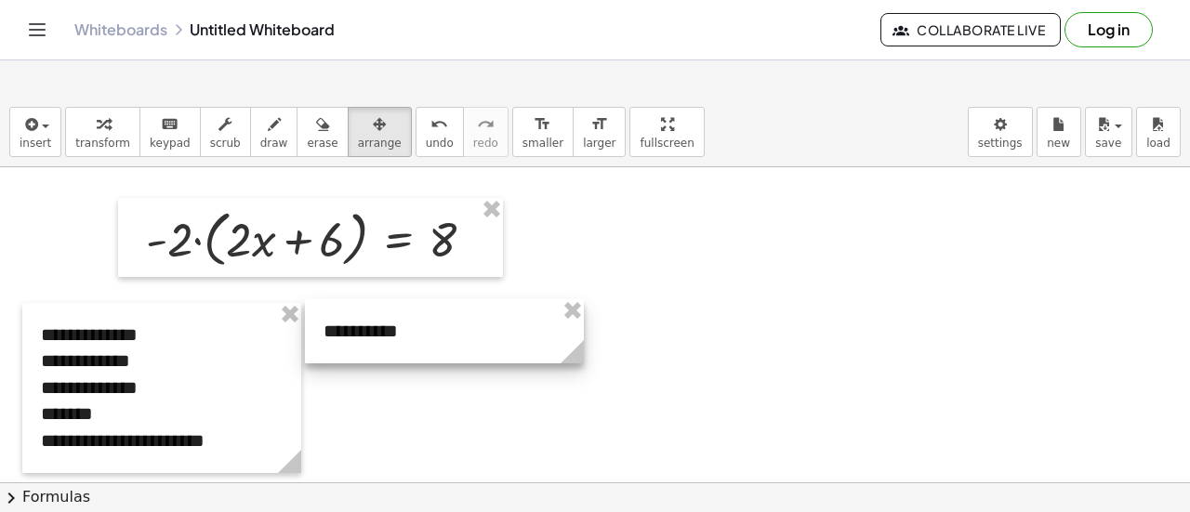
drag, startPoint x: 400, startPoint y: 328, endPoint x: 381, endPoint y: 333, distance: 19.2
click at [381, 333] on div at bounding box center [444, 331] width 279 height 64
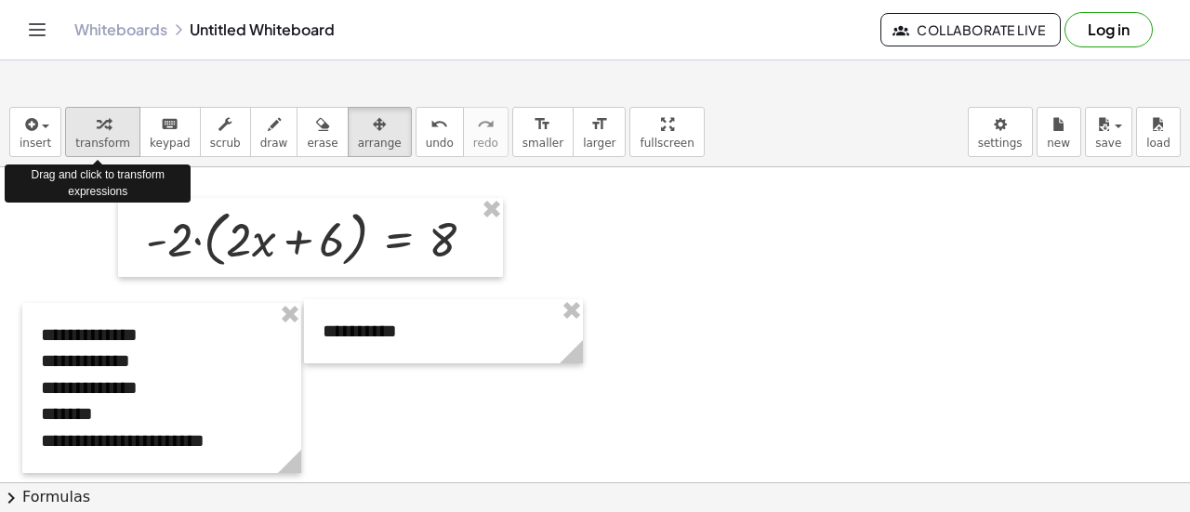
click at [86, 107] on button "transform" at bounding box center [102, 132] width 75 height 50
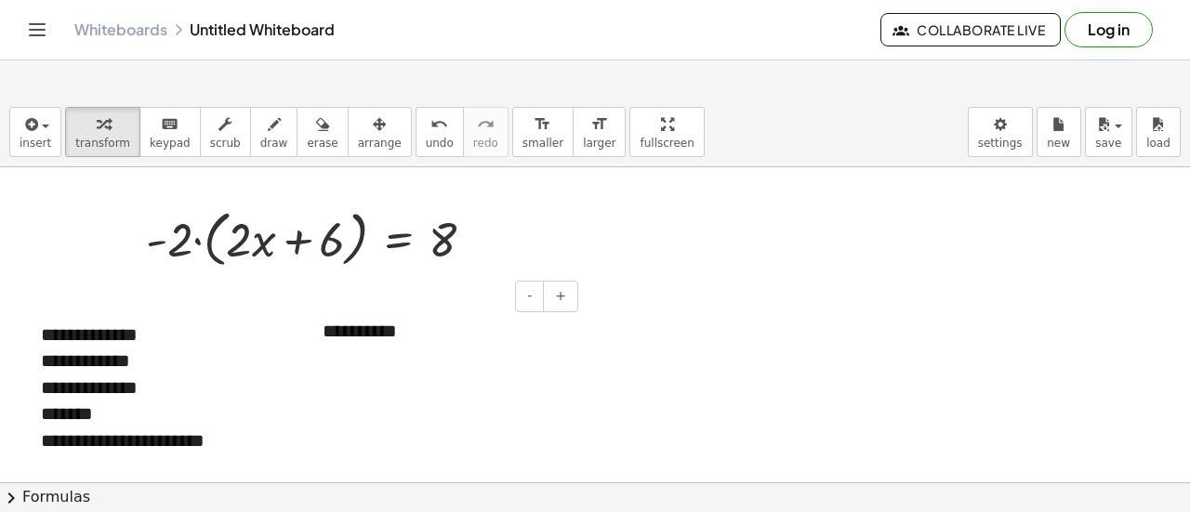
click at [315, 331] on div at bounding box center [313, 331] width 19 height 64
click at [319, 333] on div at bounding box center [313, 331] width 19 height 64
click at [323, 328] on div "**********" at bounding box center [443, 331] width 279 height 64
click at [475, 325] on div "**********" at bounding box center [443, 331] width 279 height 64
click at [569, 369] on div "**********" at bounding box center [443, 344] width 279 height 90
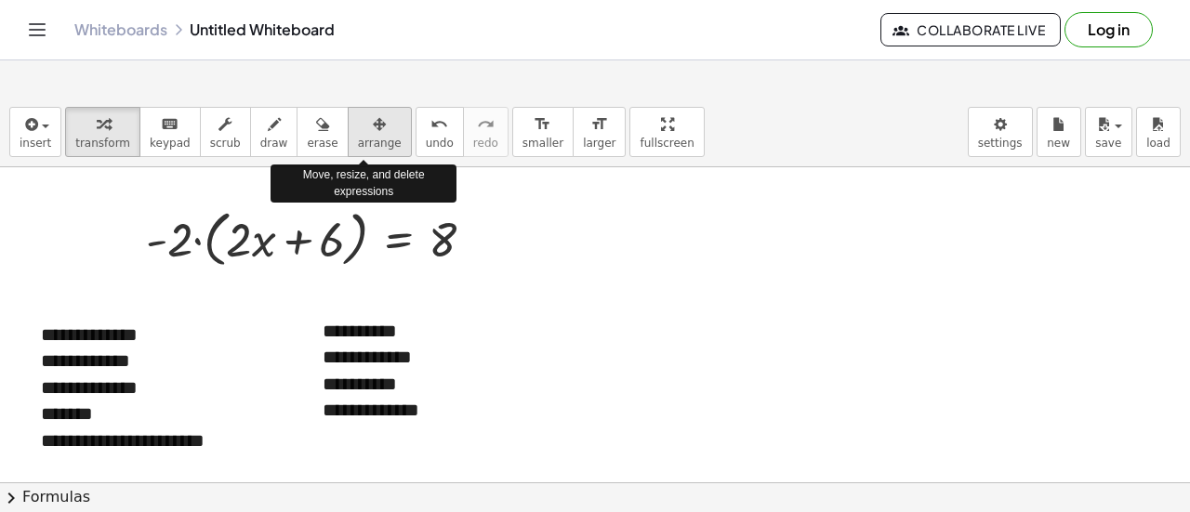
click at [358, 144] on span "arrange" at bounding box center [380, 143] width 44 height 13
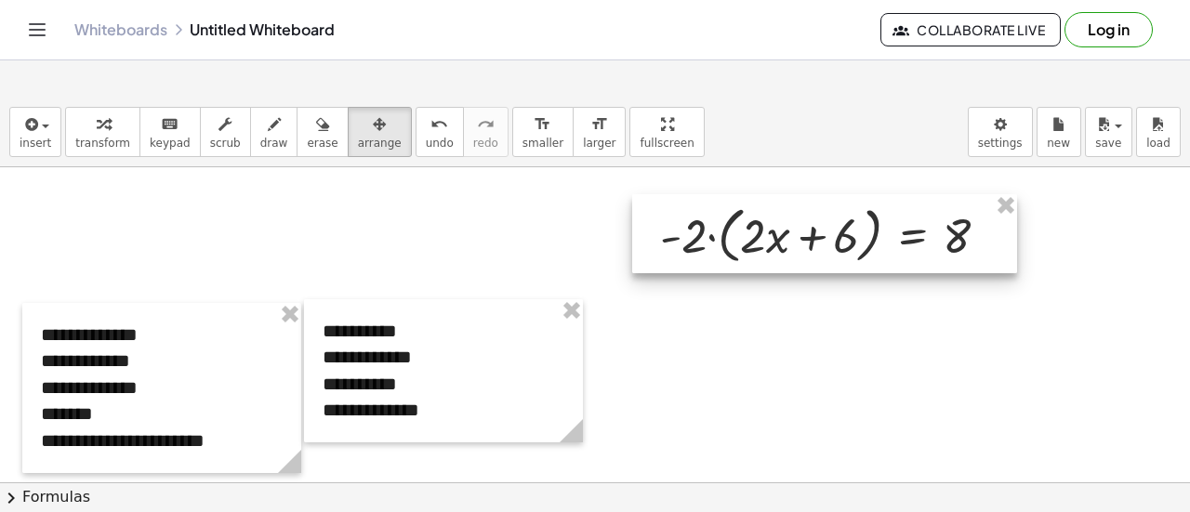
drag, startPoint x: 299, startPoint y: 222, endPoint x: 814, endPoint y: 219, distance: 514.3
click at [814, 219] on div at bounding box center [824, 234] width 385 height 80
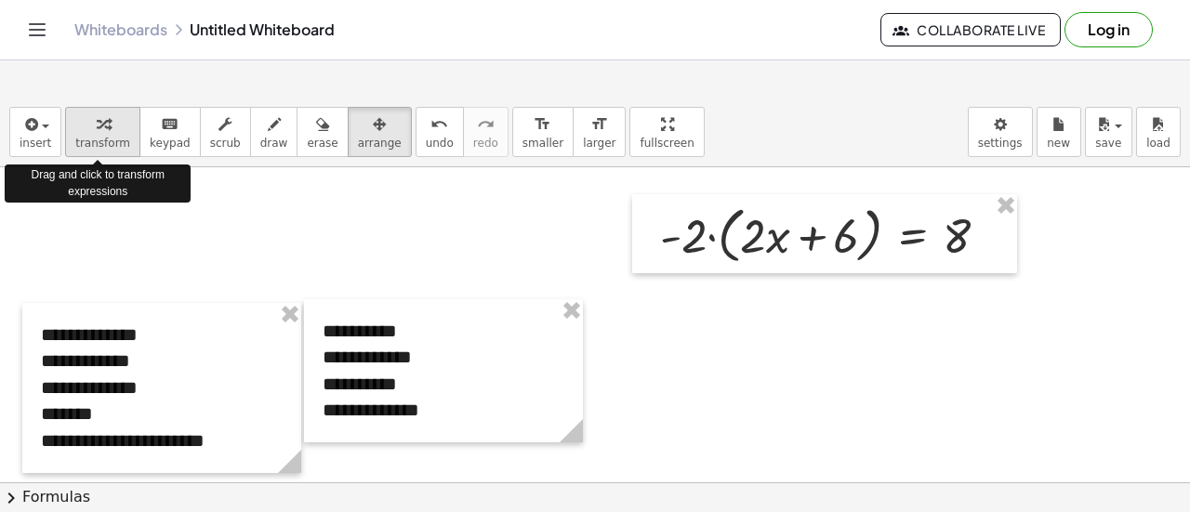
click at [82, 119] on div "button" at bounding box center [102, 124] width 55 height 22
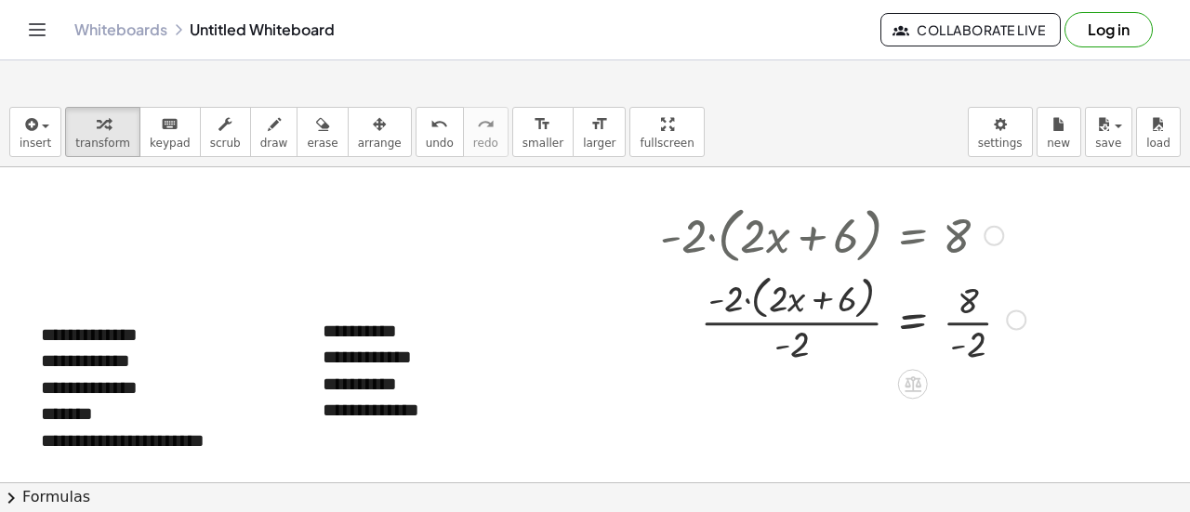
click at [951, 326] on div at bounding box center [843, 318] width 384 height 99
click at [823, 324] on div at bounding box center [841, 318] width 381 height 99
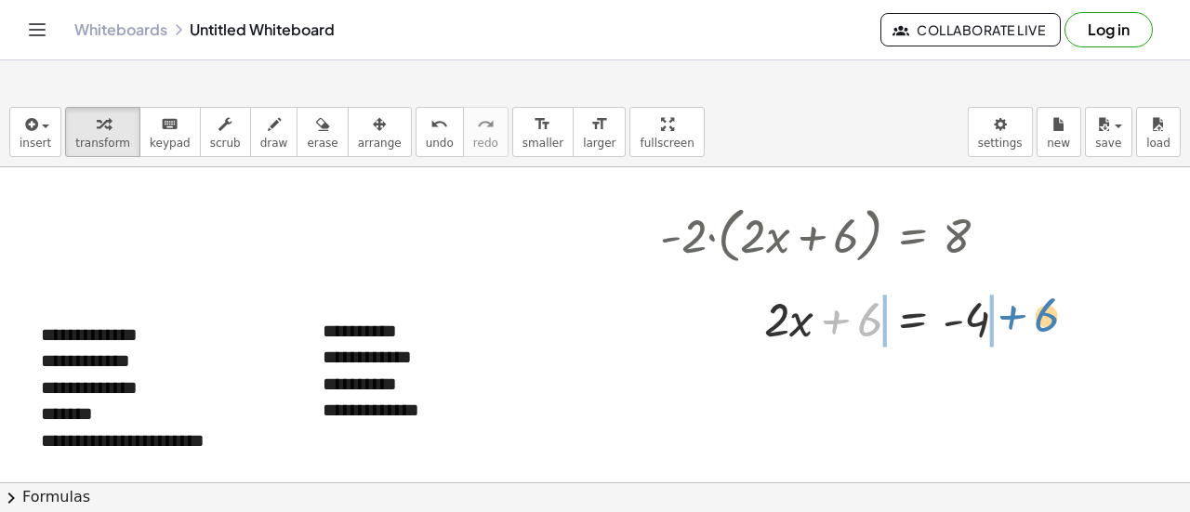
drag, startPoint x: 861, startPoint y: 325, endPoint x: 1038, endPoint y: 321, distance: 176.7
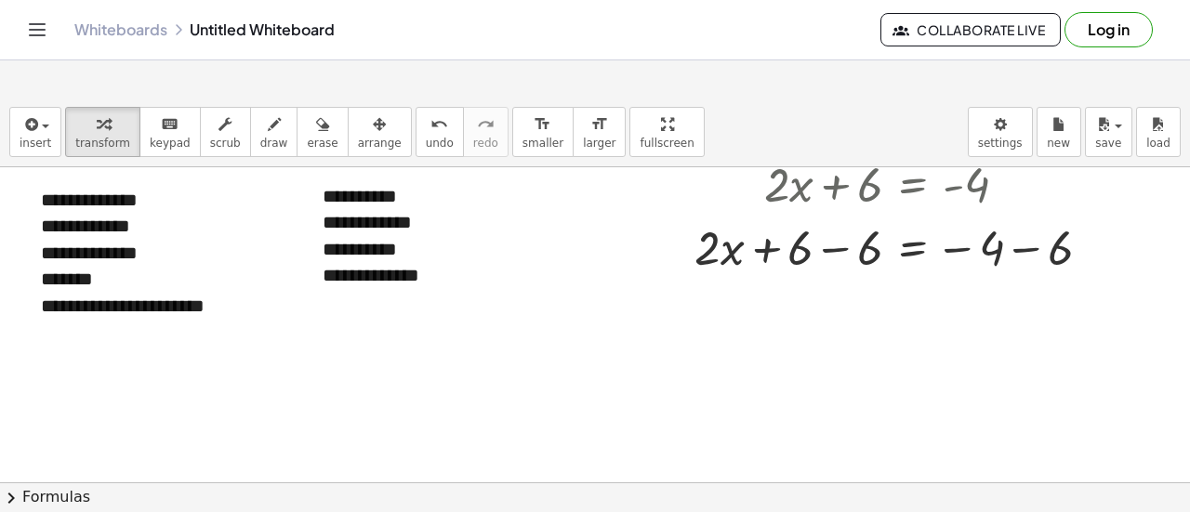
scroll to position [134, 0]
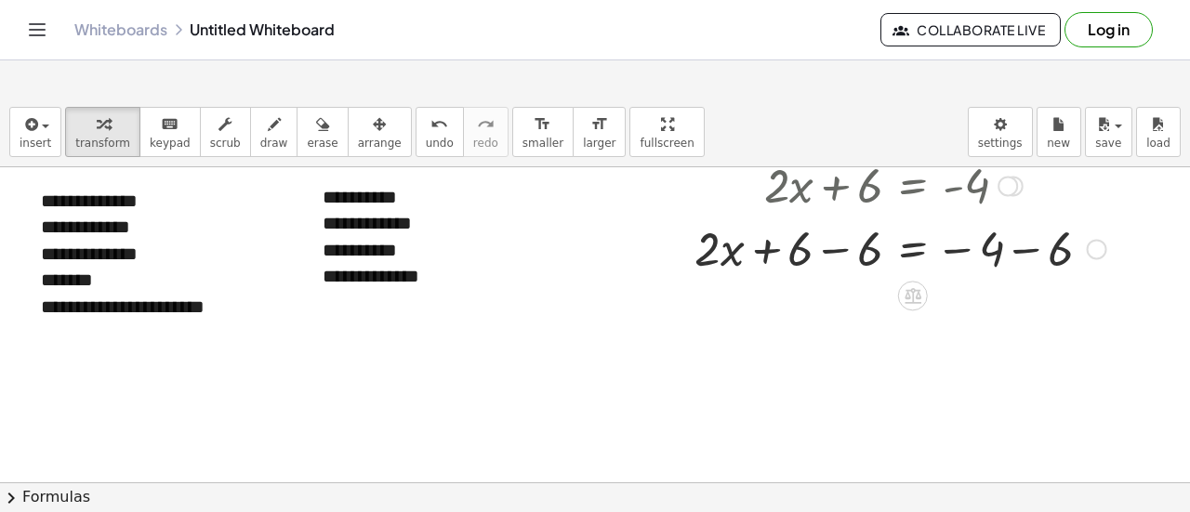
click at [850, 255] on div at bounding box center [883, 247] width 465 height 63
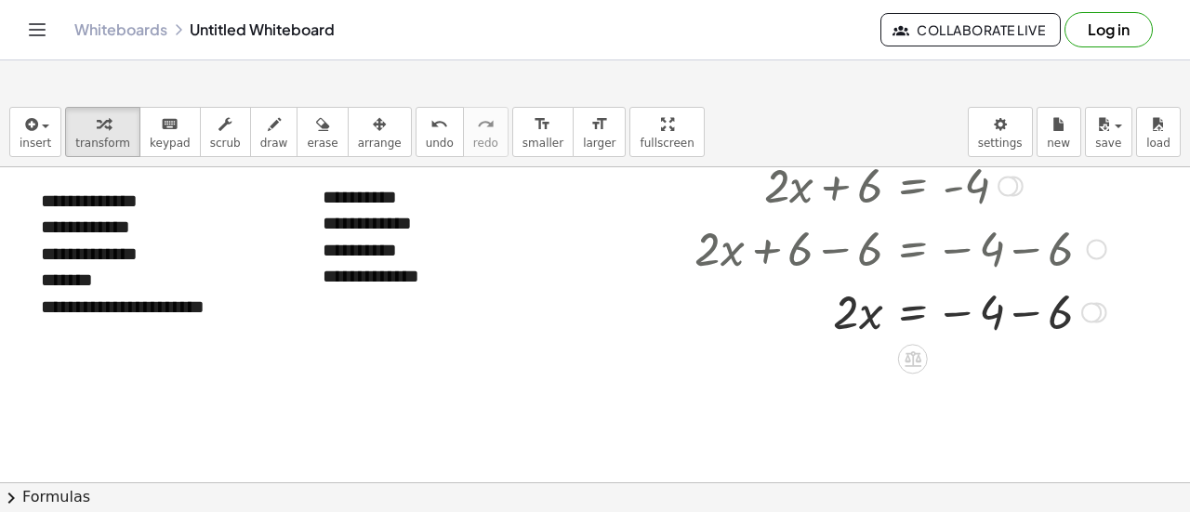
click at [1029, 317] on div at bounding box center [883, 310] width 465 height 63
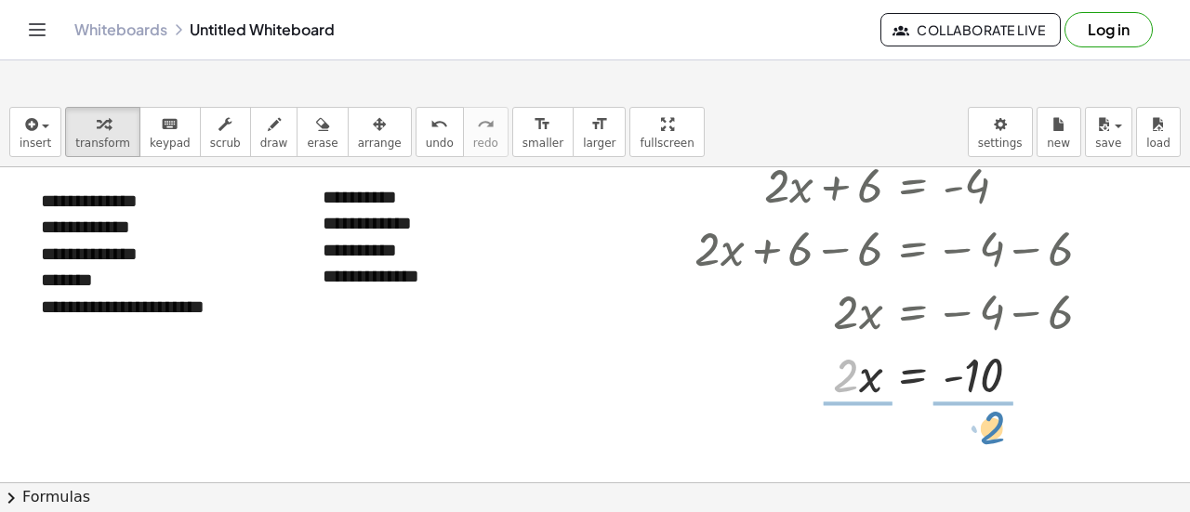
drag, startPoint x: 852, startPoint y: 385, endPoint x: 998, endPoint y: 437, distance: 155.0
click at [871, 378] on div at bounding box center [883, 373] width 465 height 93
click at [969, 376] on div at bounding box center [883, 373] width 465 height 93
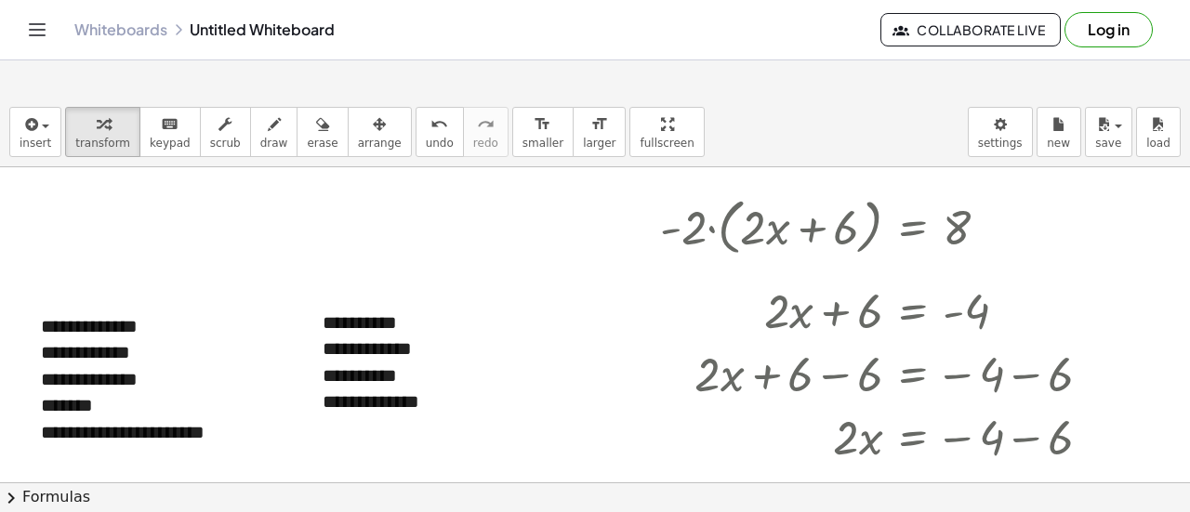
scroll to position [0, 0]
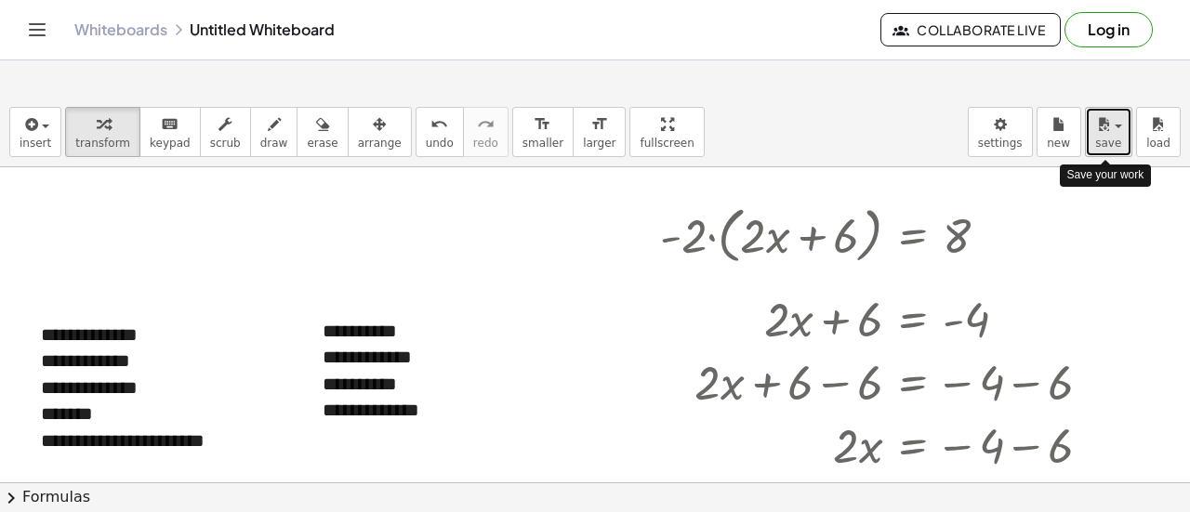
click at [1062, 127] on span "button" at bounding box center [1113, 126] width 4 height 13
